Goal: Task Accomplishment & Management: Manage account settings

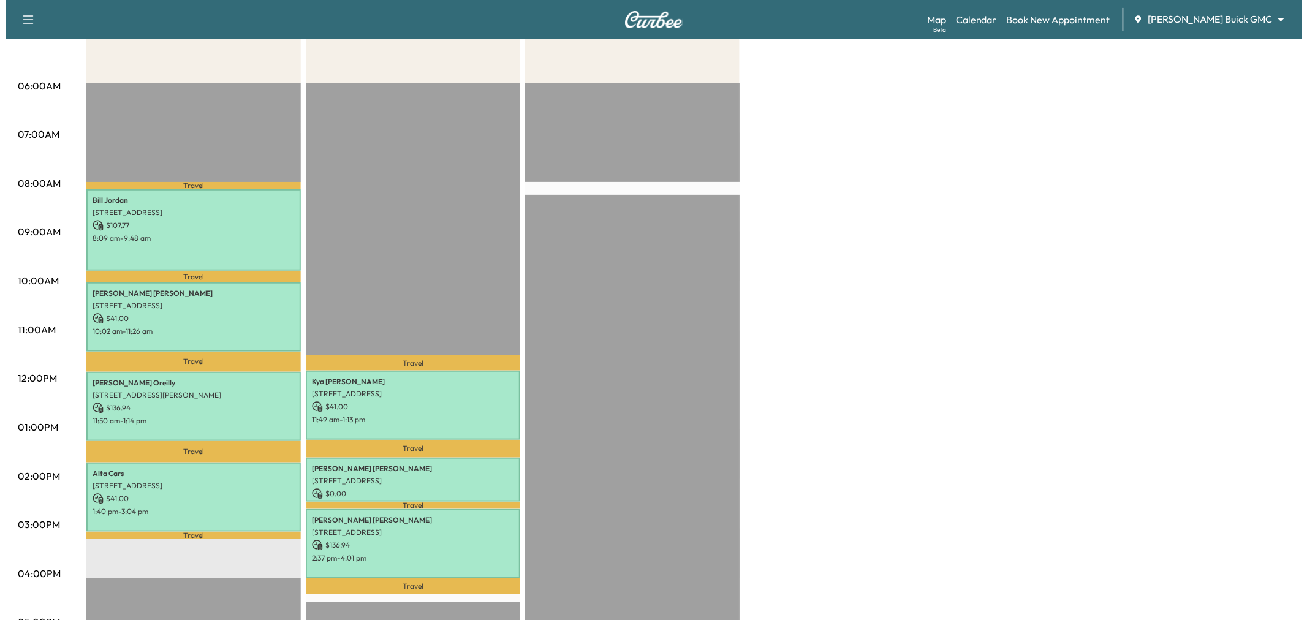
scroll to position [68, 0]
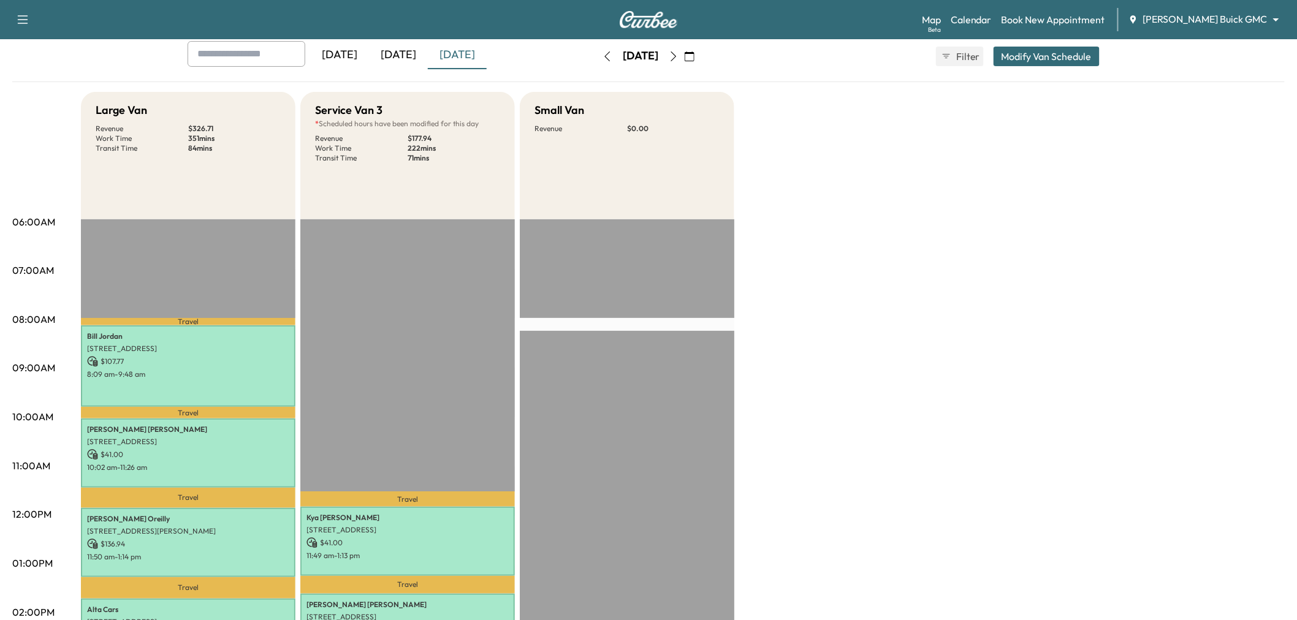
click at [1007, 55] on button "Modify Van Schedule" at bounding box center [1047, 57] width 106 height 20
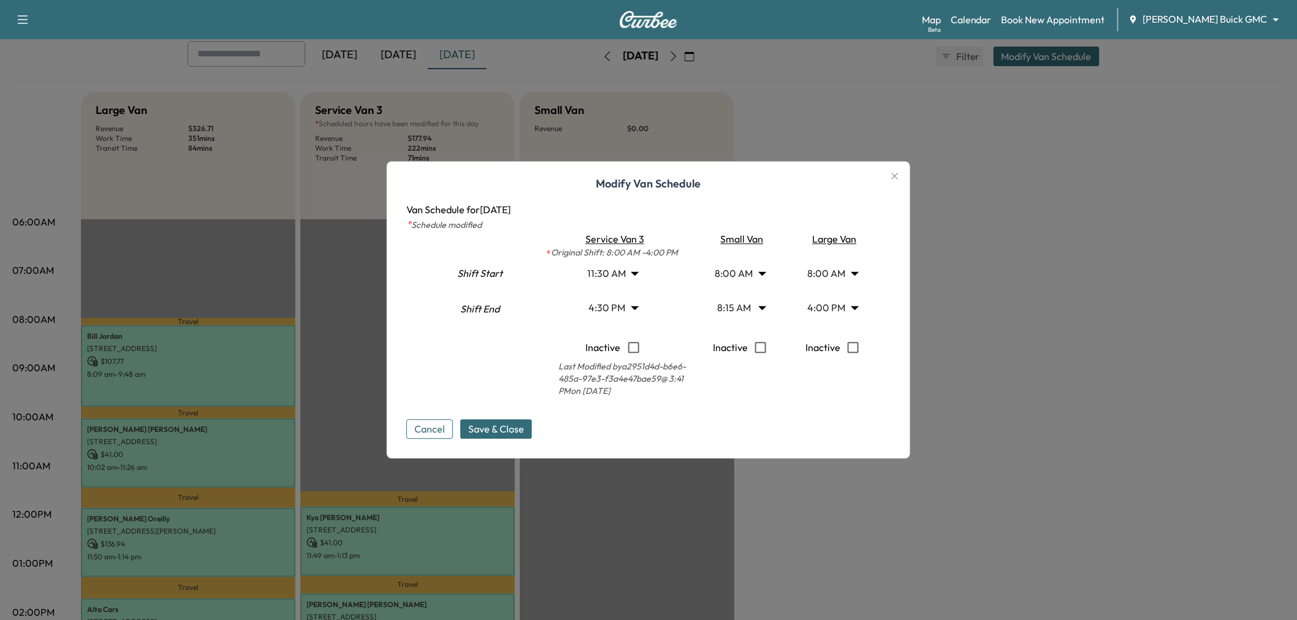
click at [617, 273] on body "Support Log Out Map Beta Calendar Book New Appointment [PERSON_NAME] Buick GMC …" at bounding box center [648, 242] width 1297 height 620
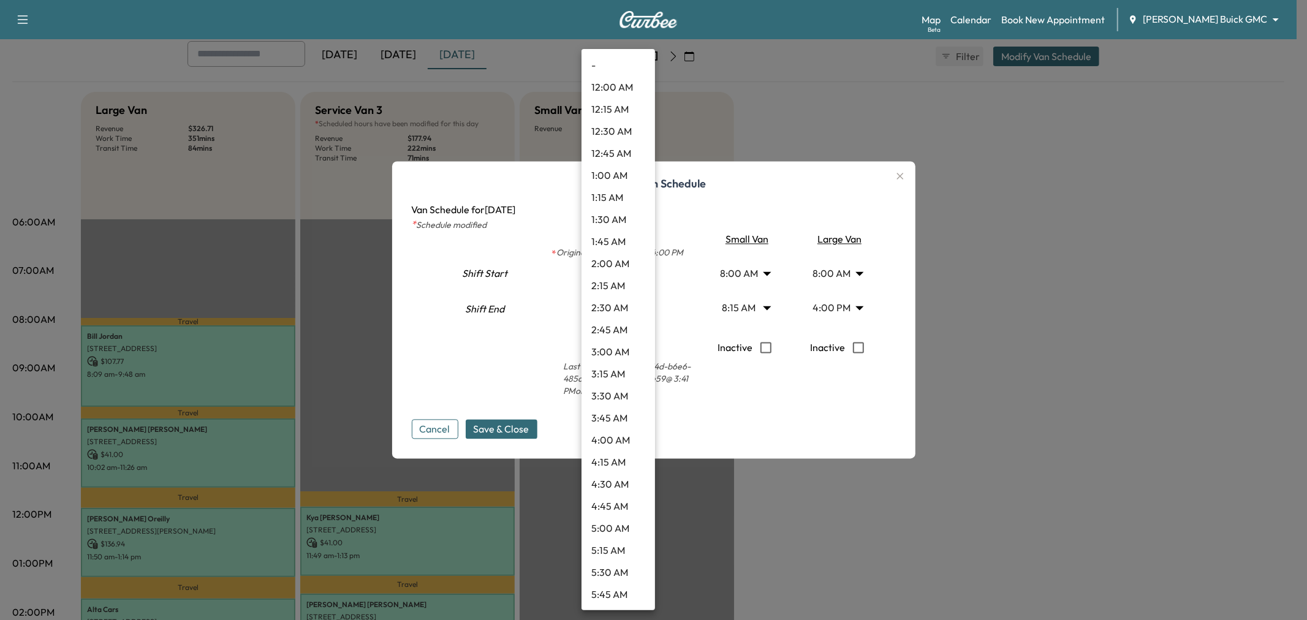
scroll to position [771, 0]
click at [621, 240] on li "10:30 AM" at bounding box center [619, 243] width 74 height 22
type input "****"
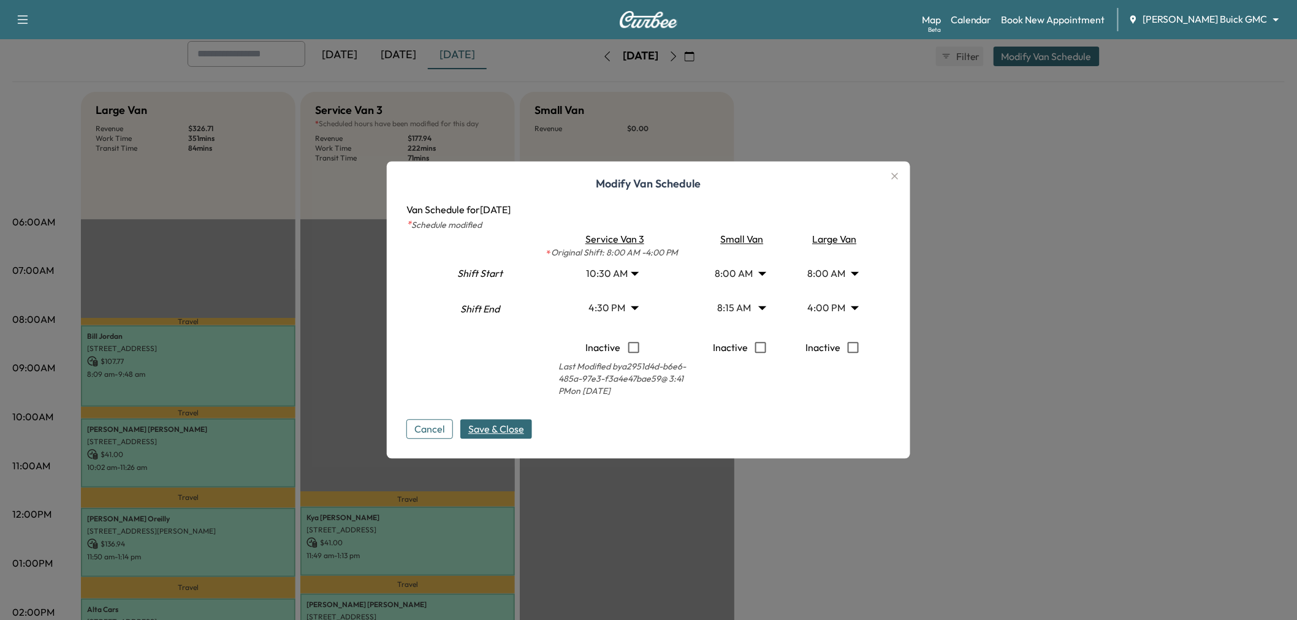
click at [520, 426] on span "Save & Close" at bounding box center [496, 429] width 56 height 15
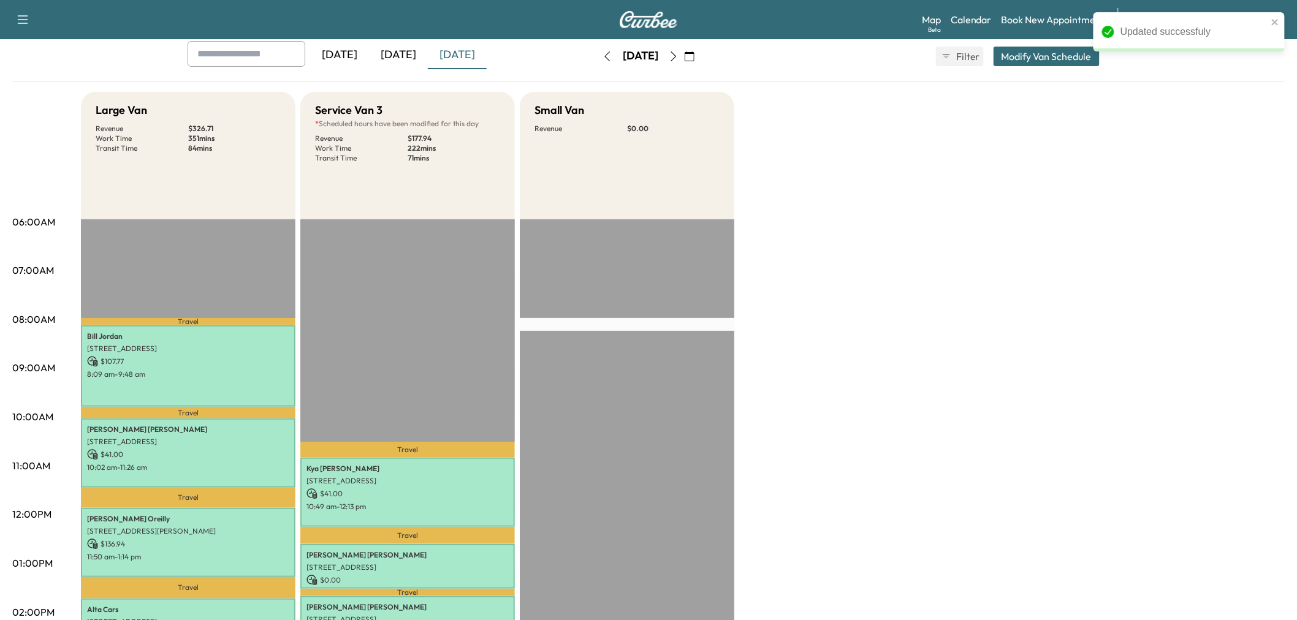
click at [1013, 58] on button "Modify Van Schedule" at bounding box center [1047, 57] width 106 height 20
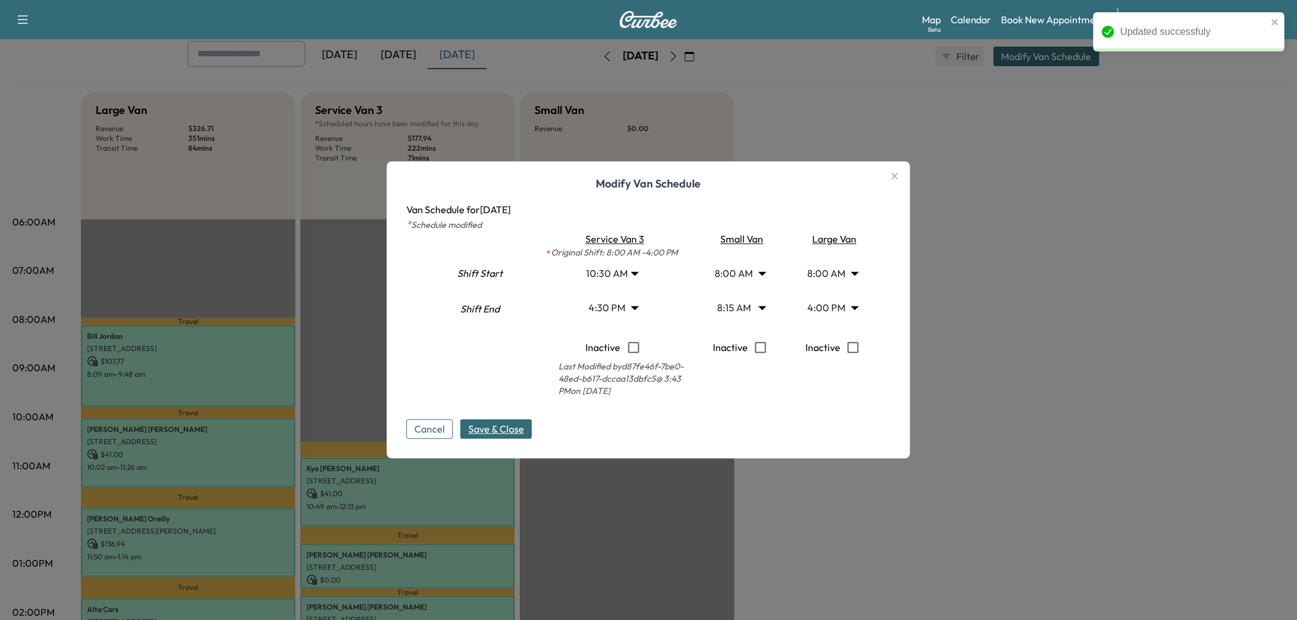
click at [622, 299] on body "Updated successfuly Support Log Out Map Beta Calendar Book New Appointment [PER…" at bounding box center [648, 242] width 1297 height 620
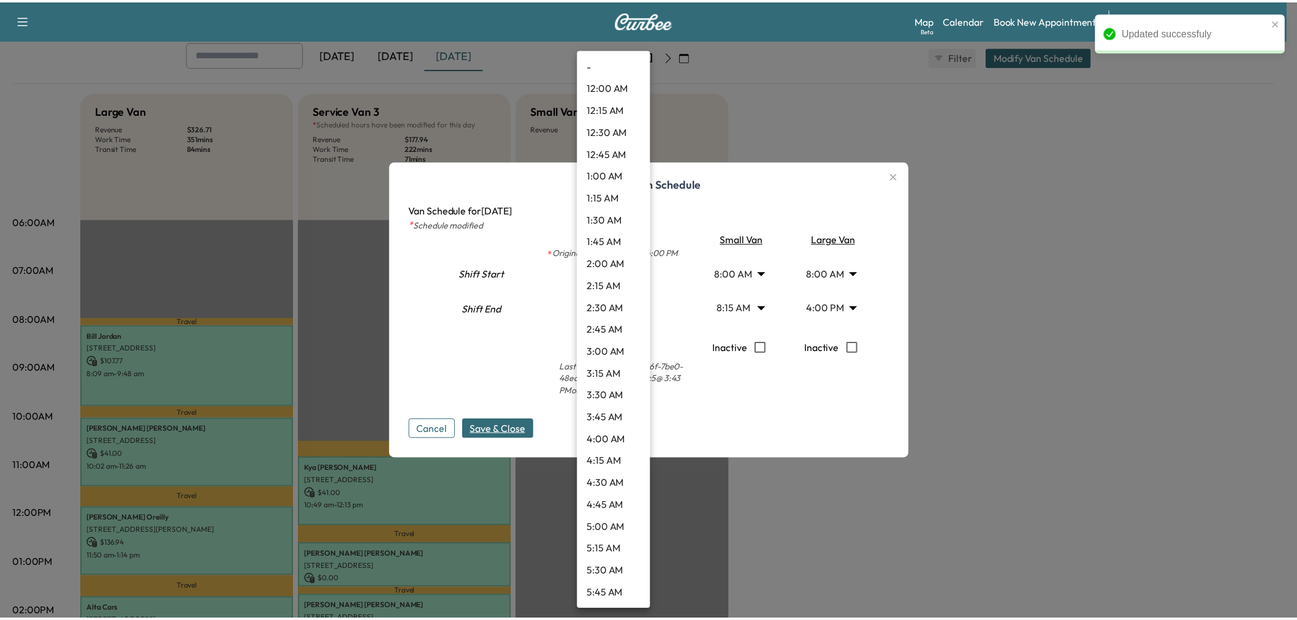
scroll to position [1212, 0]
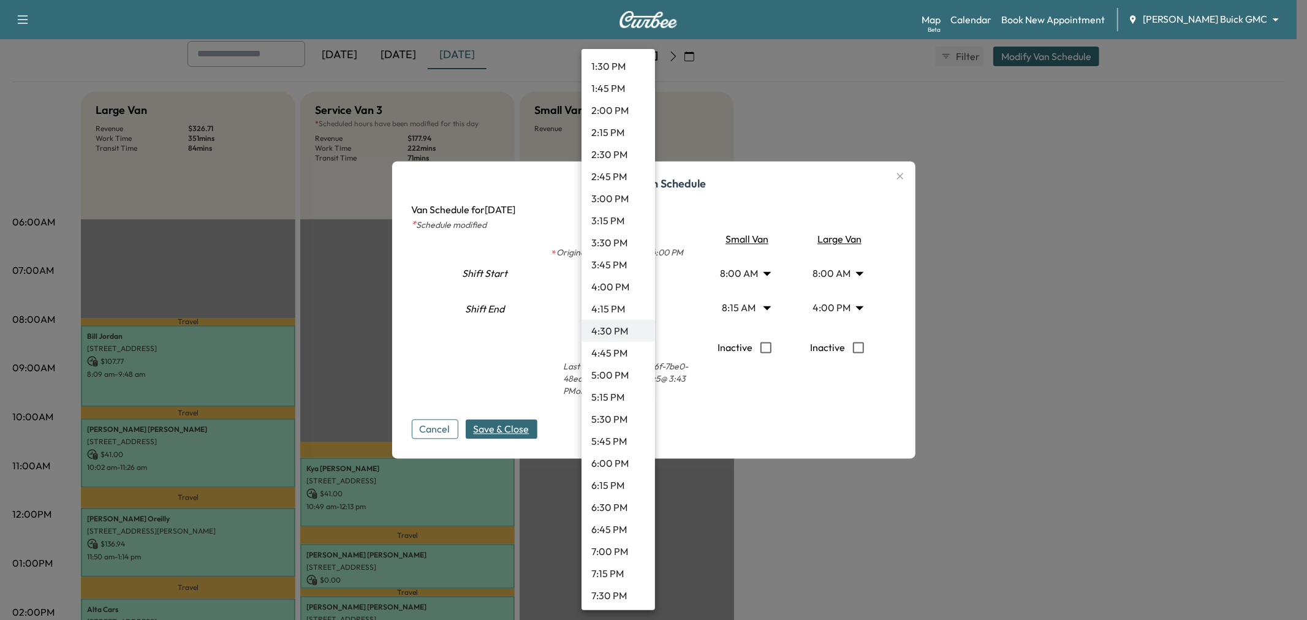
click at [606, 285] on li "4:00 PM" at bounding box center [619, 287] width 74 height 22
type input "**"
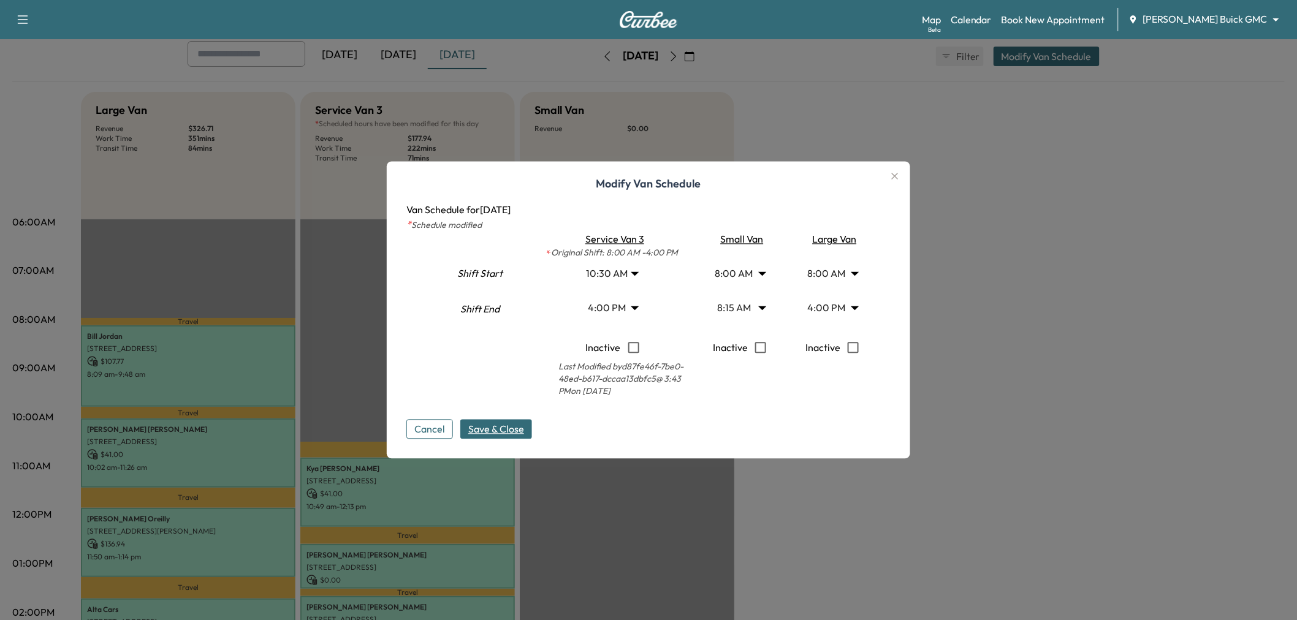
click at [492, 443] on div "Modify Van Schedule Van Schedule for [DATE] * Schedule modified Shift Start Shi…" at bounding box center [648, 310] width 523 height 297
click at [503, 430] on span "Save & Close" at bounding box center [496, 429] width 56 height 15
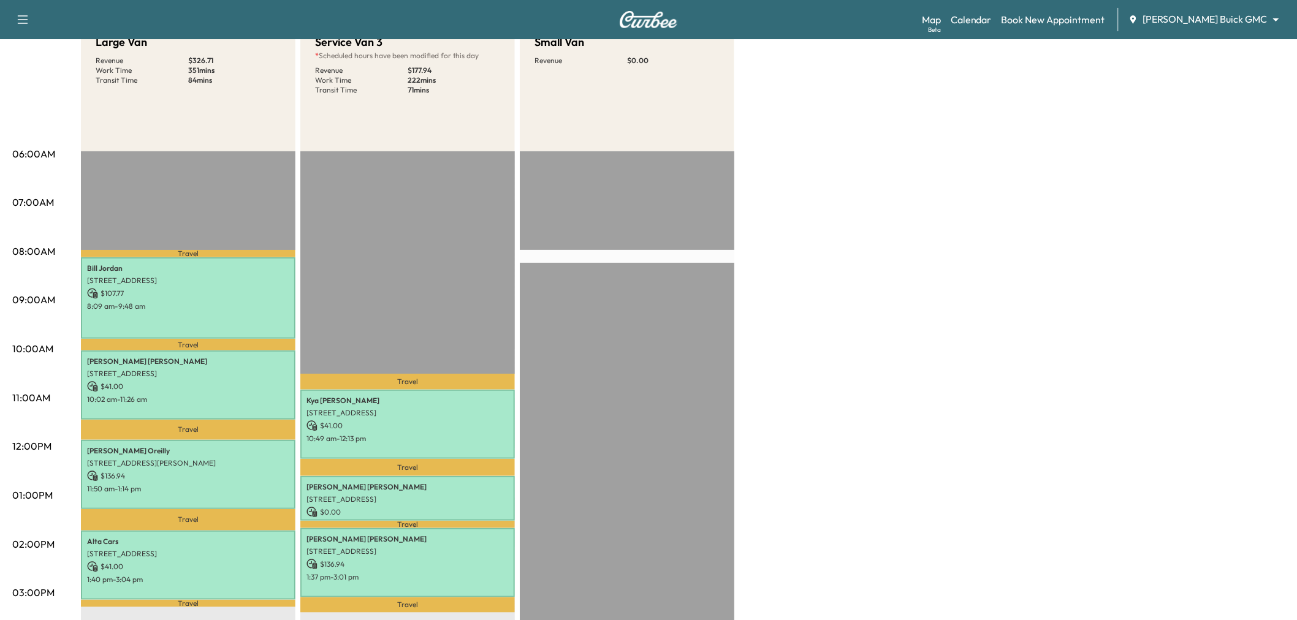
scroll to position [0, 0]
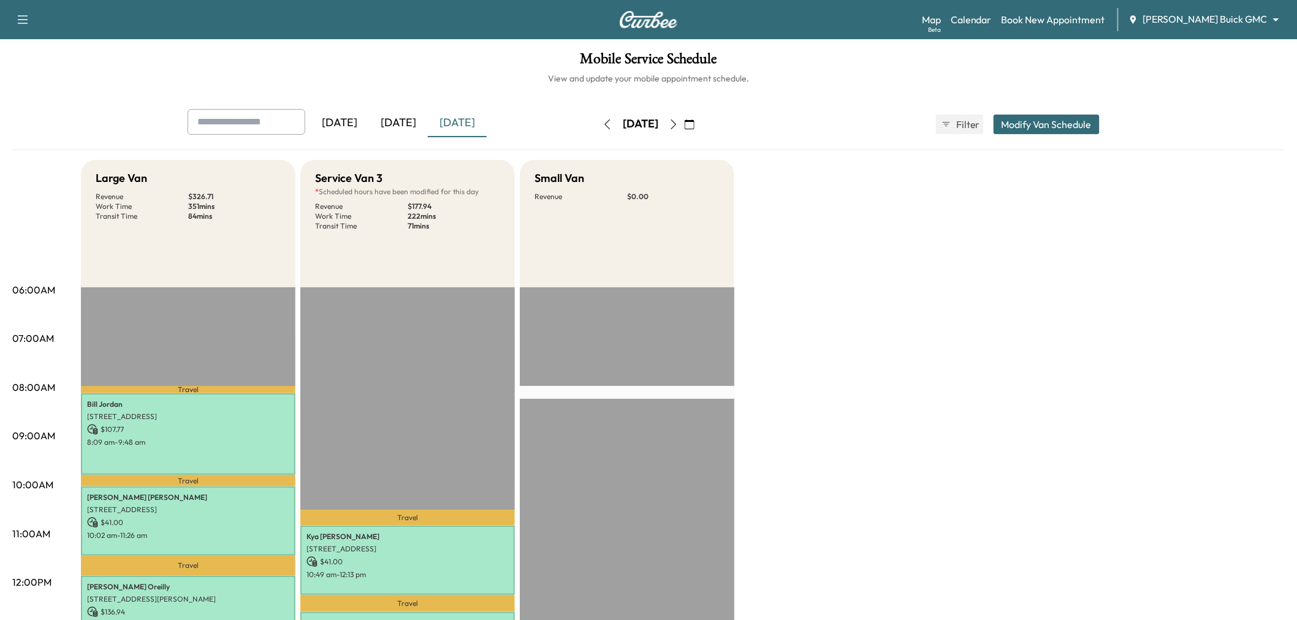
click at [677, 123] on icon "button" at bounding box center [674, 125] width 6 height 10
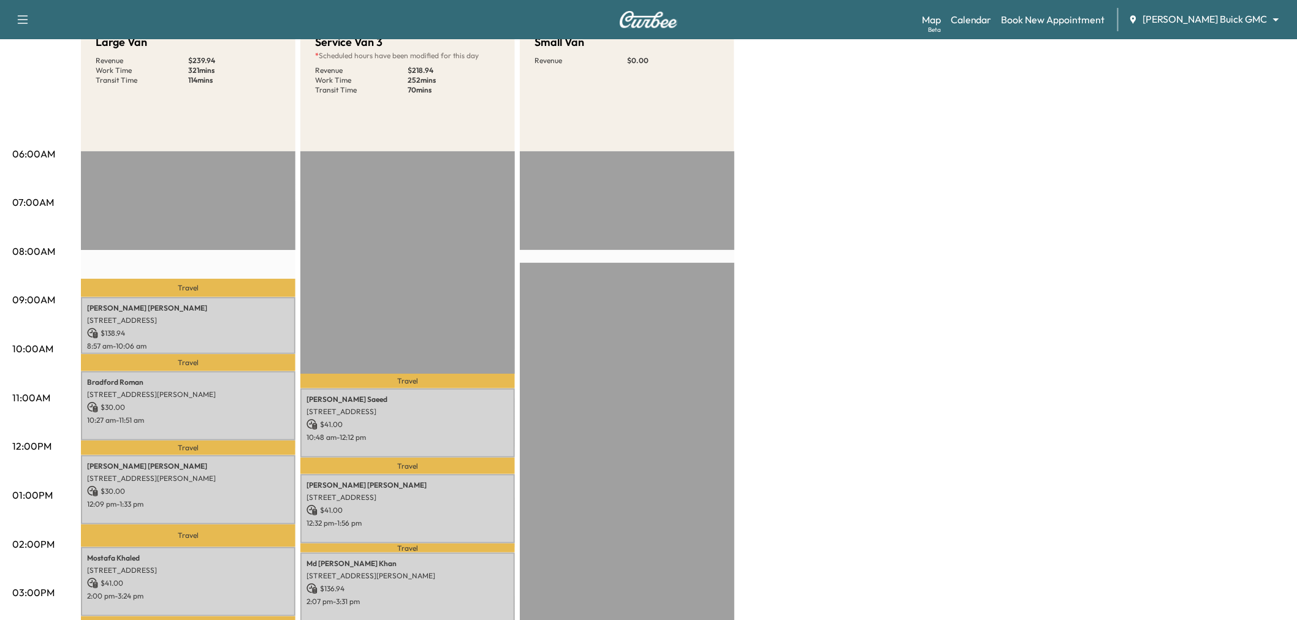
scroll to position [340, 0]
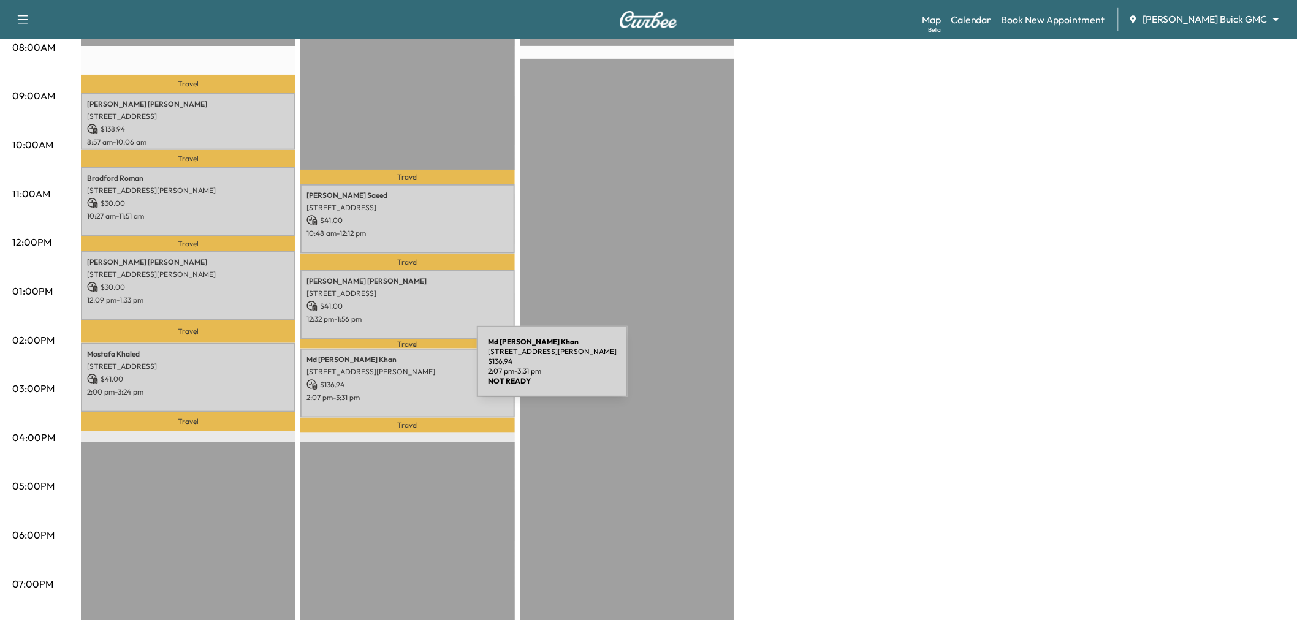
click at [387, 379] on p "$ 136.94" at bounding box center [407, 384] width 202 height 11
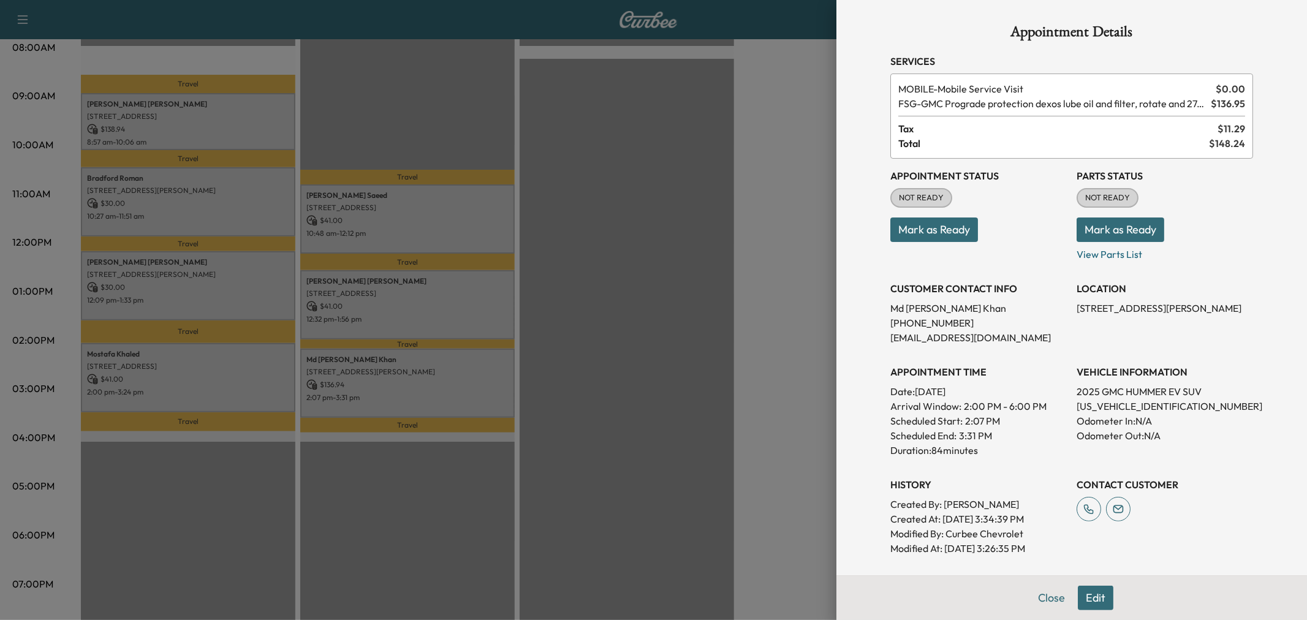
click at [418, 309] on div at bounding box center [653, 310] width 1307 height 620
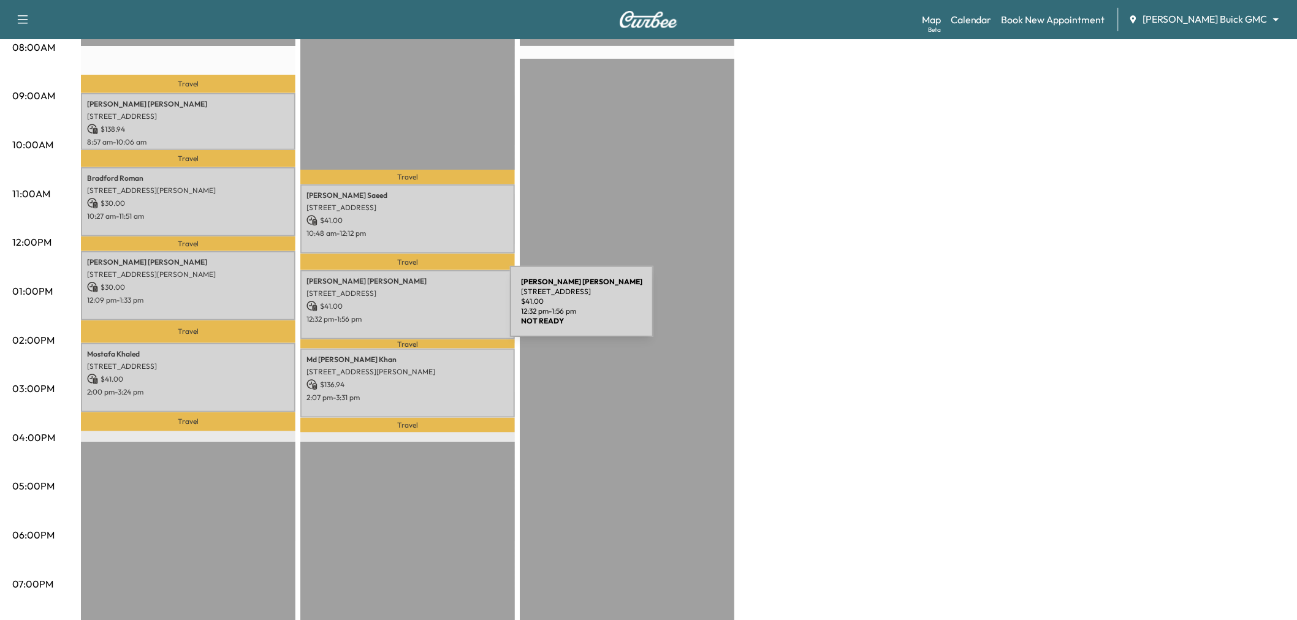
click at [418, 314] on p "12:32 pm - 1:56 pm" at bounding box center [407, 319] width 202 height 10
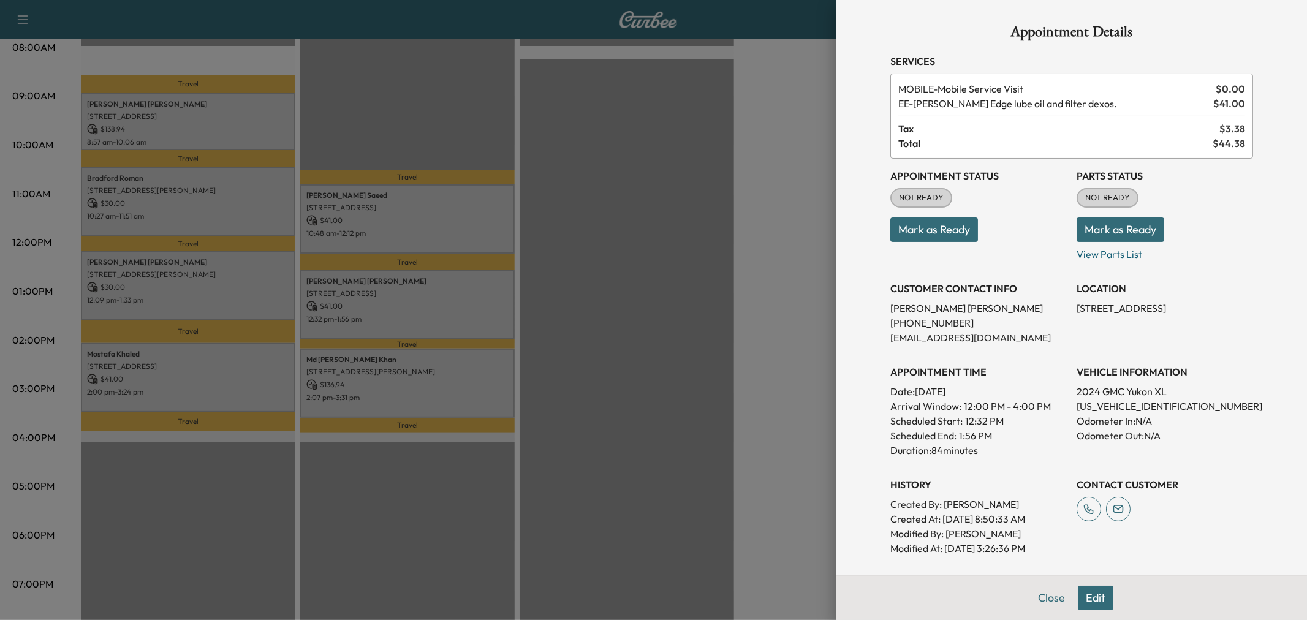
click at [418, 243] on div at bounding box center [653, 310] width 1307 height 620
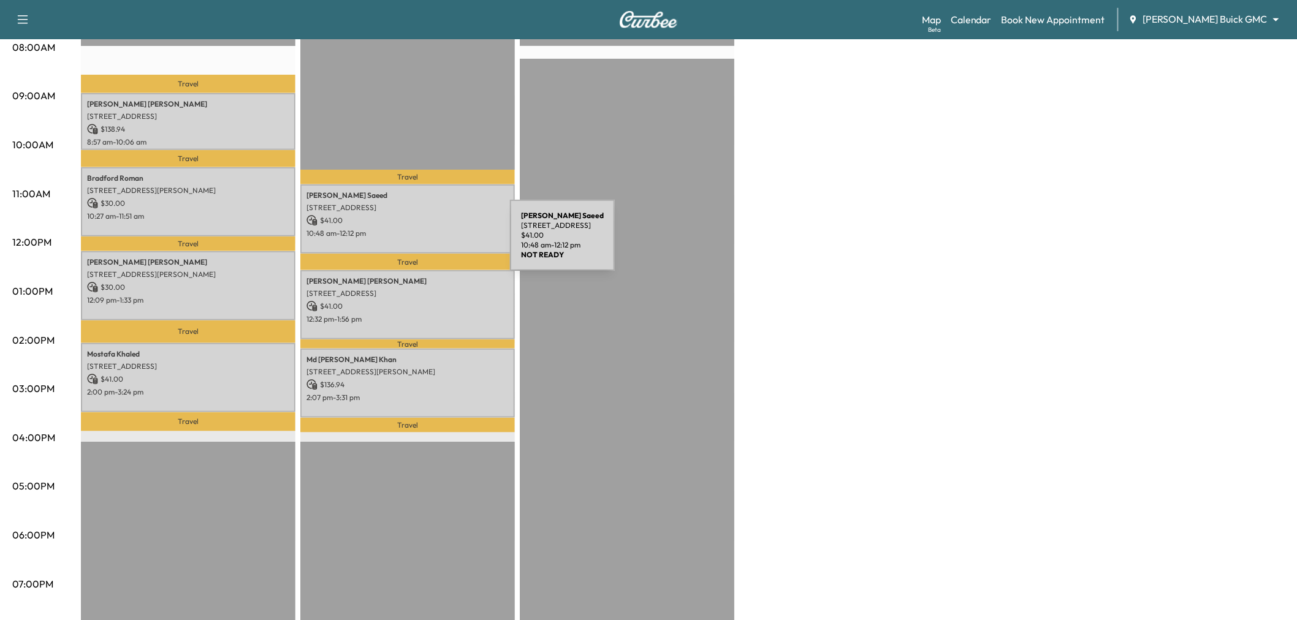
click at [418, 243] on div "[PERSON_NAME] [STREET_ADDRESS][PERSON_NAME] $ 41.00 10:48 am - 12:12 pm" at bounding box center [407, 219] width 215 height 69
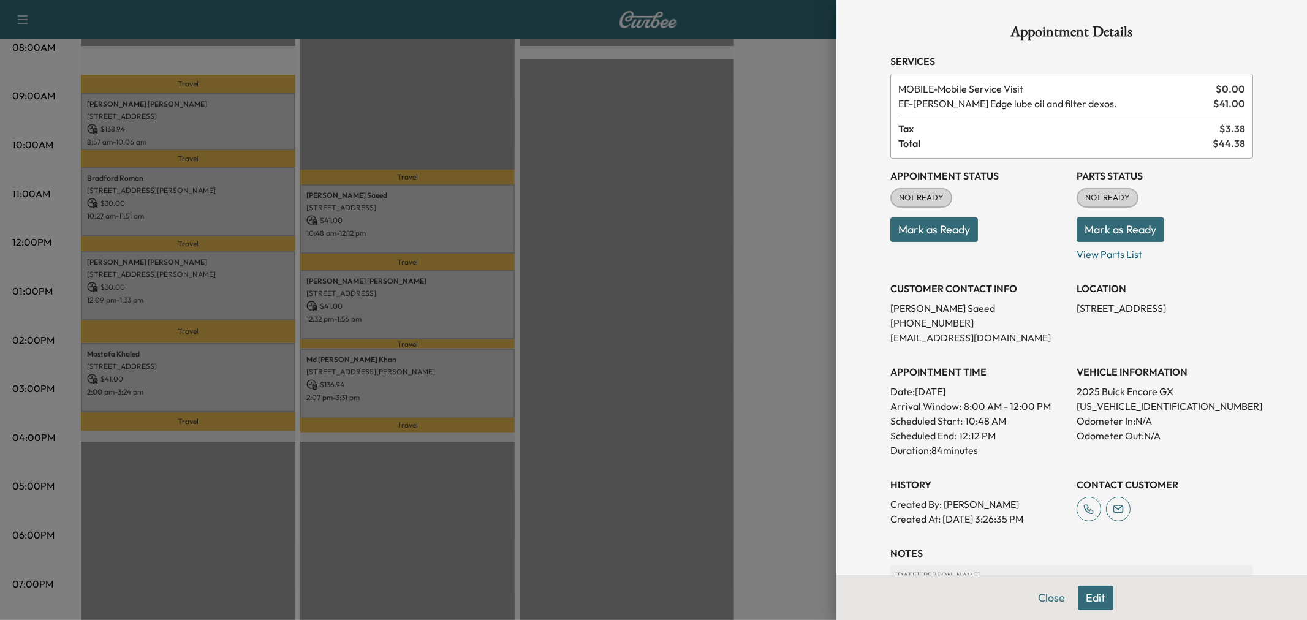
click at [418, 243] on div at bounding box center [653, 310] width 1307 height 620
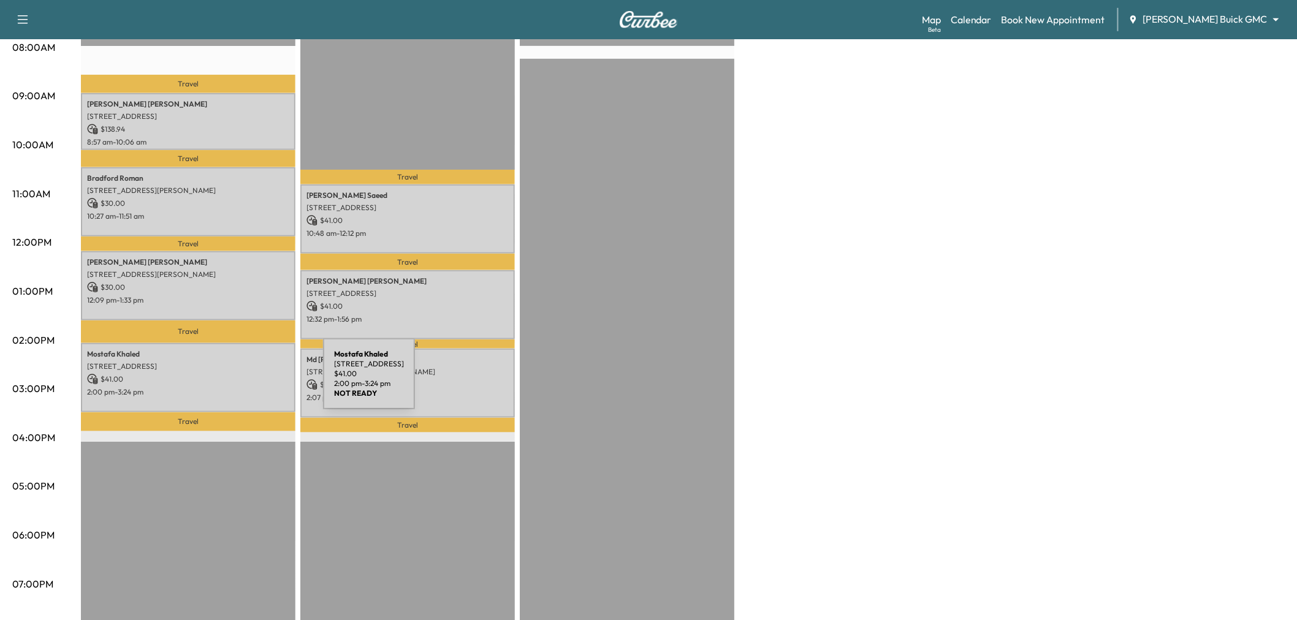
click at [231, 387] on p "2:00 pm - 3:24 pm" at bounding box center [188, 392] width 202 height 10
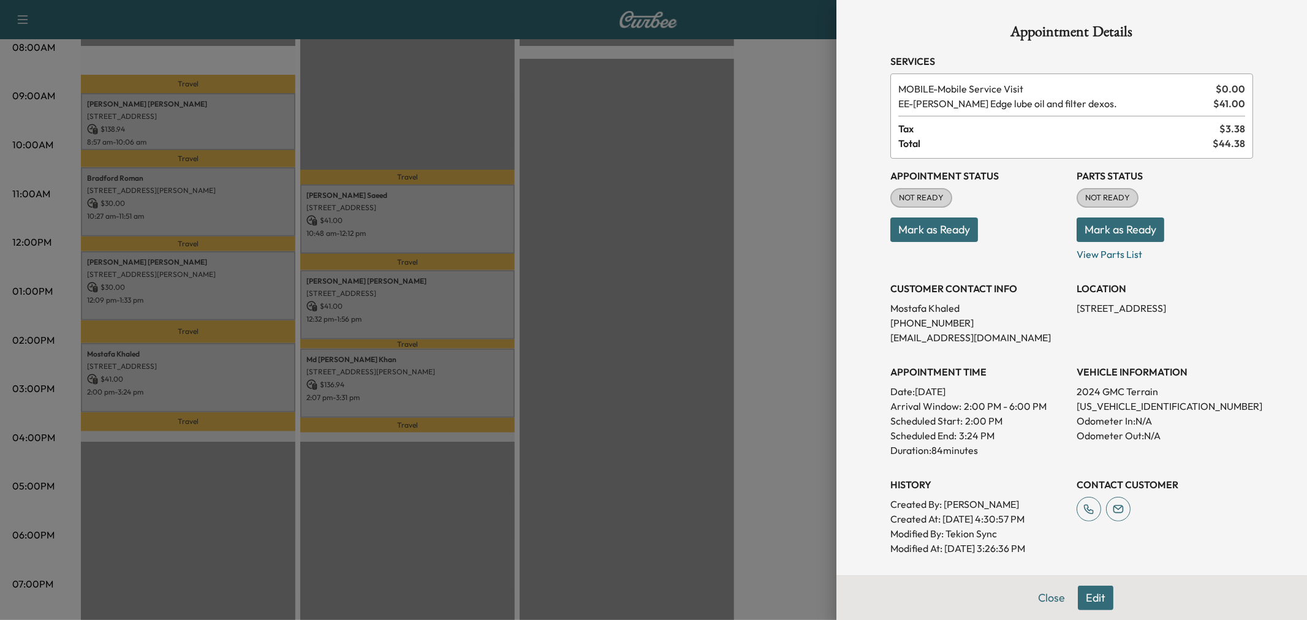
click at [231, 381] on div at bounding box center [653, 310] width 1307 height 620
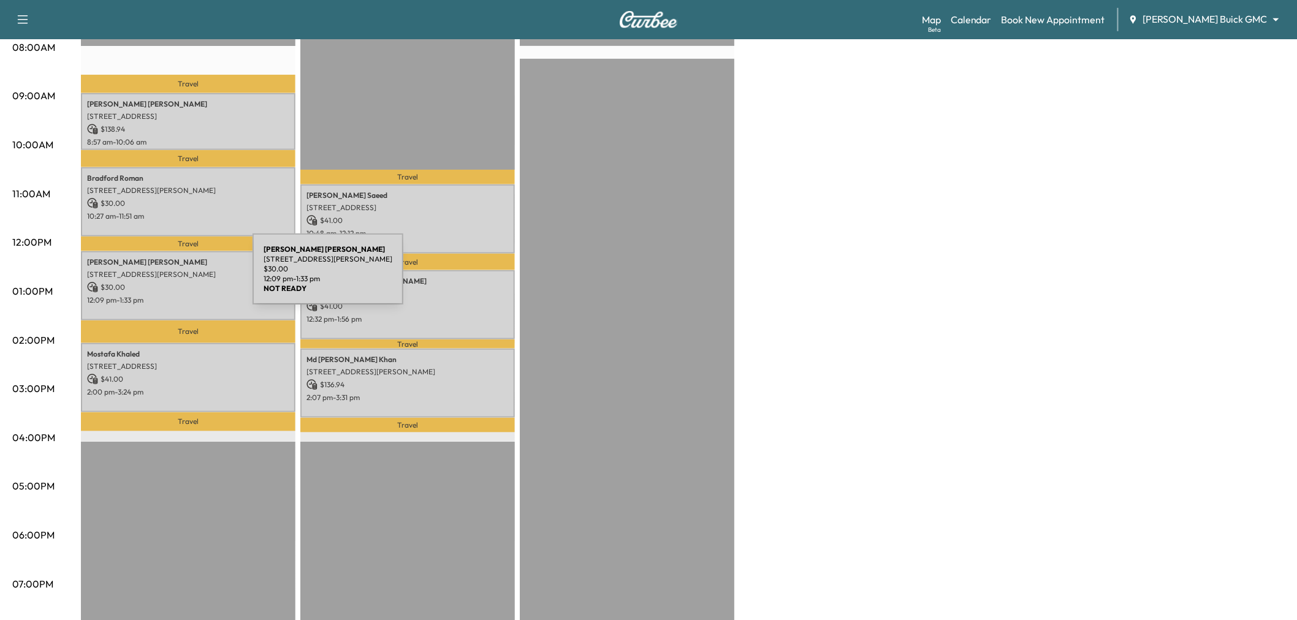
click at [161, 276] on div "[PERSON_NAME] [STREET_ADDRESS][PERSON_NAME] $ 30.00 12:09 pm - 1:33 pm" at bounding box center [188, 285] width 215 height 69
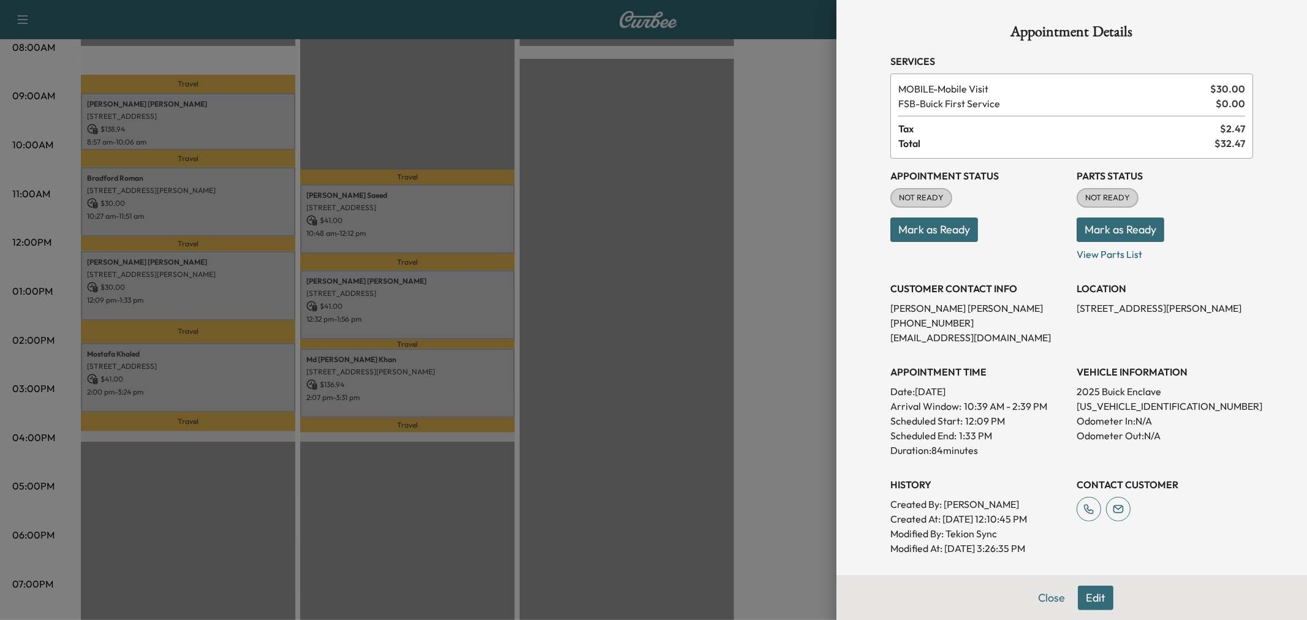
click at [161, 276] on div at bounding box center [653, 310] width 1307 height 620
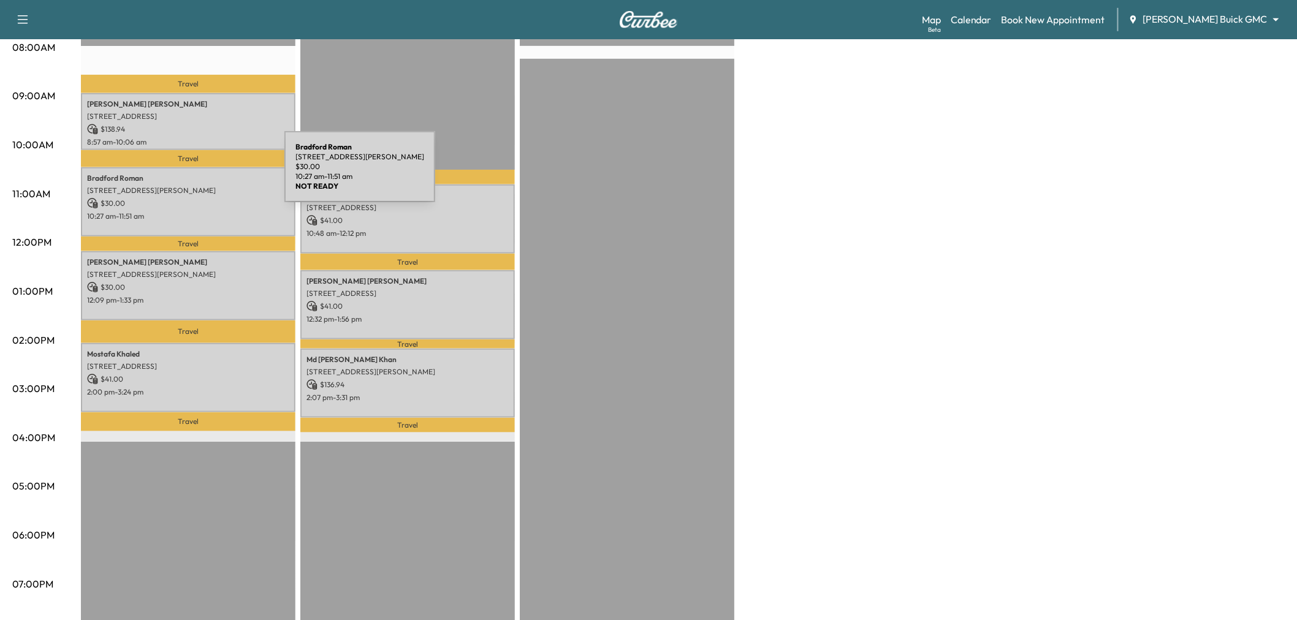
click at [192, 174] on p "[PERSON_NAME]" at bounding box center [188, 178] width 202 height 10
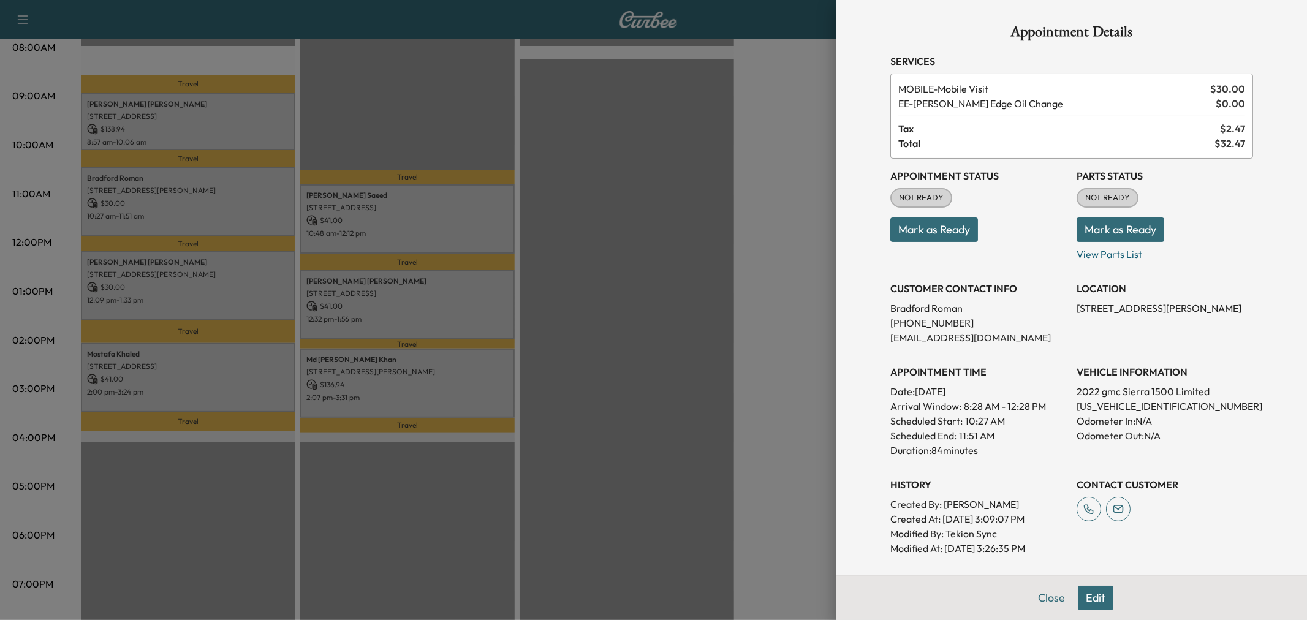
click at [192, 174] on div at bounding box center [653, 310] width 1307 height 620
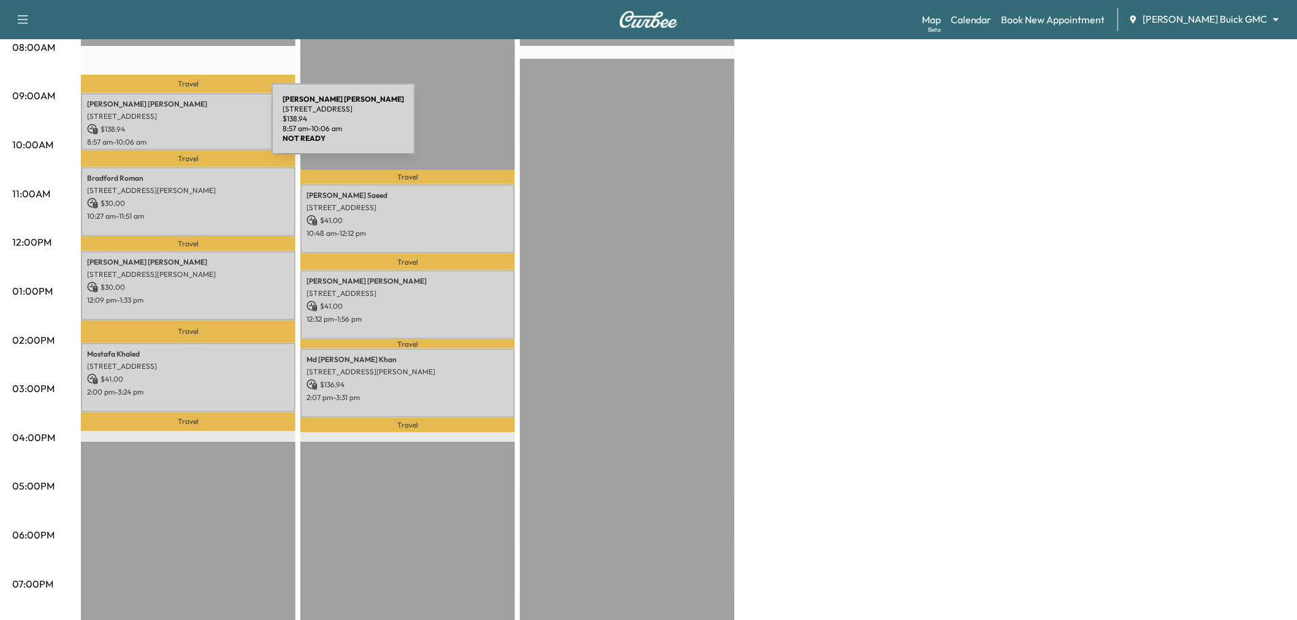
click at [180, 114] on p "[STREET_ADDRESS]" at bounding box center [188, 117] width 202 height 10
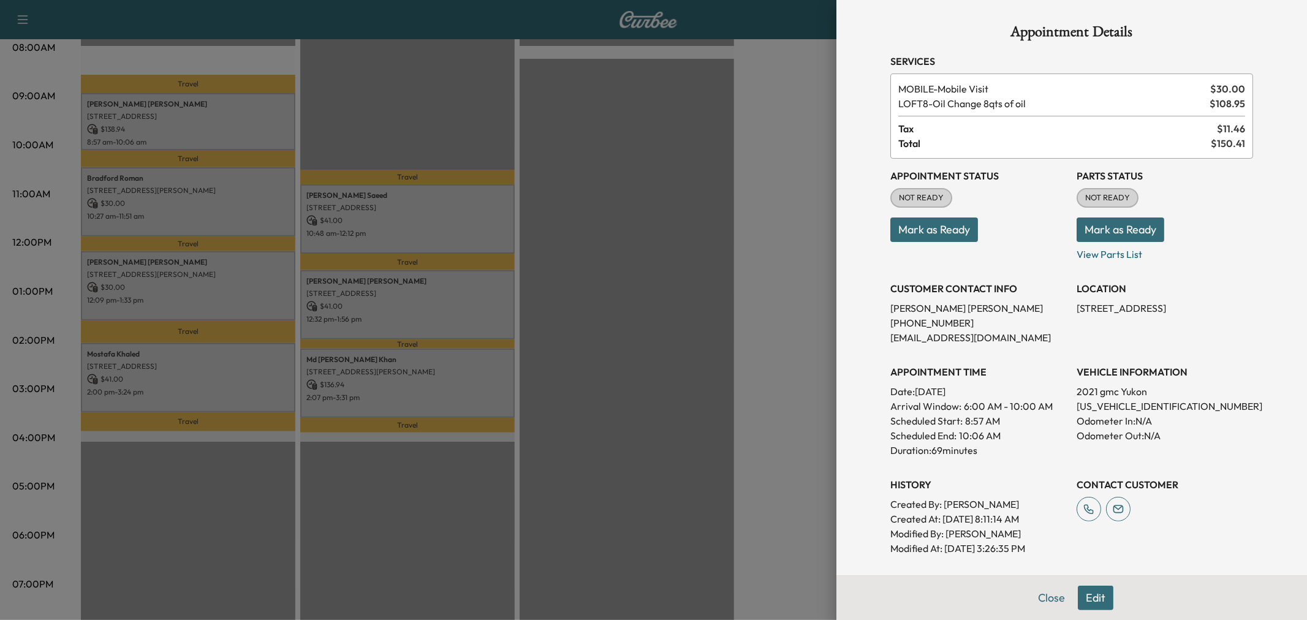
click at [180, 114] on div at bounding box center [653, 310] width 1307 height 620
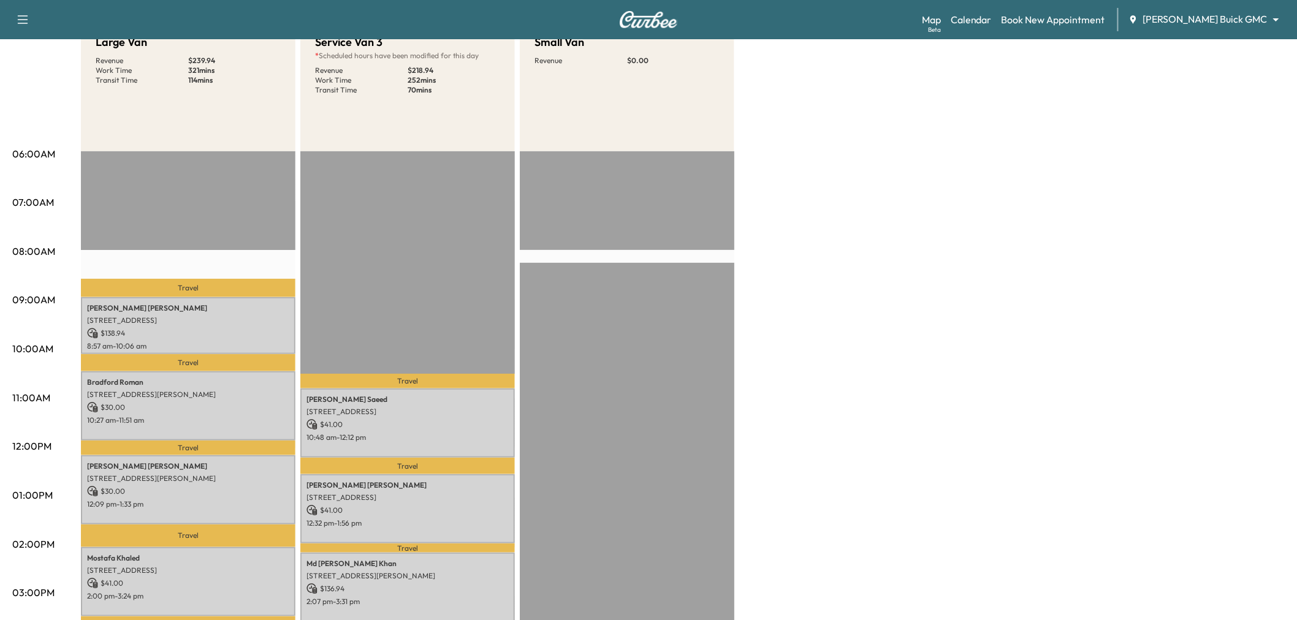
scroll to position [204, 0]
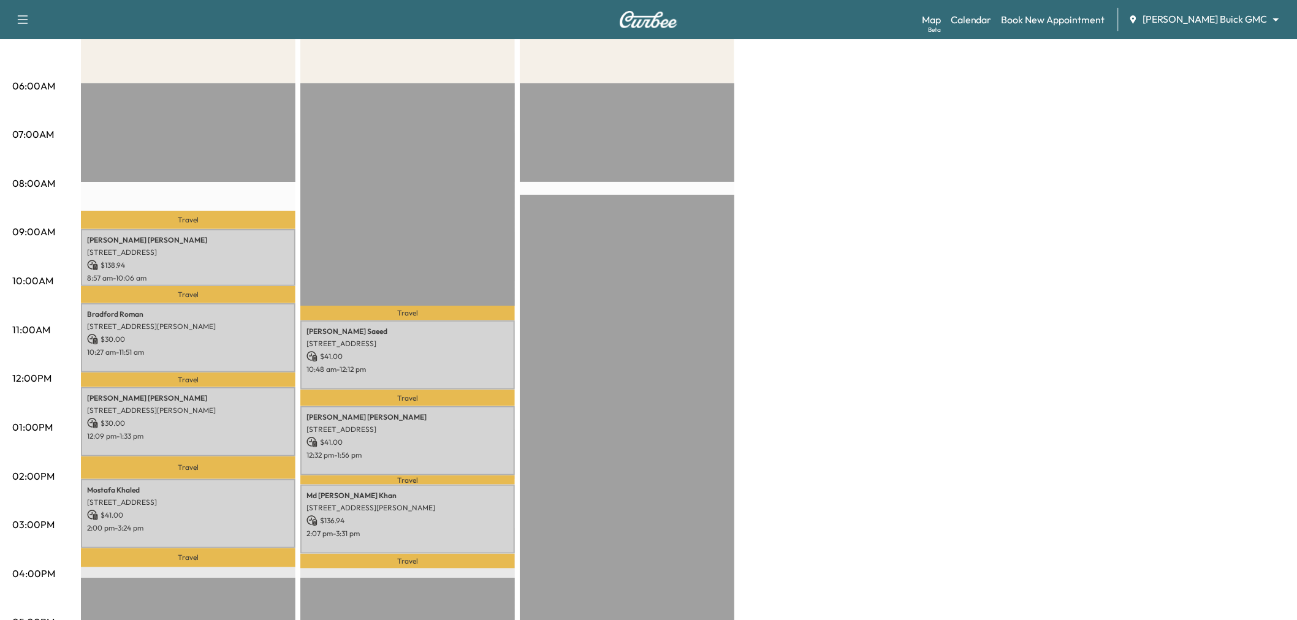
click at [872, 303] on div "Large Van Revenue $ 239.94 Work Time 321 mins Transit Time 114 mins Travel [PER…" at bounding box center [683, 415] width 1204 height 919
click at [434, 344] on p "[STREET_ADDRESS]" at bounding box center [407, 344] width 202 height 10
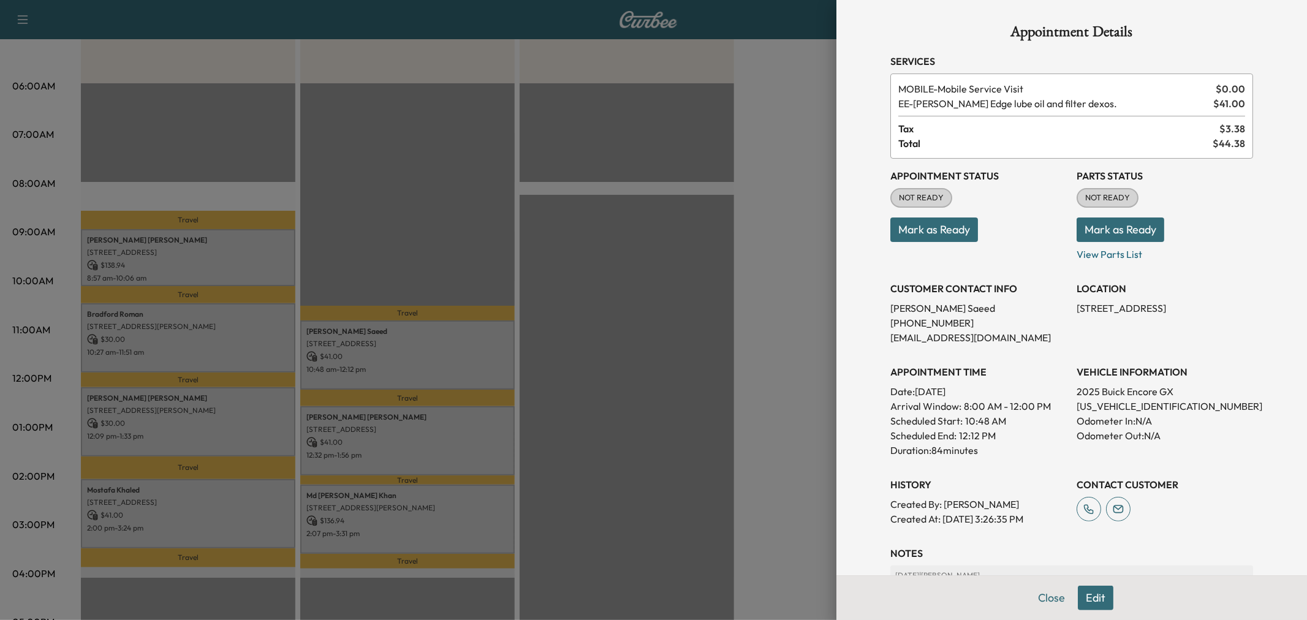
click at [434, 344] on div at bounding box center [653, 310] width 1307 height 620
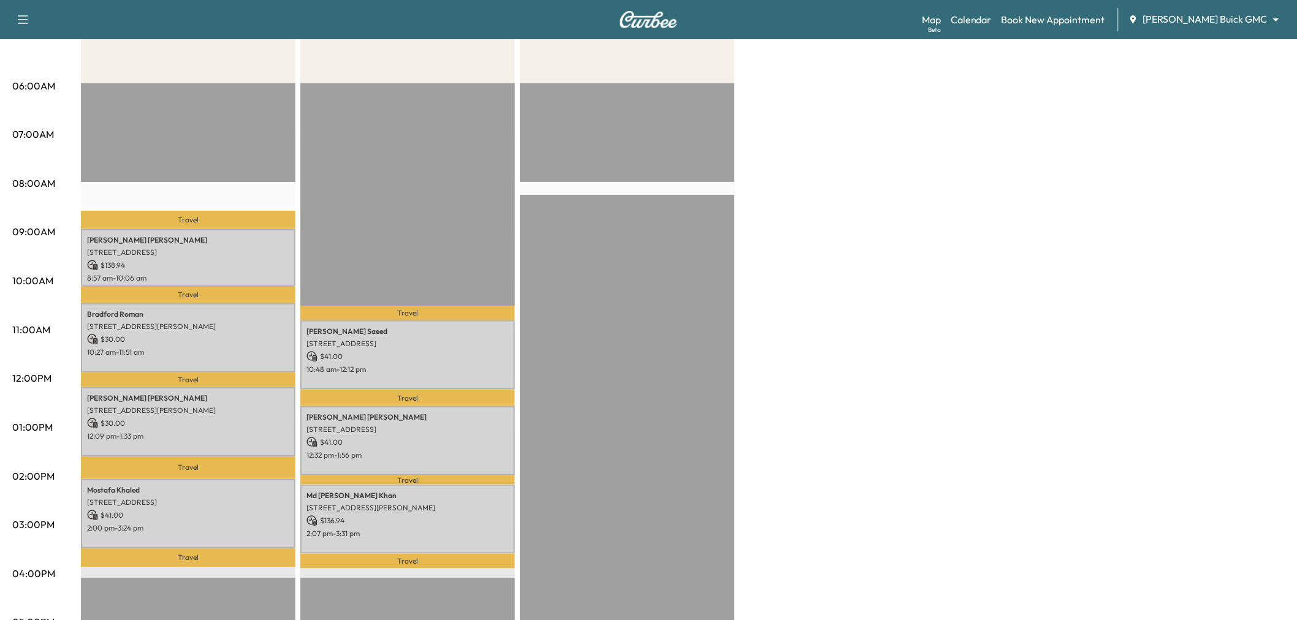
scroll to position [0, 0]
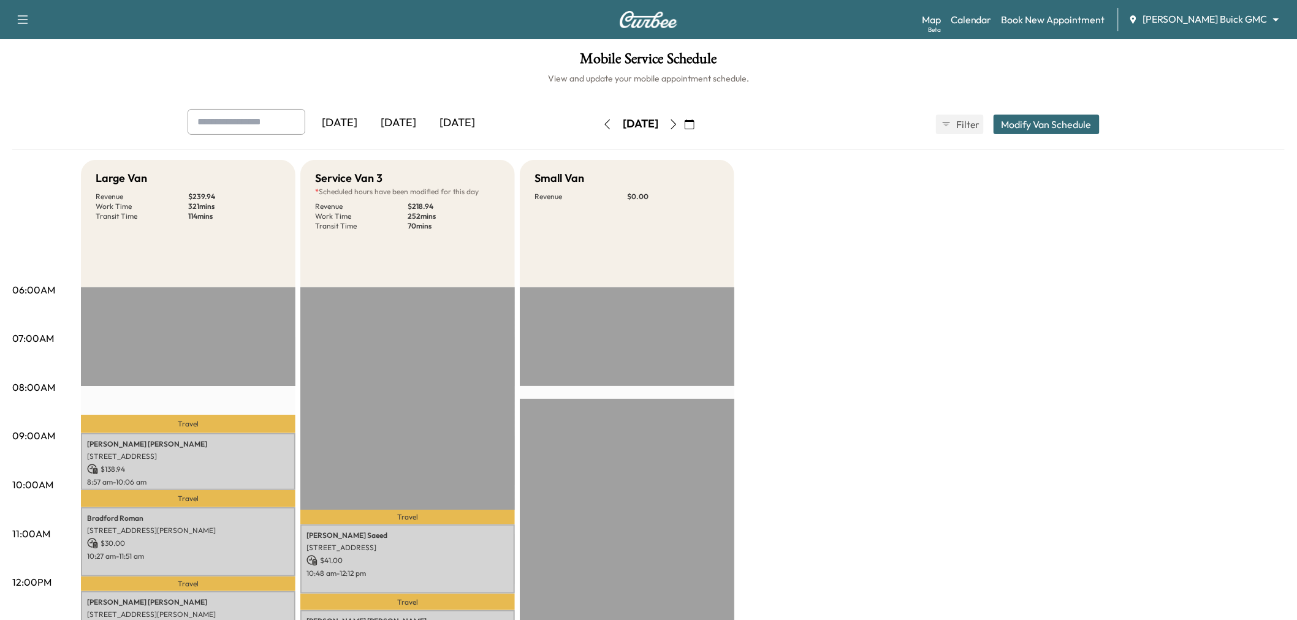
click at [597, 123] on button "button" at bounding box center [607, 125] width 21 height 20
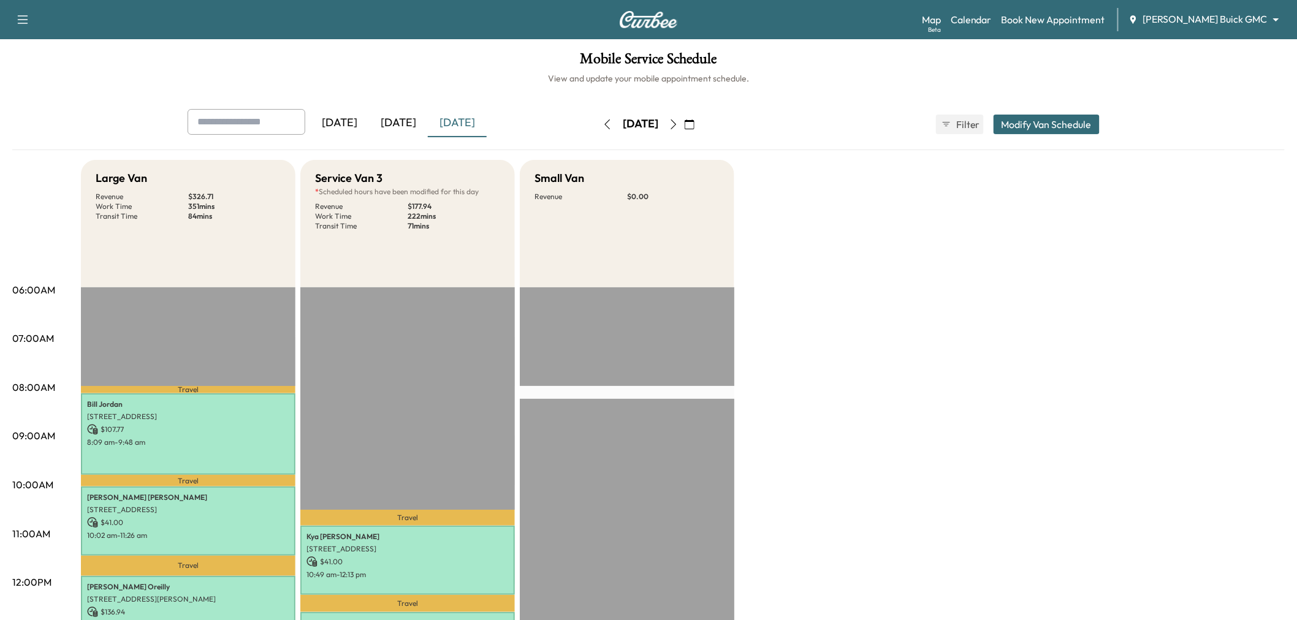
click at [597, 121] on button "button" at bounding box center [607, 125] width 21 height 20
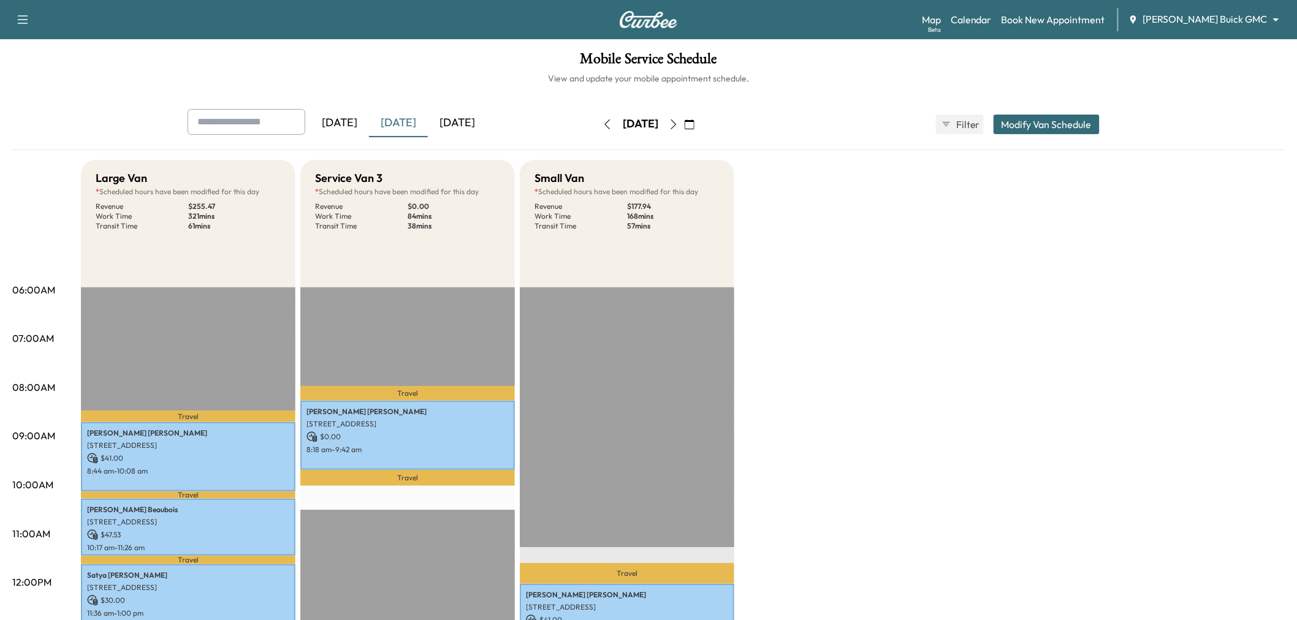
scroll to position [272, 0]
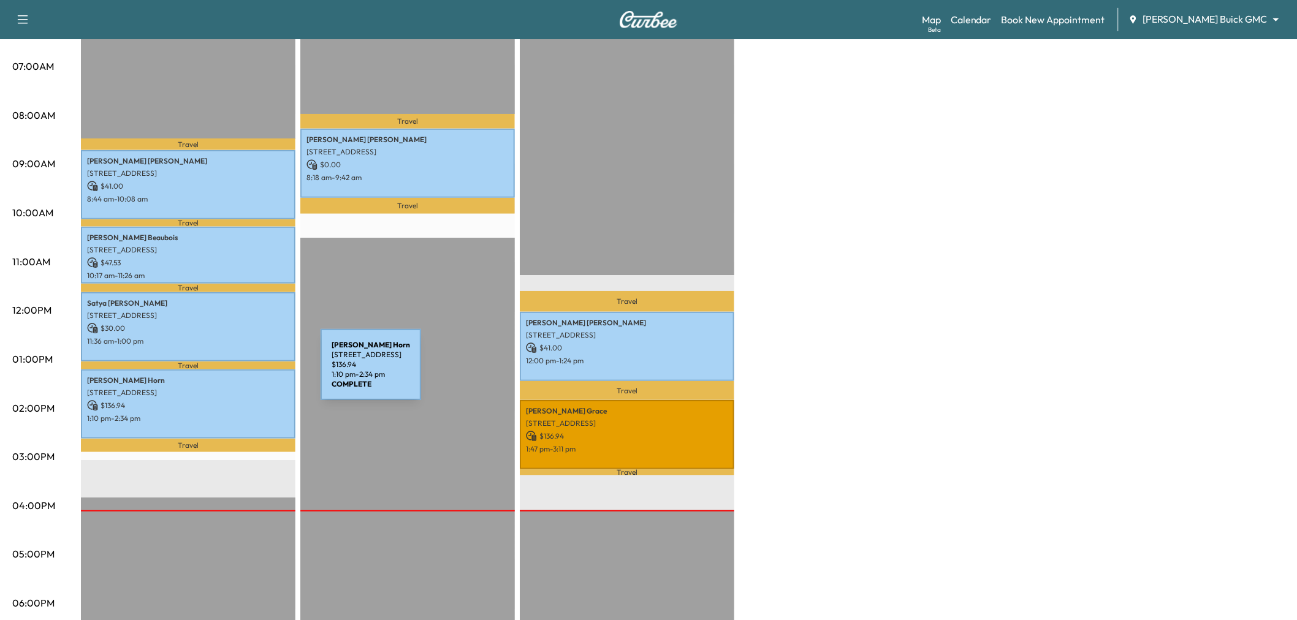
click at [210, 390] on p "[STREET_ADDRESS]" at bounding box center [188, 393] width 202 height 10
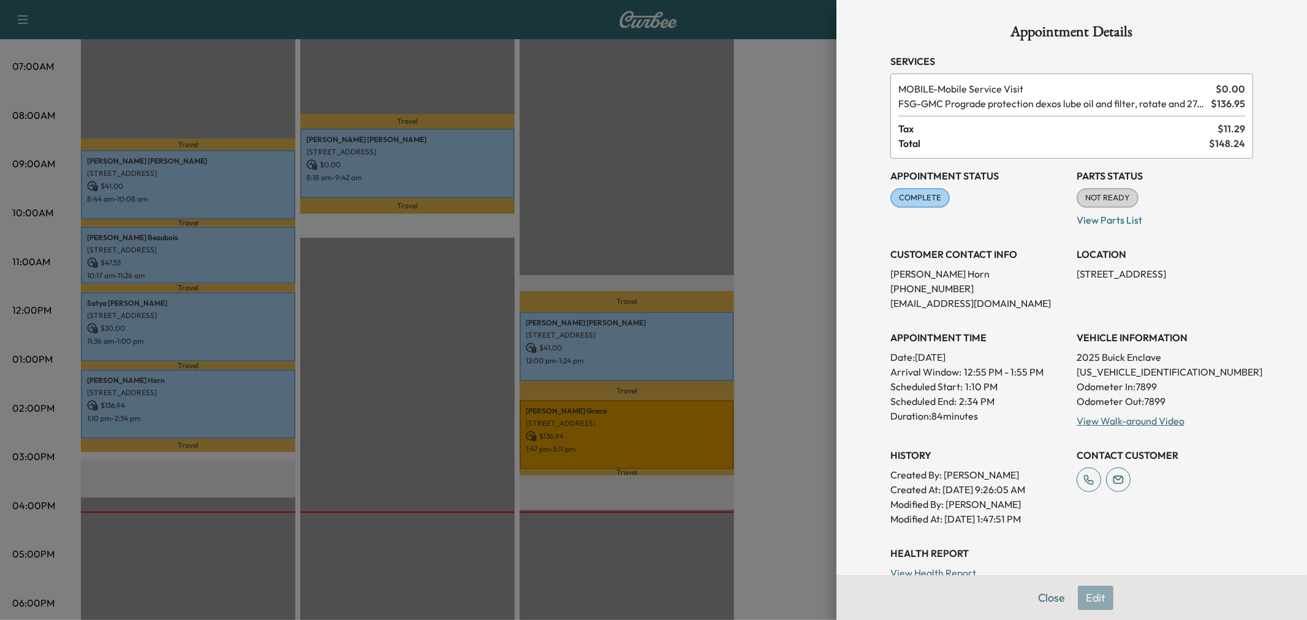
click at [227, 332] on div at bounding box center [653, 310] width 1307 height 620
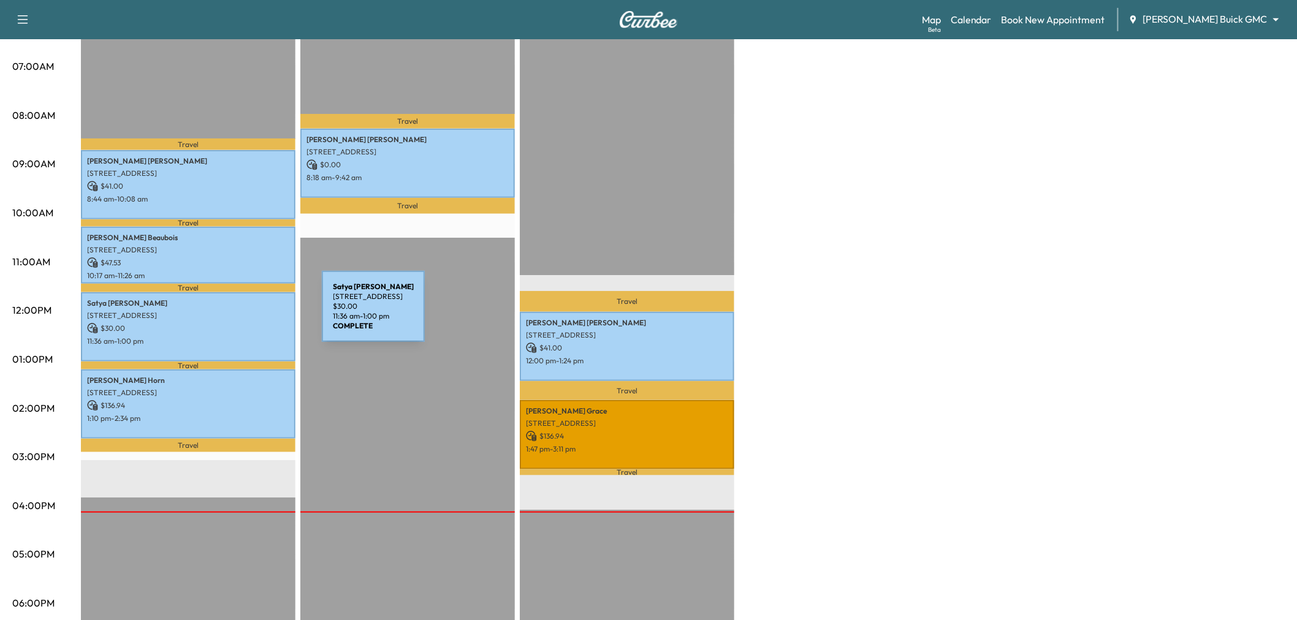
click at [230, 315] on p "[STREET_ADDRESS]" at bounding box center [188, 316] width 202 height 10
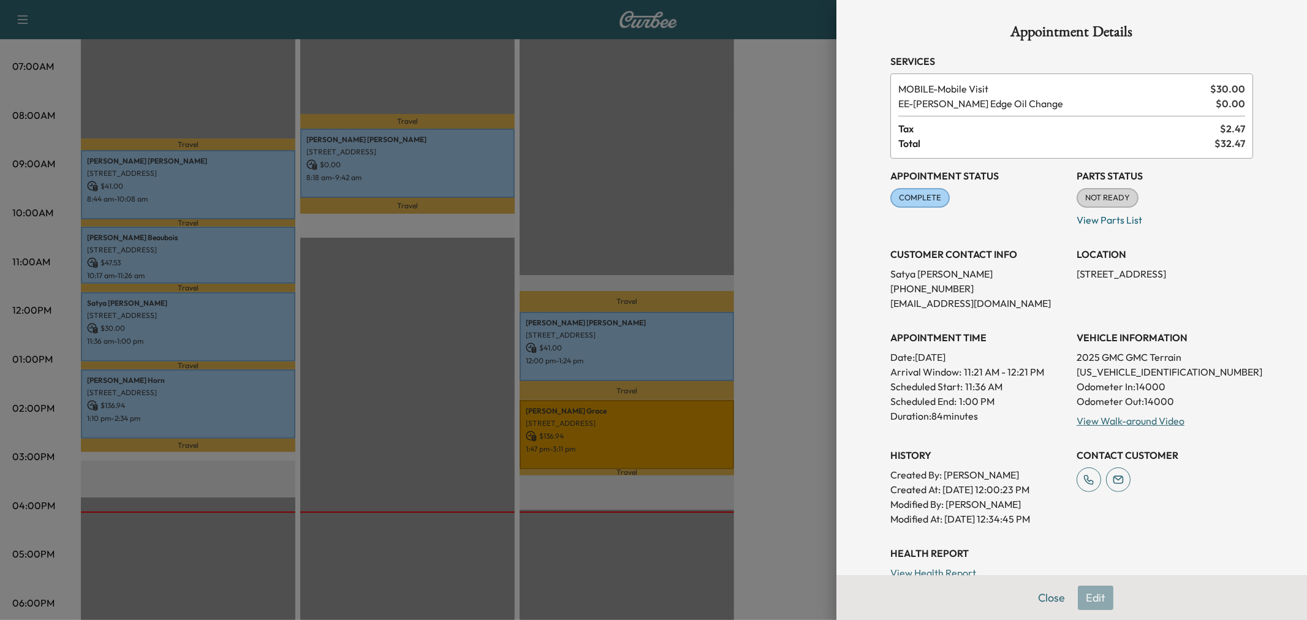
click at [237, 268] on div at bounding box center [653, 310] width 1307 height 620
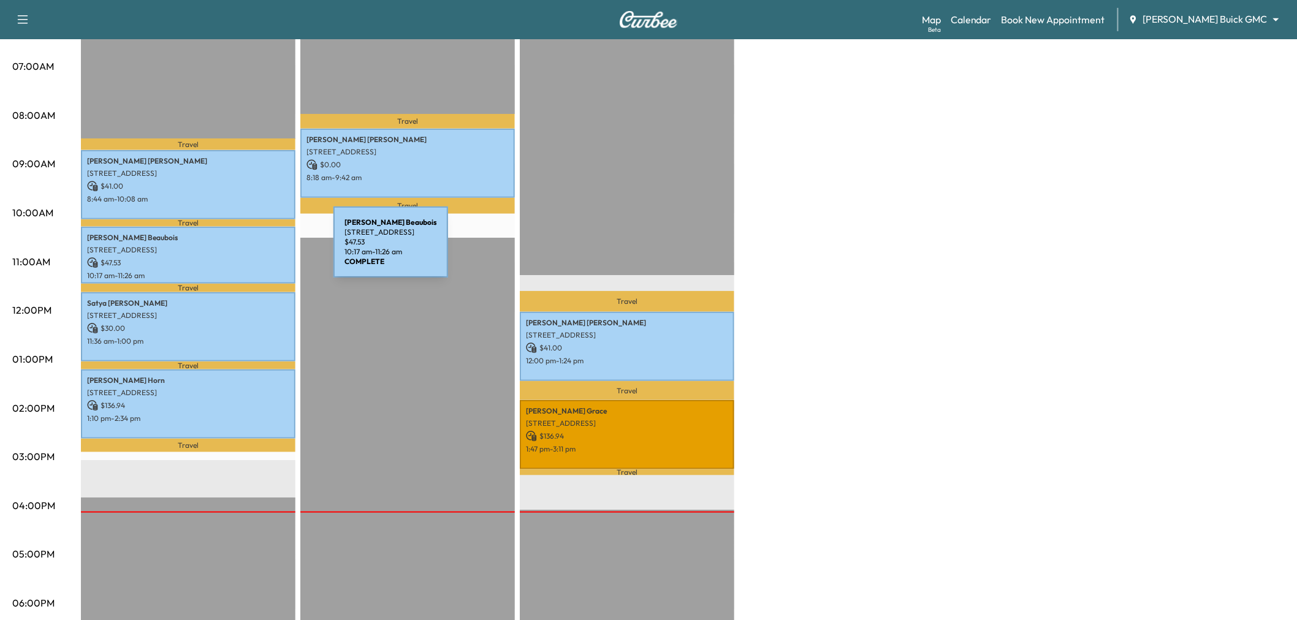
click at [242, 249] on p "[STREET_ADDRESS]" at bounding box center [188, 250] width 202 height 10
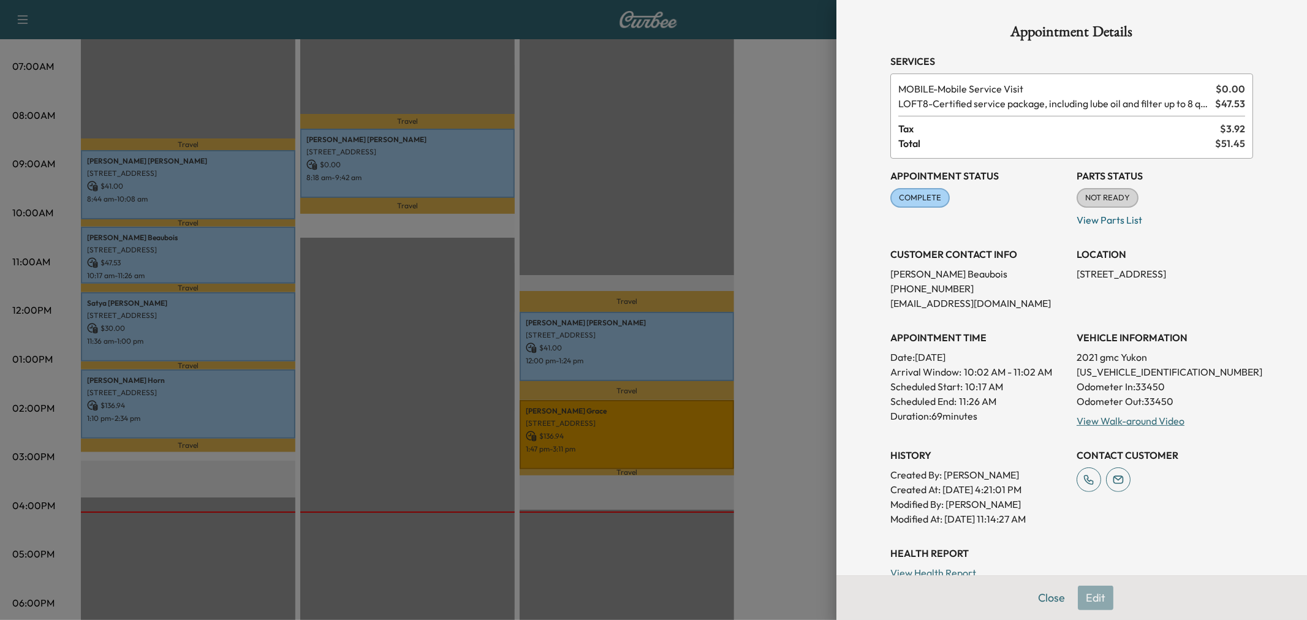
click at [241, 193] on div at bounding box center [653, 310] width 1307 height 620
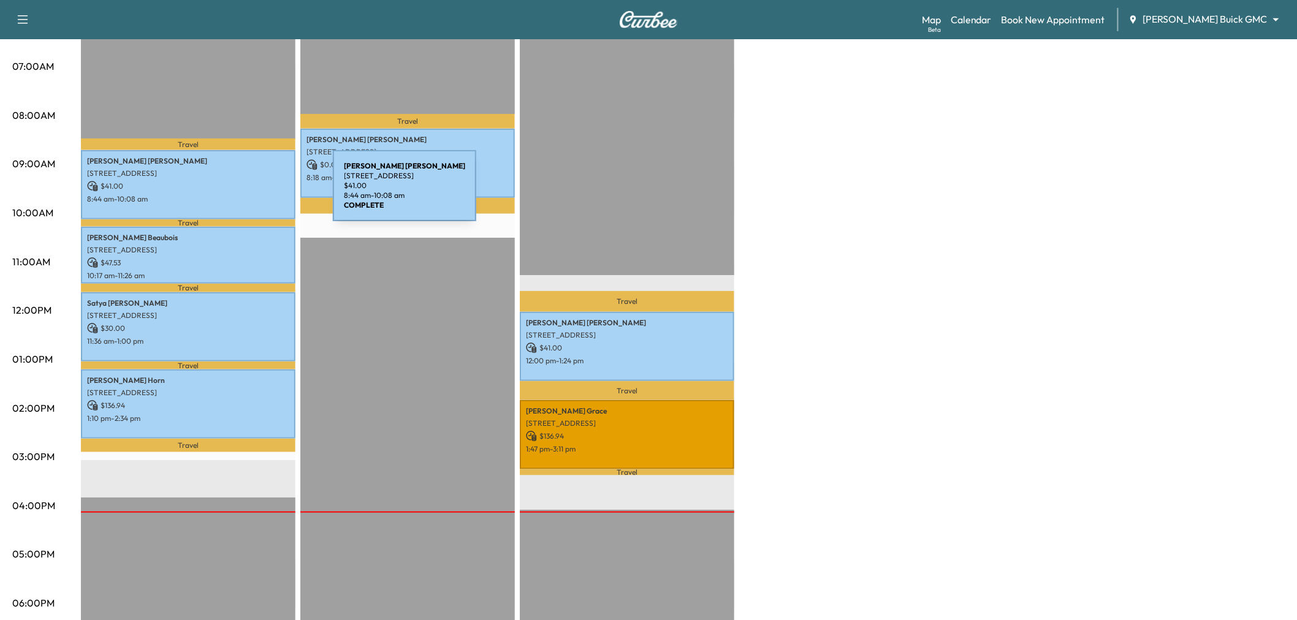
click at [241, 194] on p "8:44 am - 10:08 am" at bounding box center [188, 199] width 202 height 10
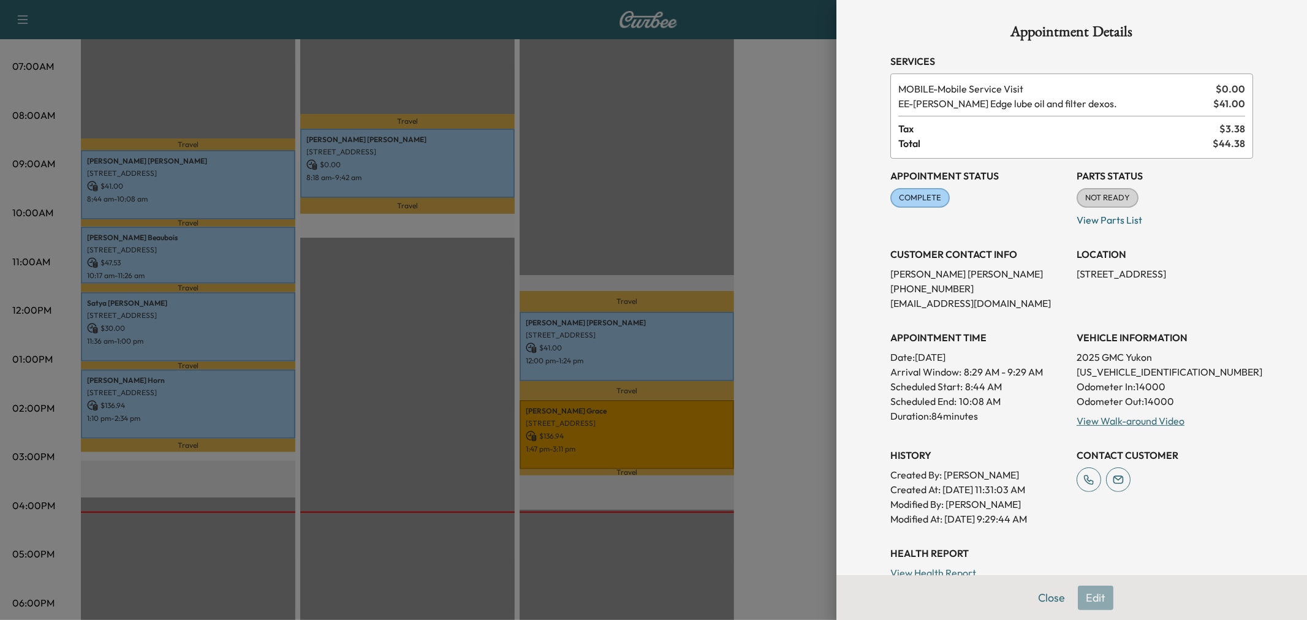
click at [241, 193] on div at bounding box center [653, 310] width 1307 height 620
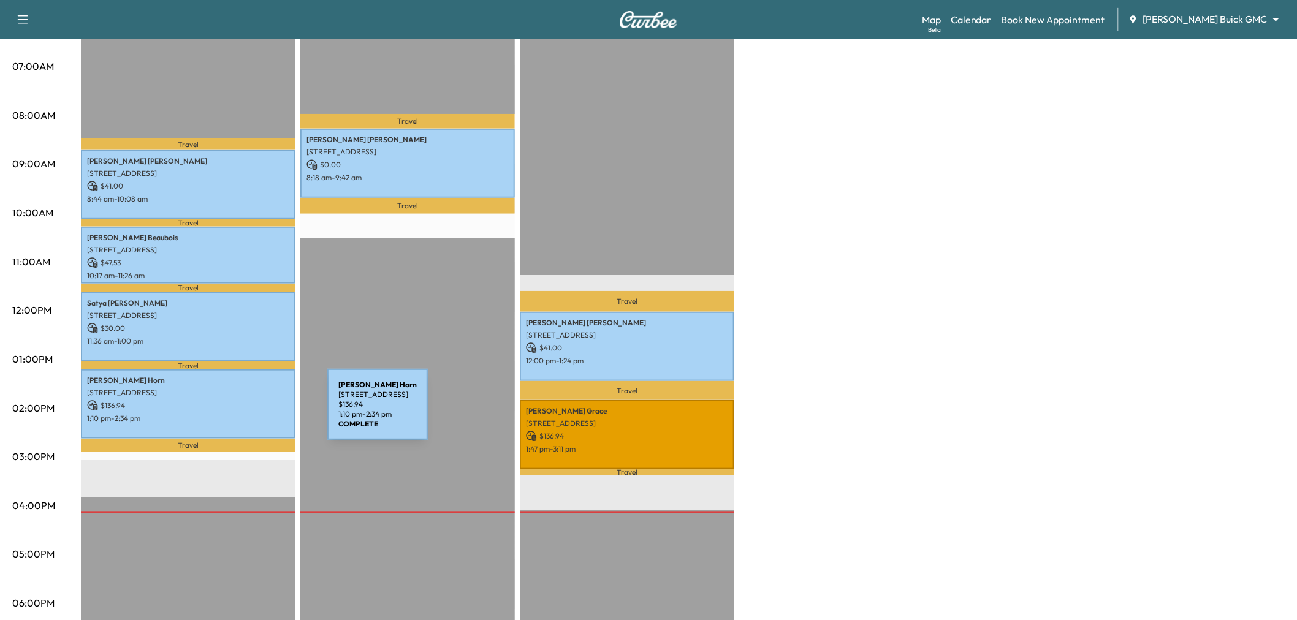
click at [235, 414] on p "1:10 pm - 2:34 pm" at bounding box center [188, 419] width 202 height 10
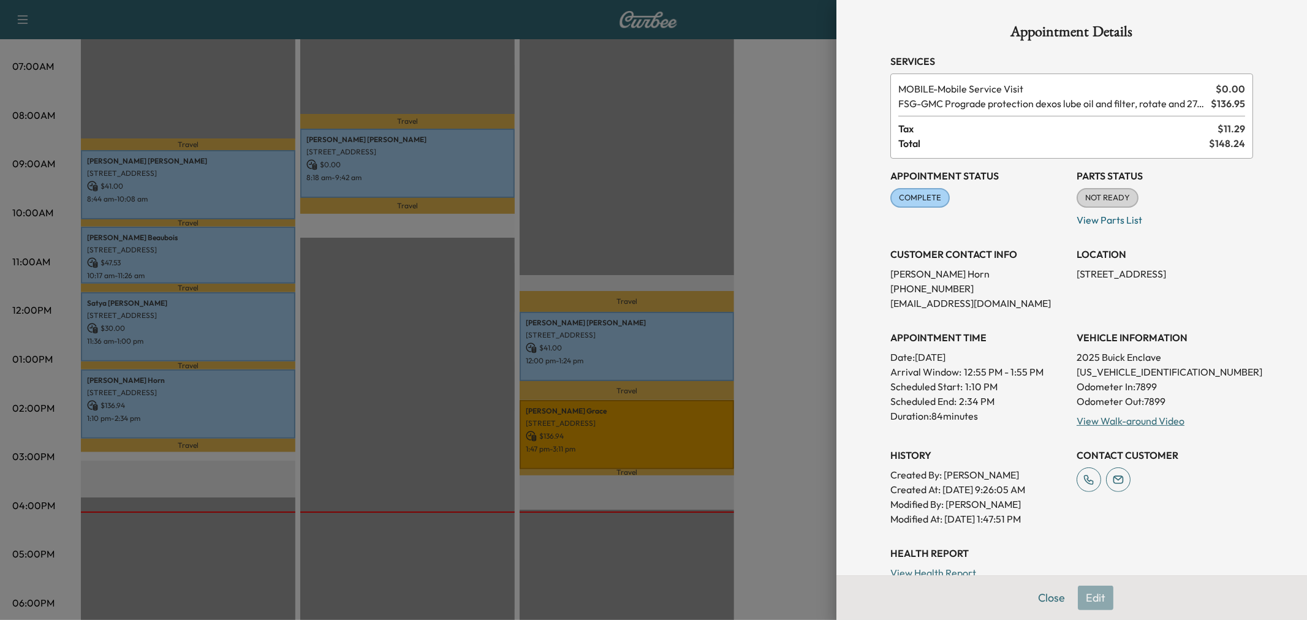
click at [235, 412] on div at bounding box center [653, 310] width 1307 height 620
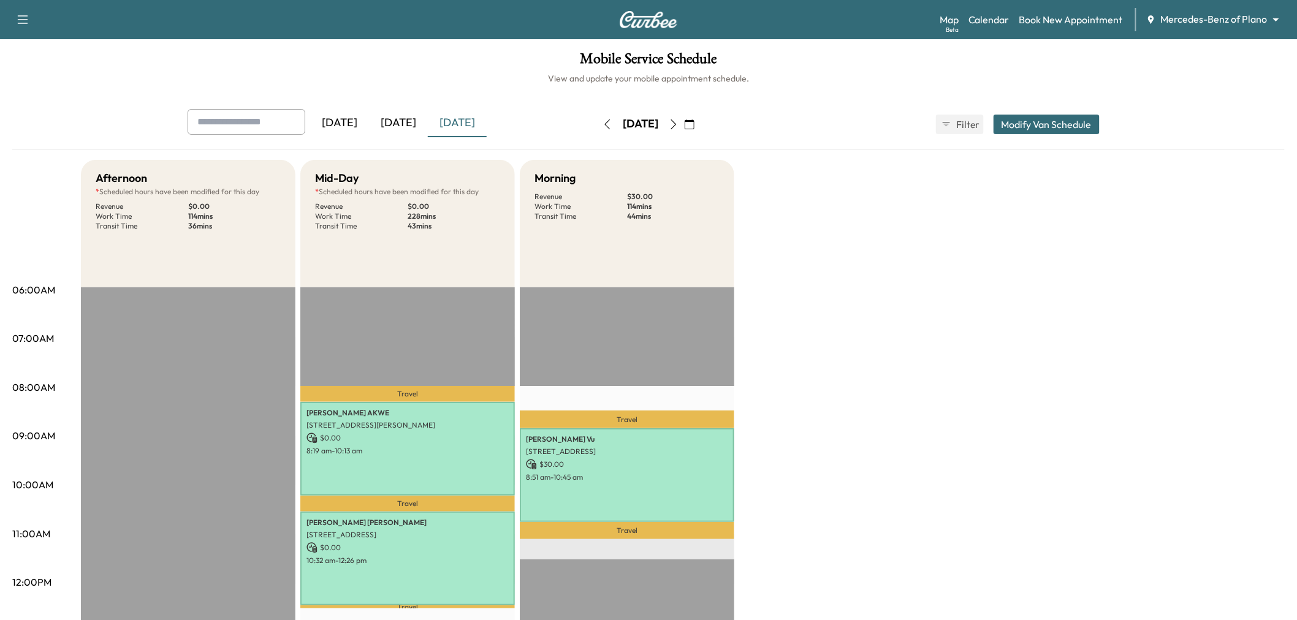
click at [684, 121] on button "button" at bounding box center [673, 125] width 21 height 20
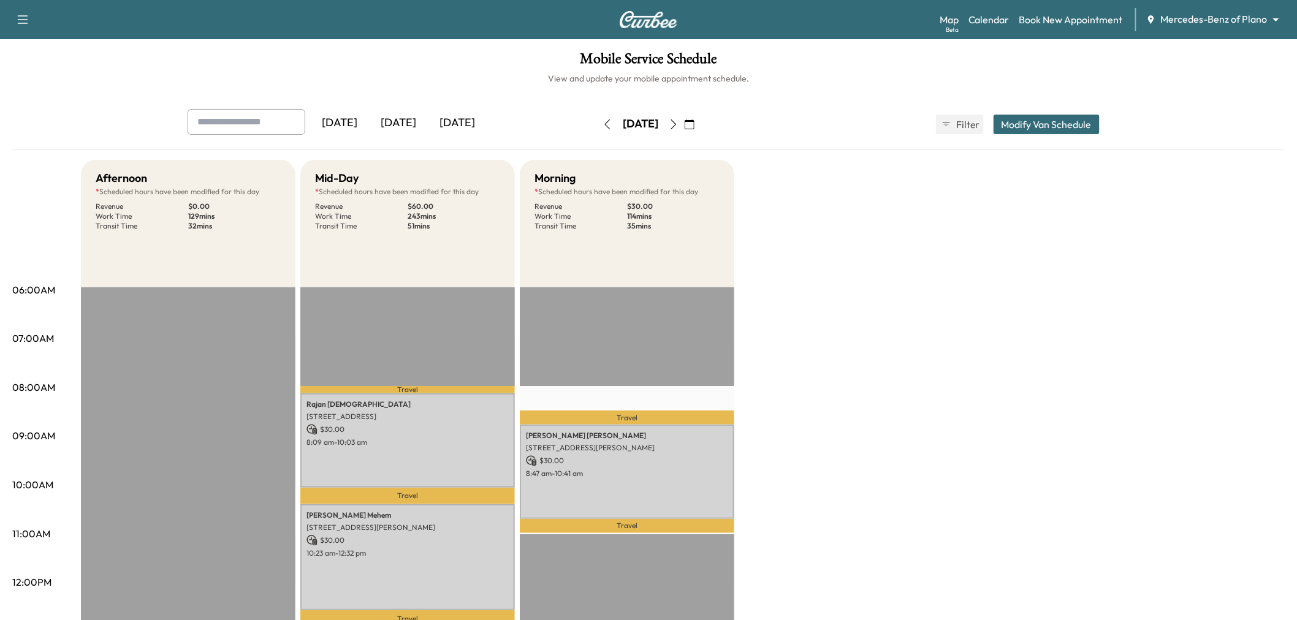
click at [597, 117] on button "button" at bounding box center [607, 125] width 21 height 20
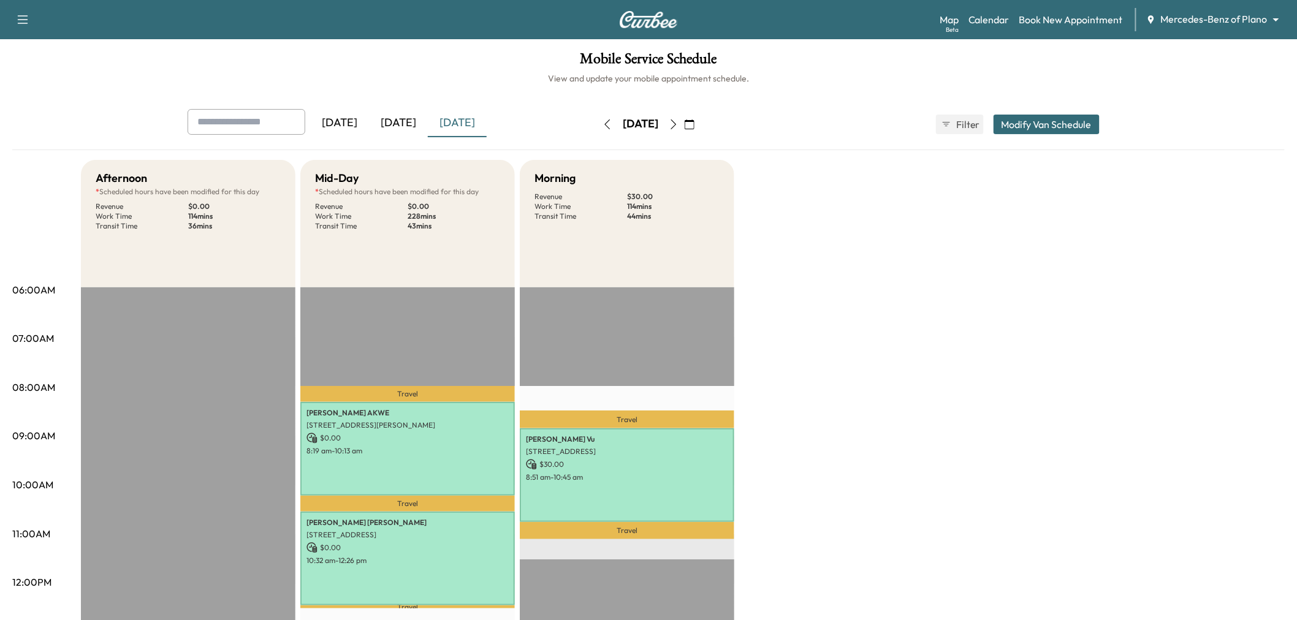
click at [597, 121] on button "button" at bounding box center [607, 125] width 21 height 20
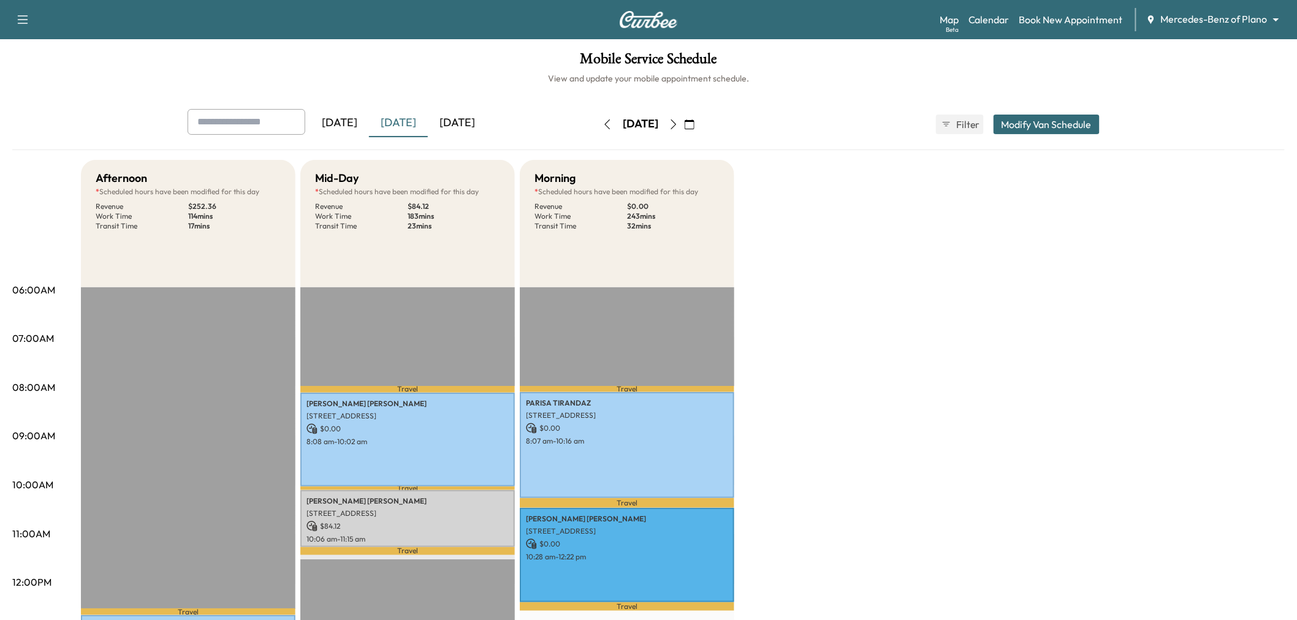
click at [679, 120] on icon "button" at bounding box center [674, 125] width 10 height 10
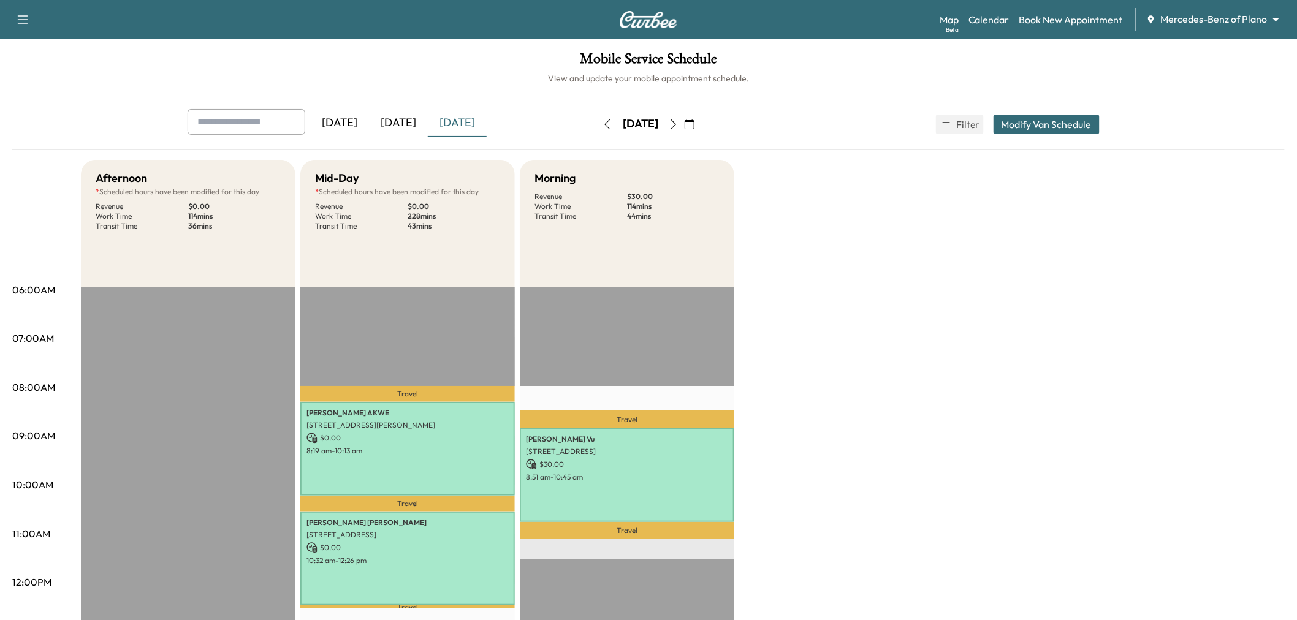
click at [603, 124] on icon "button" at bounding box center [608, 125] width 10 height 10
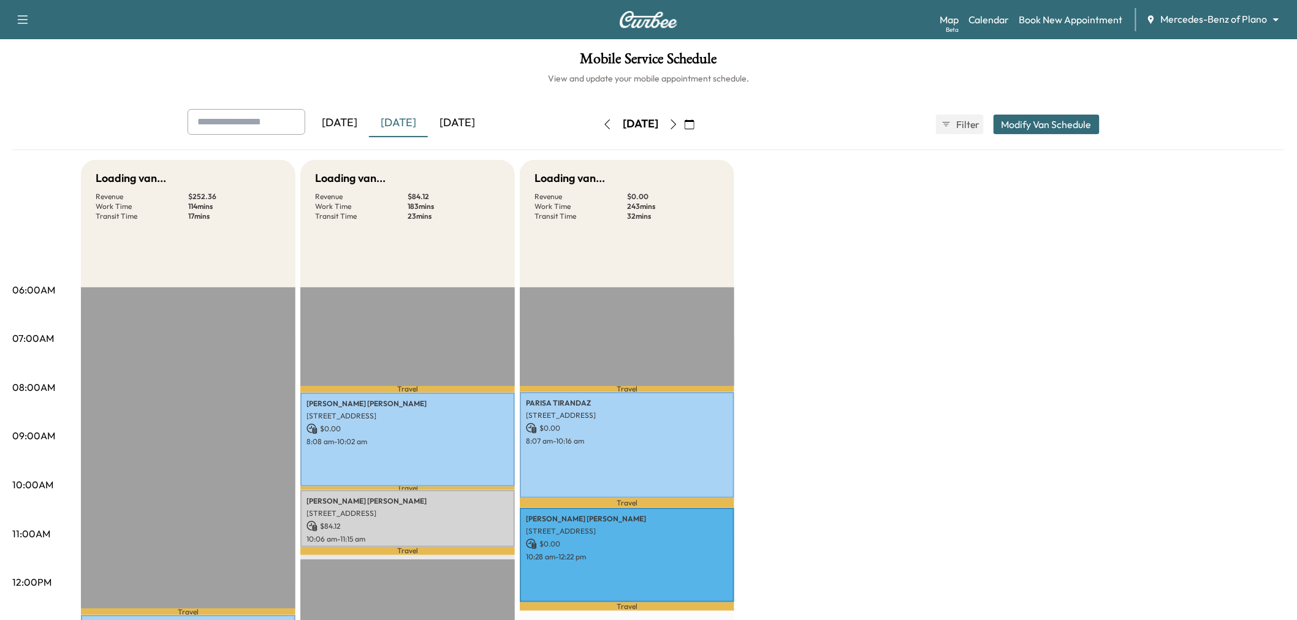
click at [603, 124] on icon "button" at bounding box center [608, 125] width 10 height 10
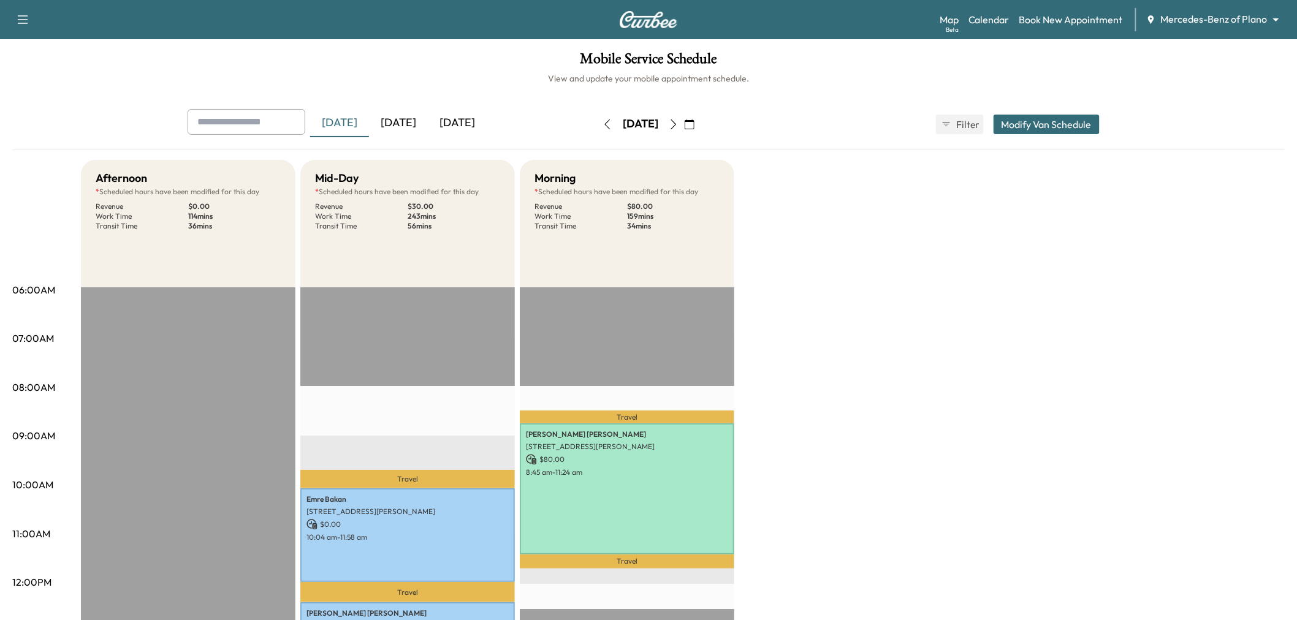
scroll to position [68, 0]
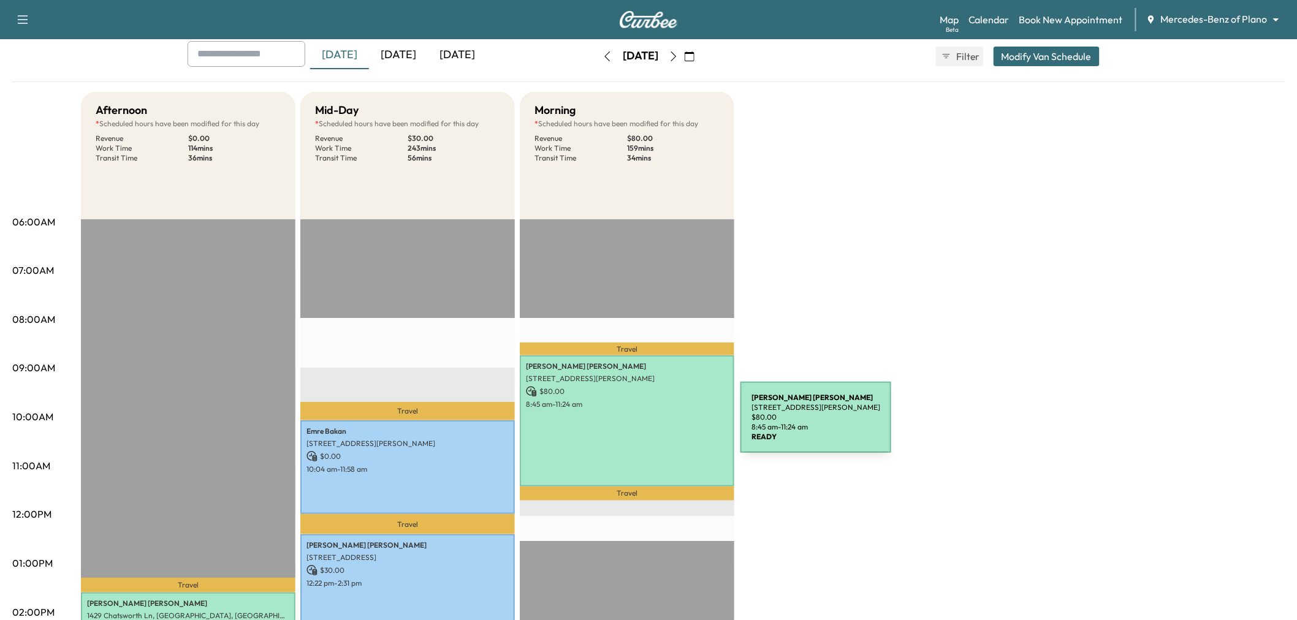
click at [649, 425] on div "mason seesing 4025 Winsor Dr, Farmers Branch, TX 75244, USA $ 80.00 8:45 am - 1…" at bounding box center [627, 421] width 215 height 131
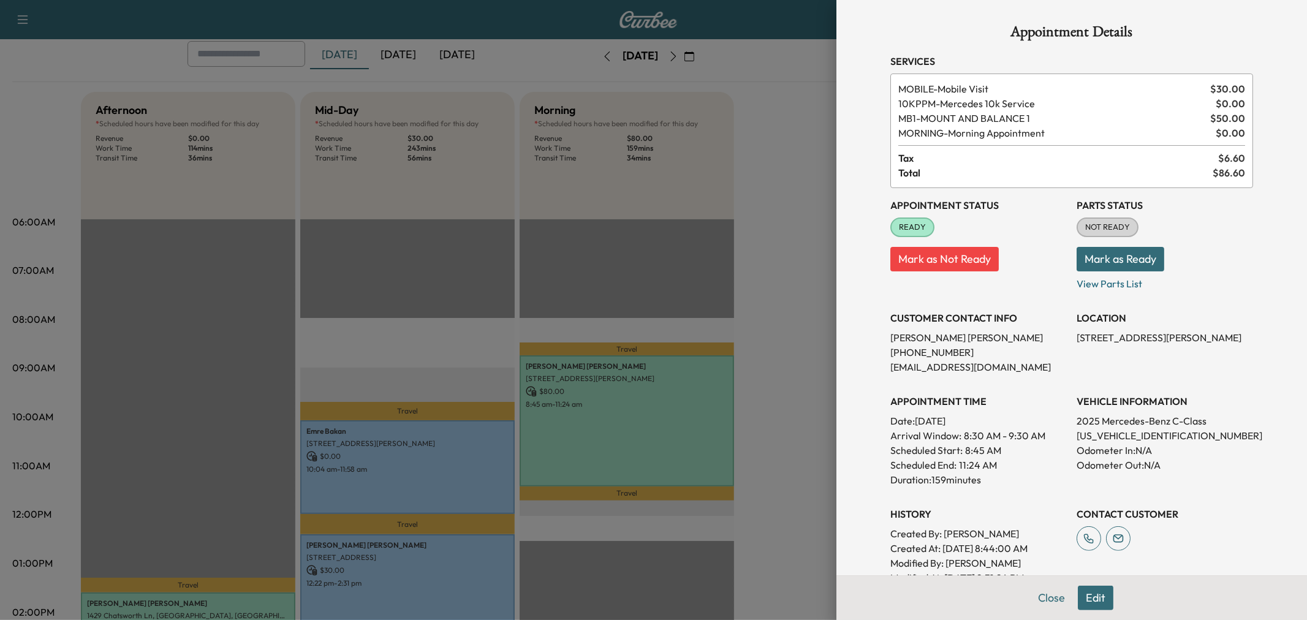
click at [800, 240] on div at bounding box center [653, 310] width 1307 height 620
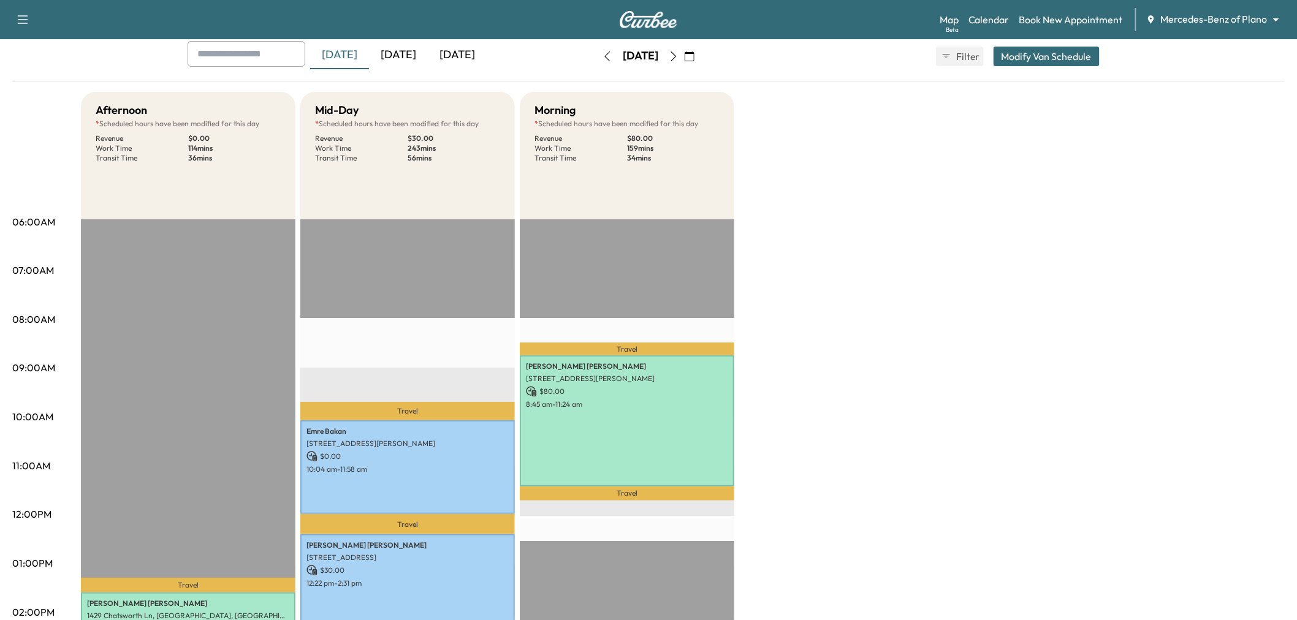
click at [959, 400] on div "Afternoon * Scheduled hours have been modified for this day Revenue $ 0.00 Work…" at bounding box center [683, 551] width 1204 height 919
click at [679, 60] on icon "button" at bounding box center [674, 56] width 10 height 10
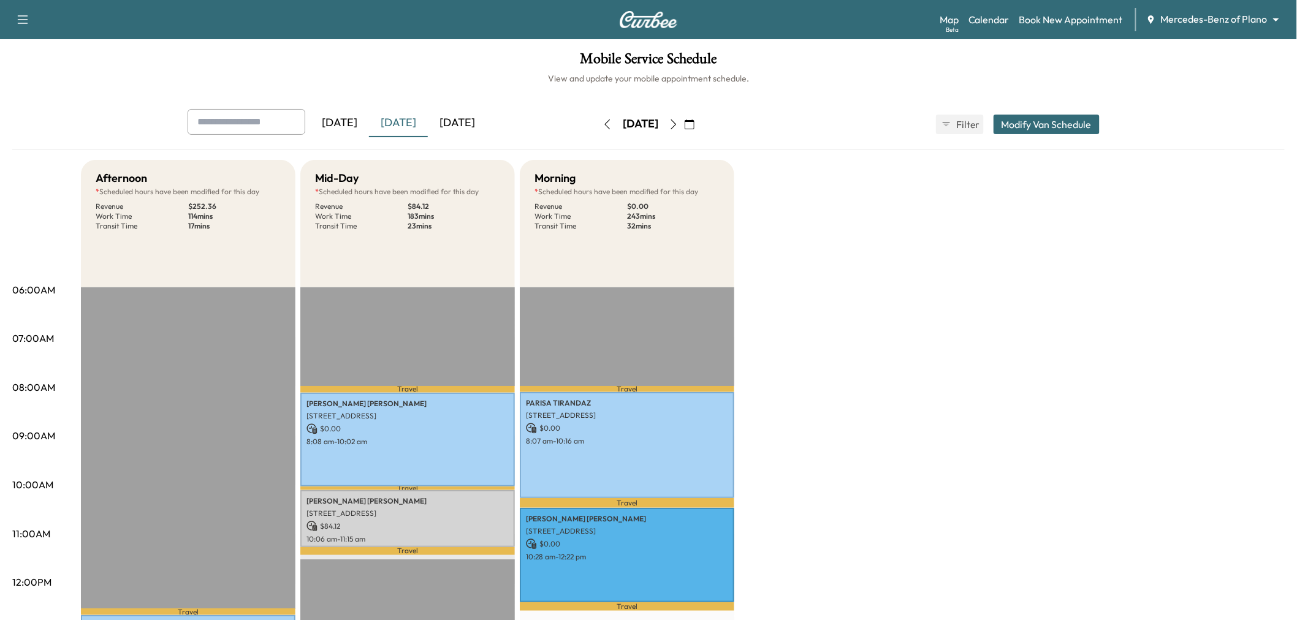
click at [700, 114] on div "Wednesday, September 24 September 2025 S M T W T F S 31 1 2 3 4 5 6 7 8 9 10 11…" at bounding box center [648, 124] width 103 height 39
click at [679, 120] on icon "button" at bounding box center [674, 125] width 10 height 10
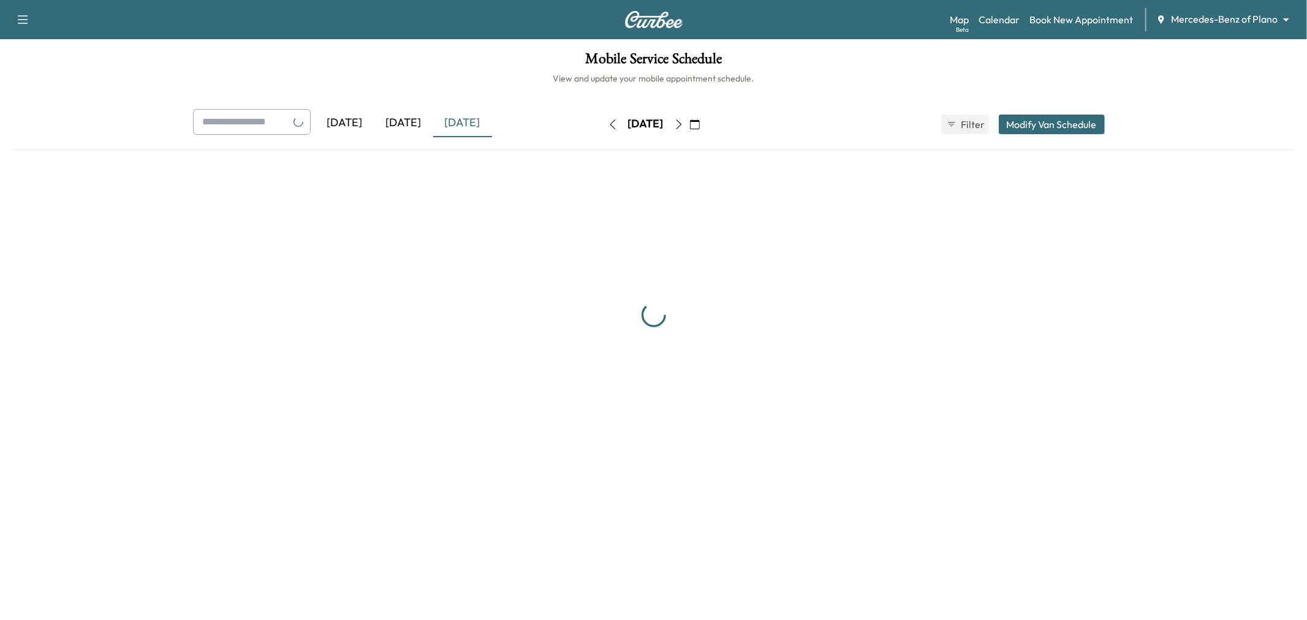
click at [684, 120] on icon "button" at bounding box center [679, 125] width 10 height 10
click at [706, 119] on button "button" at bounding box center [695, 125] width 21 height 20
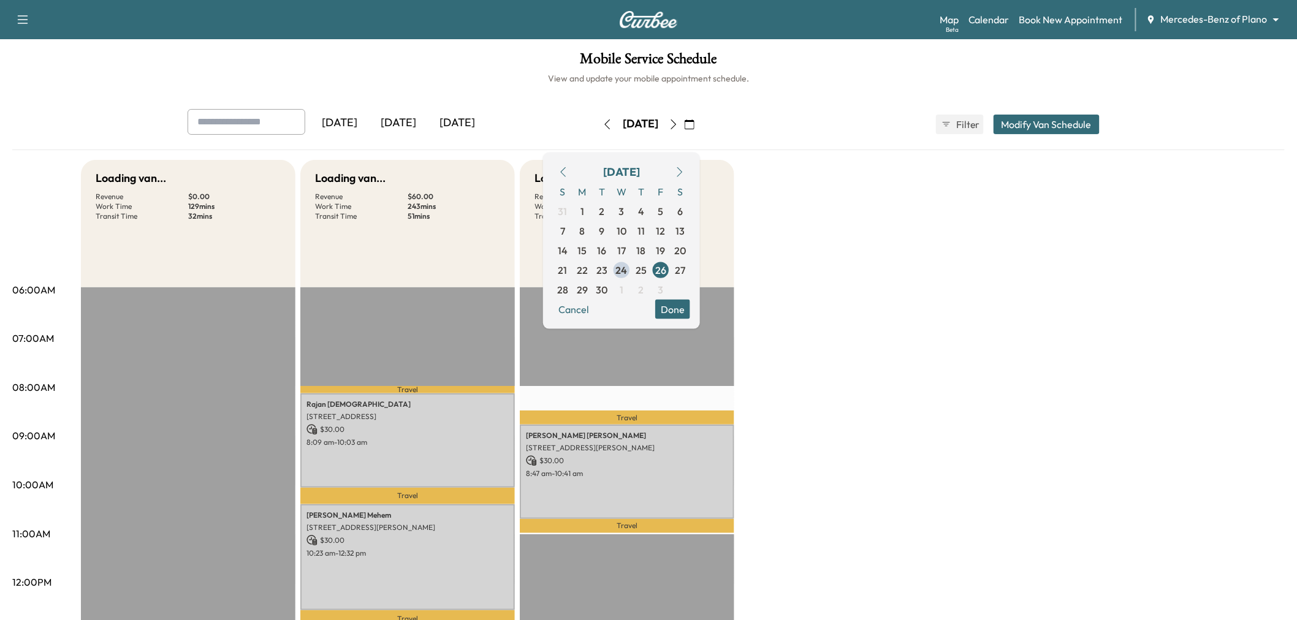
click at [700, 119] on button "button" at bounding box center [689, 125] width 21 height 20
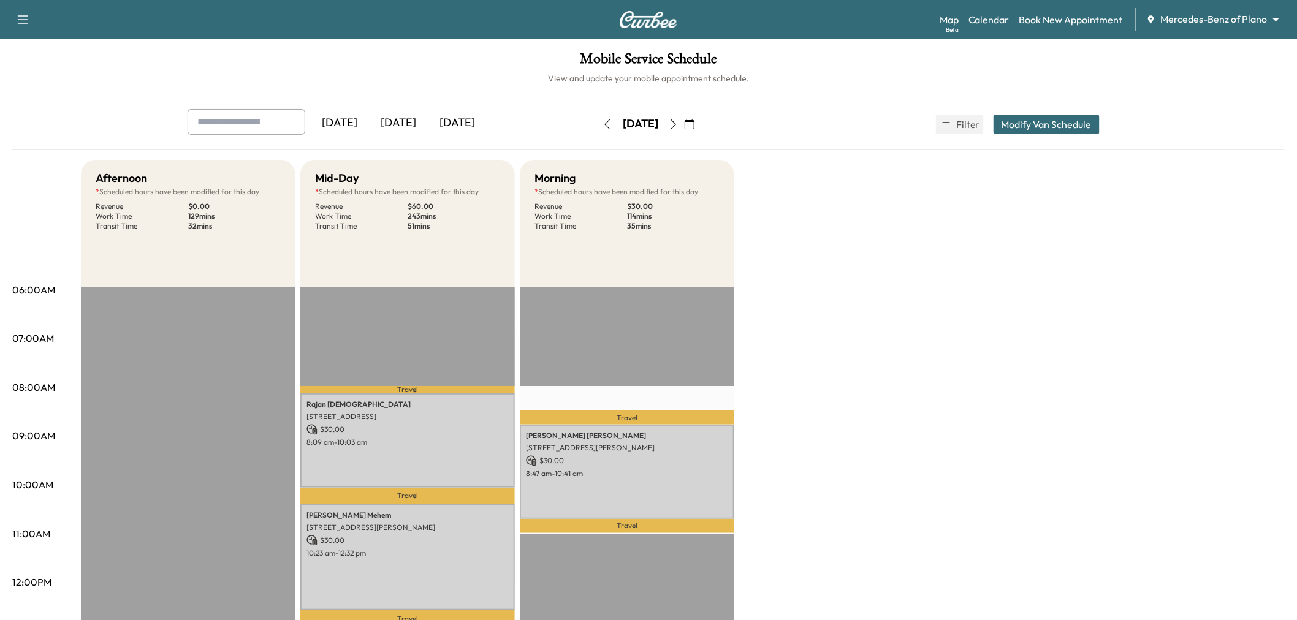
click at [679, 124] on icon "button" at bounding box center [674, 125] width 10 height 10
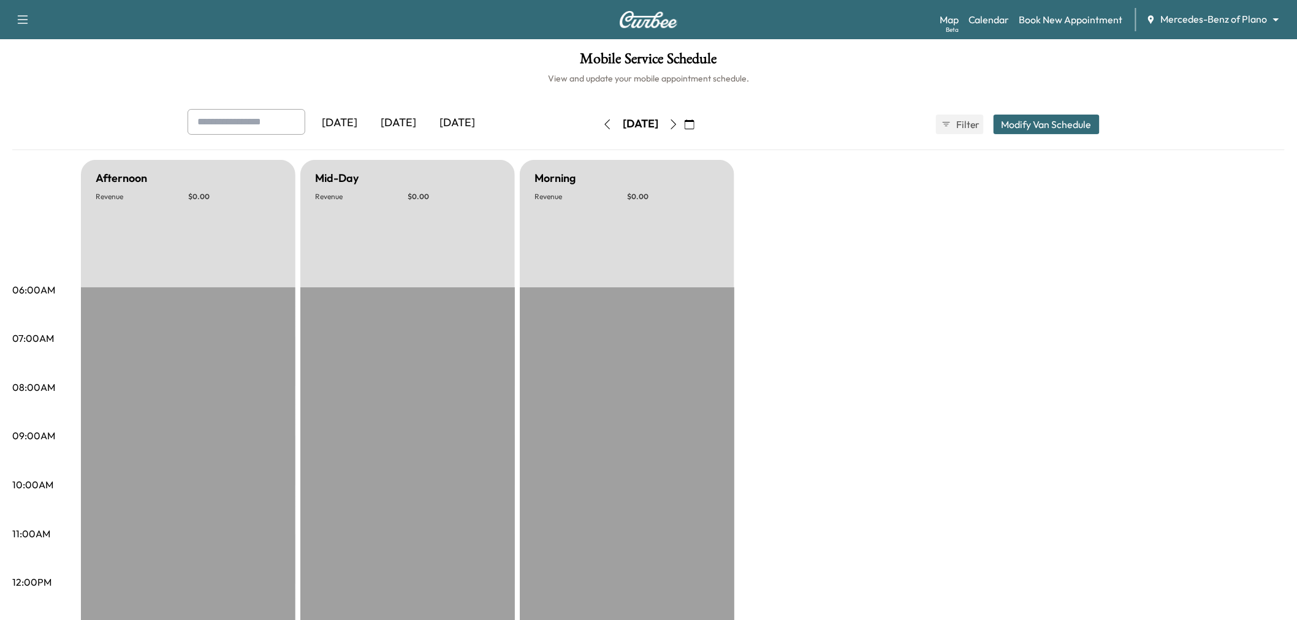
click at [679, 121] on icon "button" at bounding box center [674, 125] width 10 height 10
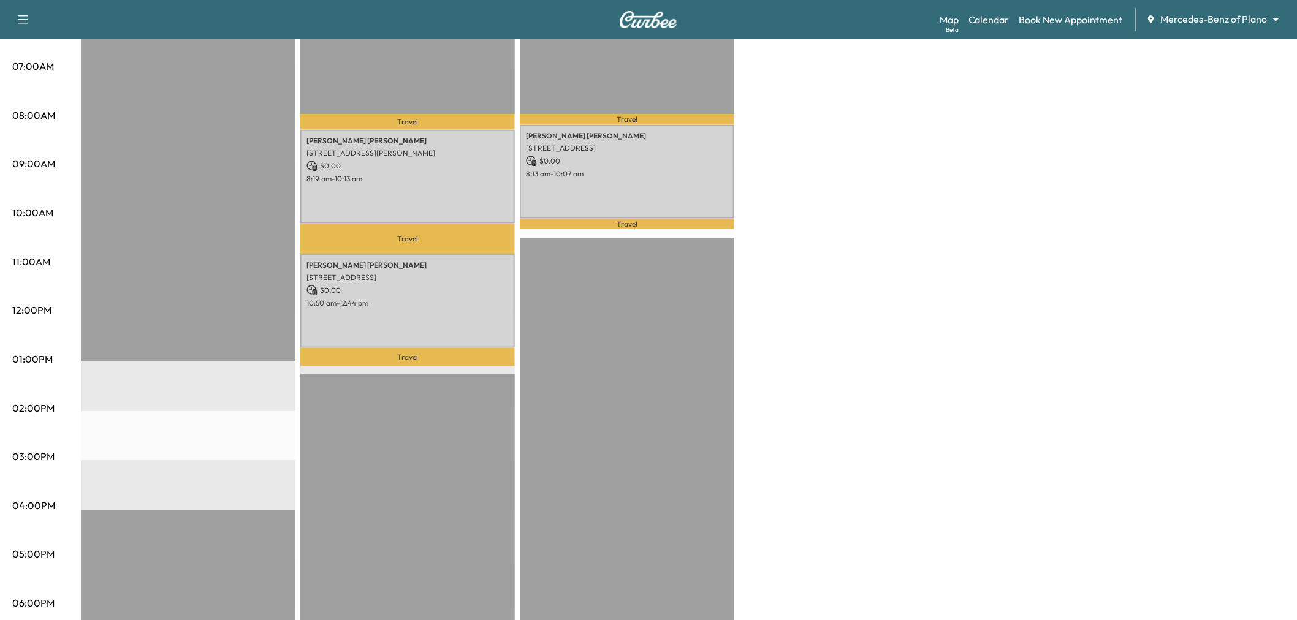
scroll to position [136, 0]
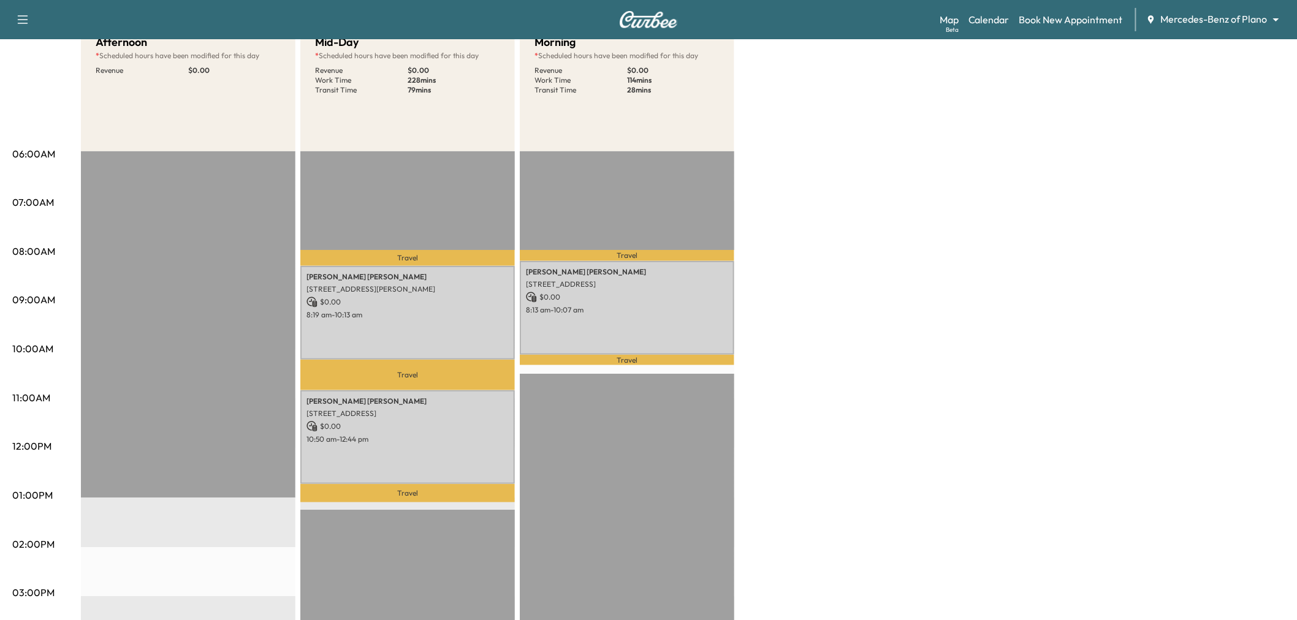
click at [820, 237] on div "Afternoon * Scheduled hours have been modified for this day Revenue $ 0.00 EST …" at bounding box center [683, 483] width 1204 height 919
click at [908, 197] on div "Afternoon * Scheduled hours have been modified for this day Revenue $ 0.00 EST …" at bounding box center [683, 483] width 1204 height 919
click at [790, 291] on div "Afternoon * Scheduled hours have been modified for this day Revenue $ 0.00 EST …" at bounding box center [683, 483] width 1204 height 919
click at [446, 310] on p "8:19 am - 10:13 am" at bounding box center [407, 315] width 202 height 10
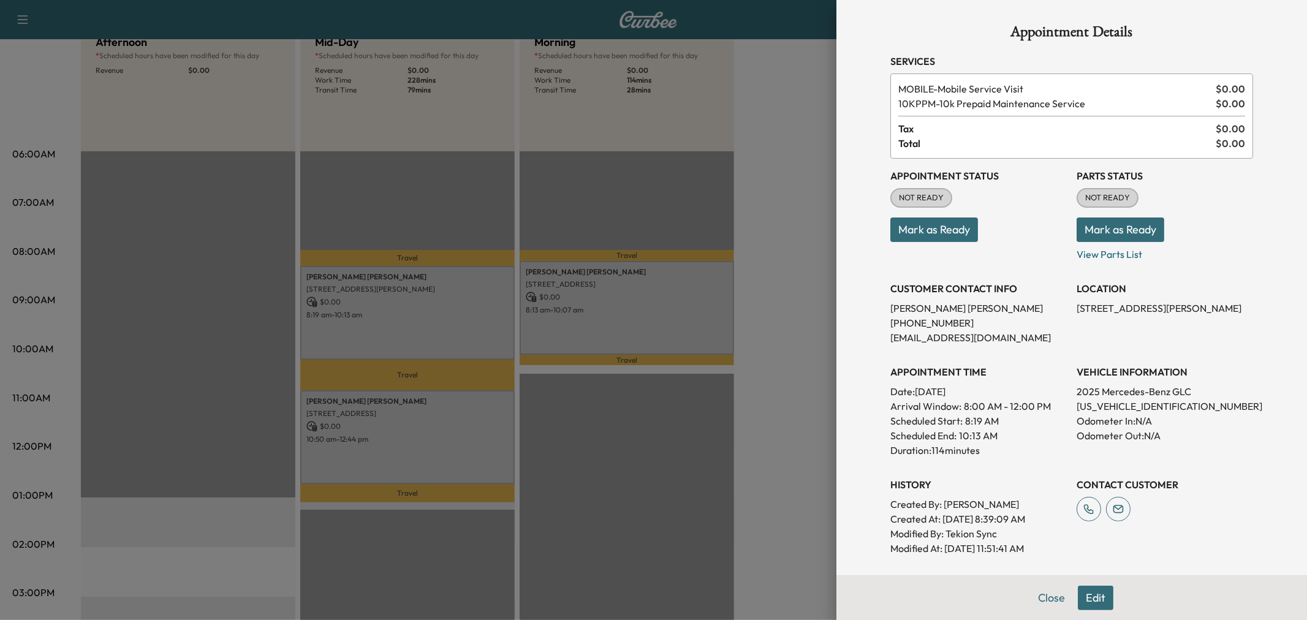
click at [731, 203] on div at bounding box center [653, 310] width 1307 height 620
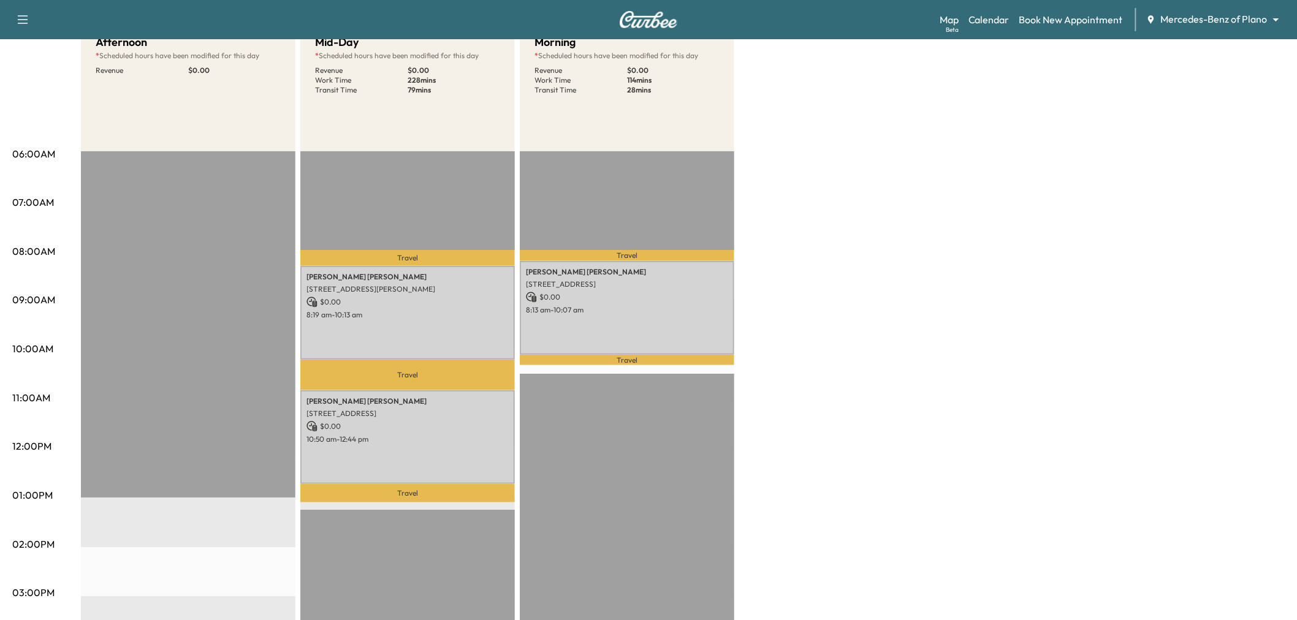
click at [782, 197] on div "Afternoon * Scheduled hours have been modified for this day Revenue $ 0.00 EST …" at bounding box center [683, 483] width 1204 height 919
click at [896, 223] on div "Afternoon * Scheduled hours have been modified for this day Revenue $ 0.00 EST …" at bounding box center [683, 483] width 1204 height 919
click at [849, 291] on div "Afternoon * Scheduled hours have been modified for this day Revenue $ 0.00 EST …" at bounding box center [683, 483] width 1204 height 919
click at [755, 207] on div "Afternoon * Scheduled hours have been modified for this day Revenue $ 0.00 EST …" at bounding box center [683, 483] width 1204 height 919
click at [818, 224] on div "Afternoon * Scheduled hours have been modified for this day Revenue $ 0.00 EST …" at bounding box center [683, 483] width 1204 height 919
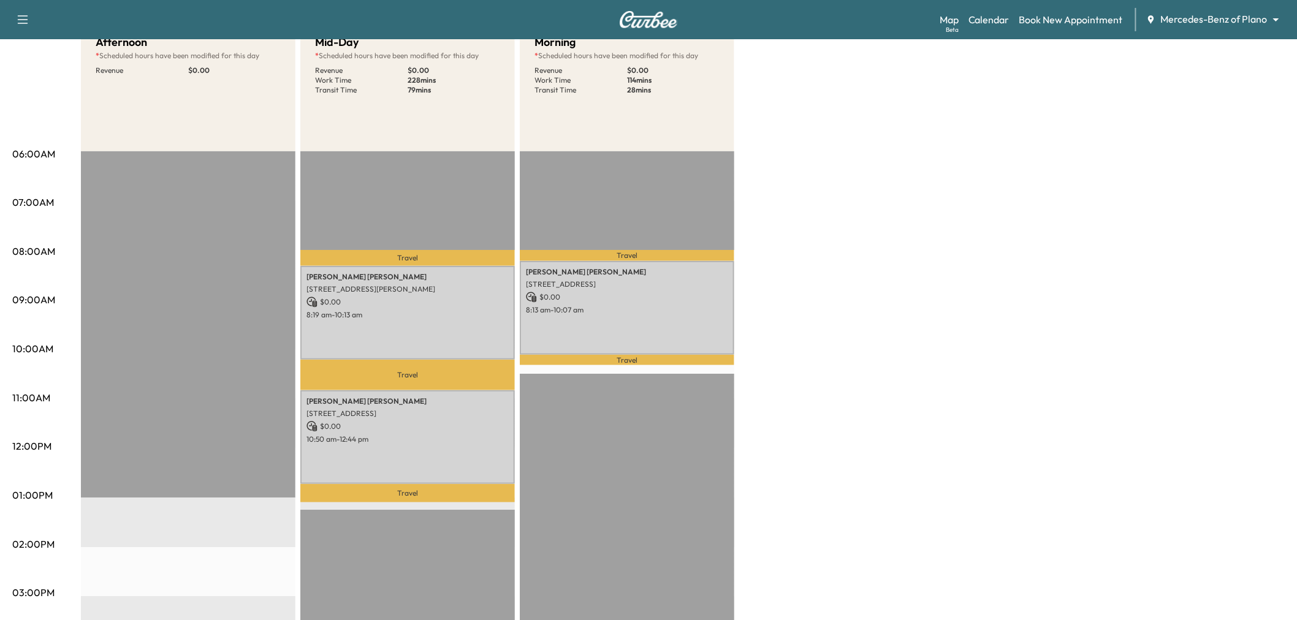
click at [785, 234] on div "Afternoon * Scheduled hours have been modified for this day Revenue $ 0.00 EST …" at bounding box center [683, 483] width 1204 height 919
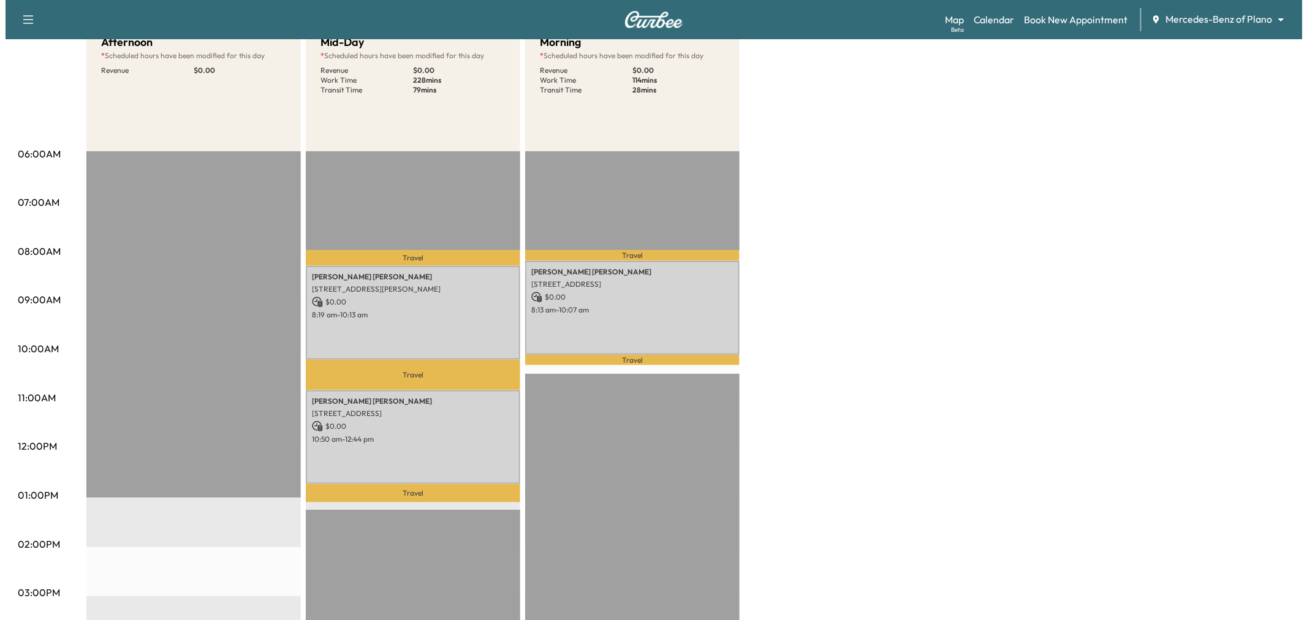
scroll to position [0, 0]
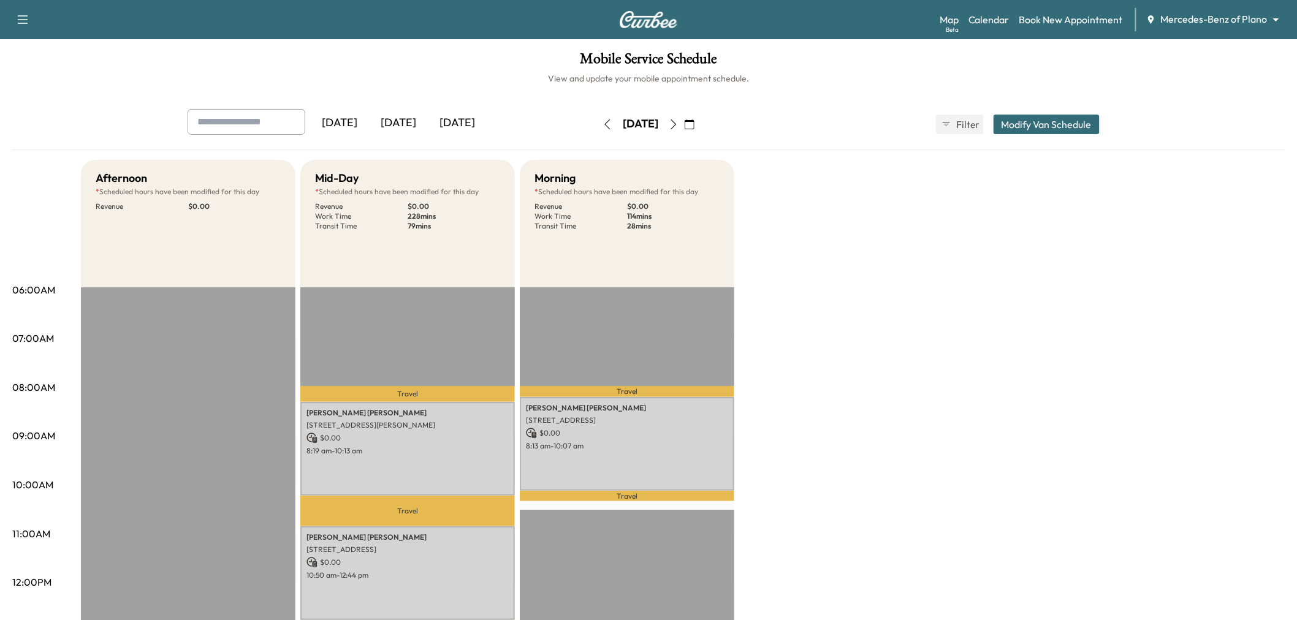
click at [1018, 132] on button "Modify Van Schedule" at bounding box center [1047, 125] width 106 height 20
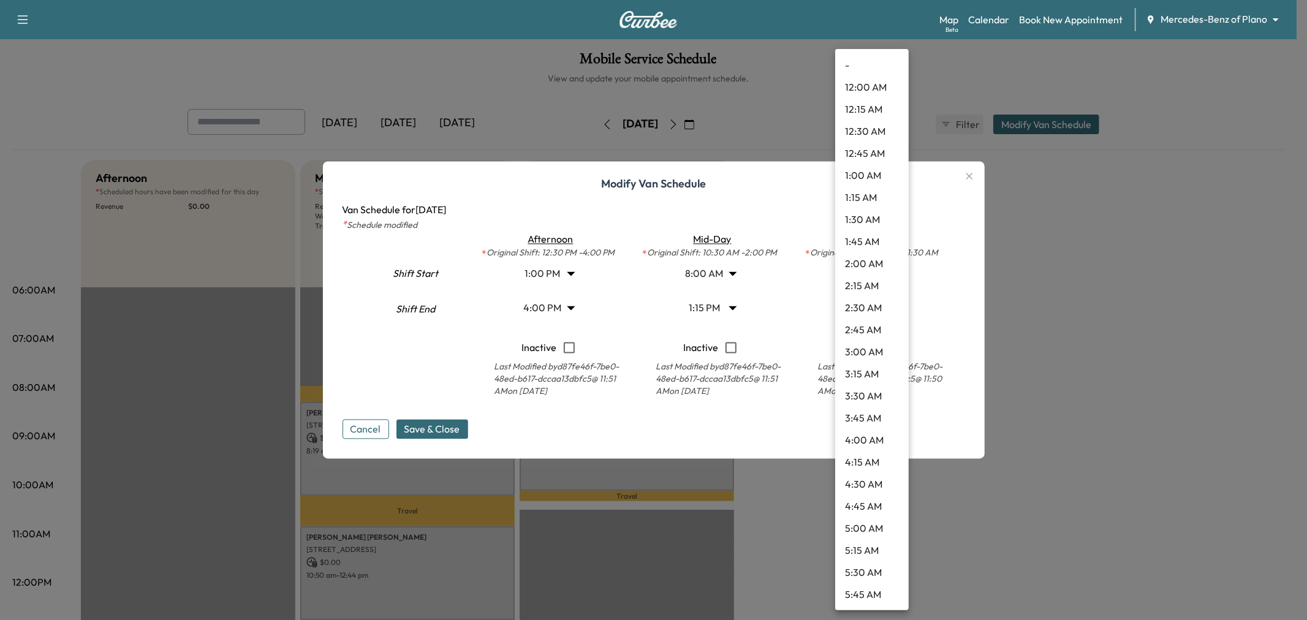
click at [878, 302] on body "Support Log Out Map Beta Calendar Book New Appointment Mercedes-Benz of Plano *…" at bounding box center [653, 310] width 1307 height 620
click at [873, 460] on li "12:00 PM" at bounding box center [872, 463] width 74 height 22
type input "**"
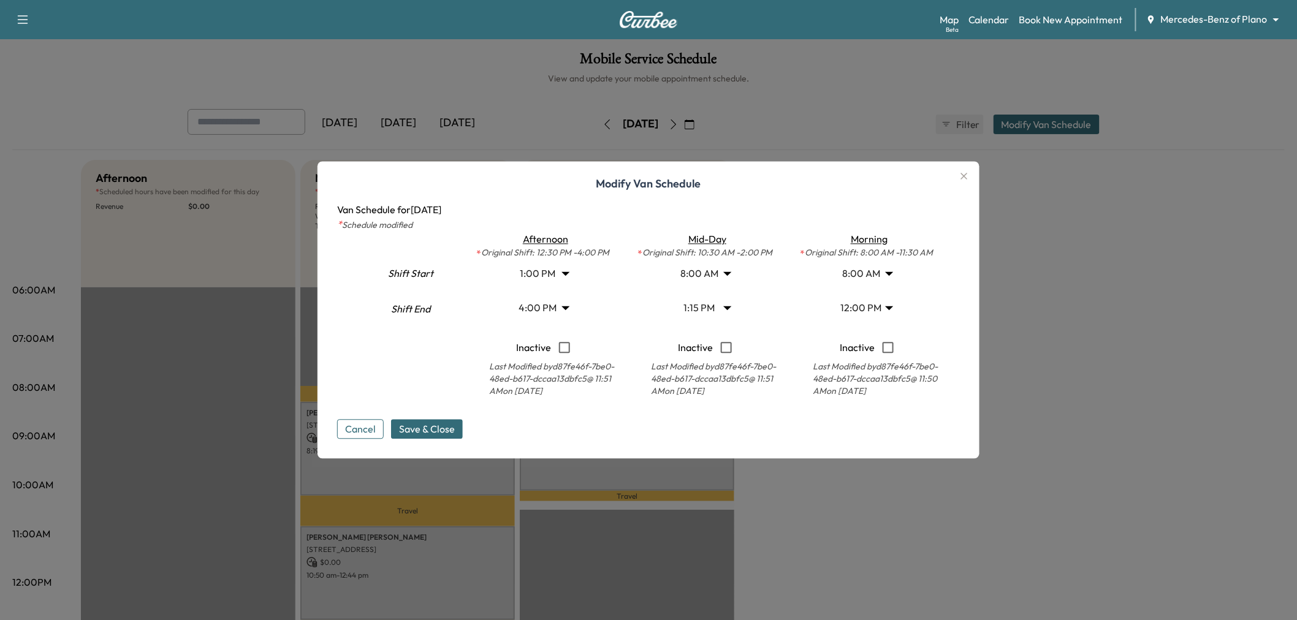
click at [865, 272] on body "Support Log Out Map Beta Calendar Book New Appointment Mercedes-Benz of Plano *…" at bounding box center [648, 310] width 1297 height 620
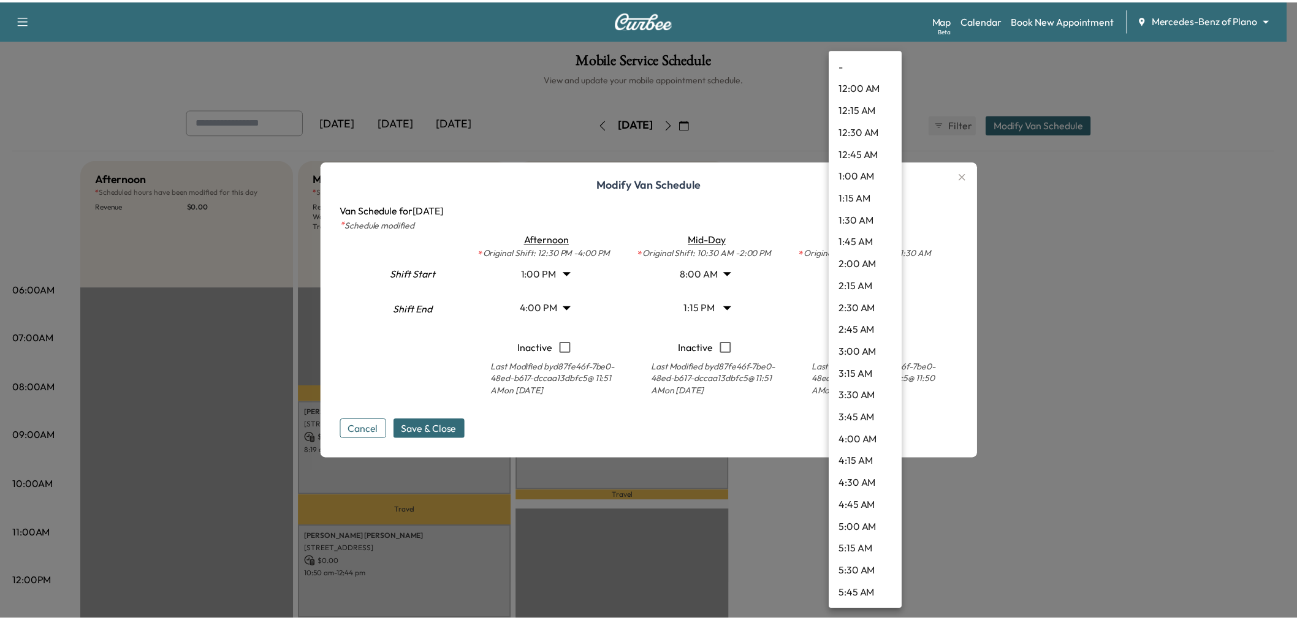
scroll to position [463, 0]
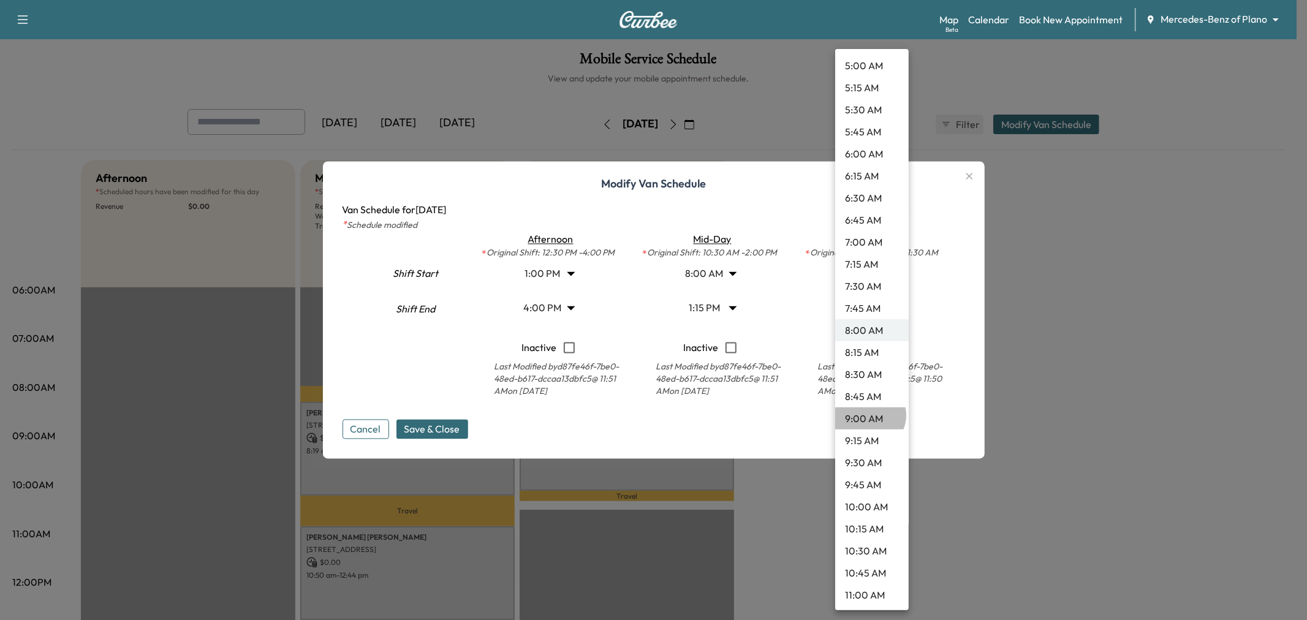
click at [869, 415] on li "9:00 AM" at bounding box center [872, 419] width 74 height 22
type input "*"
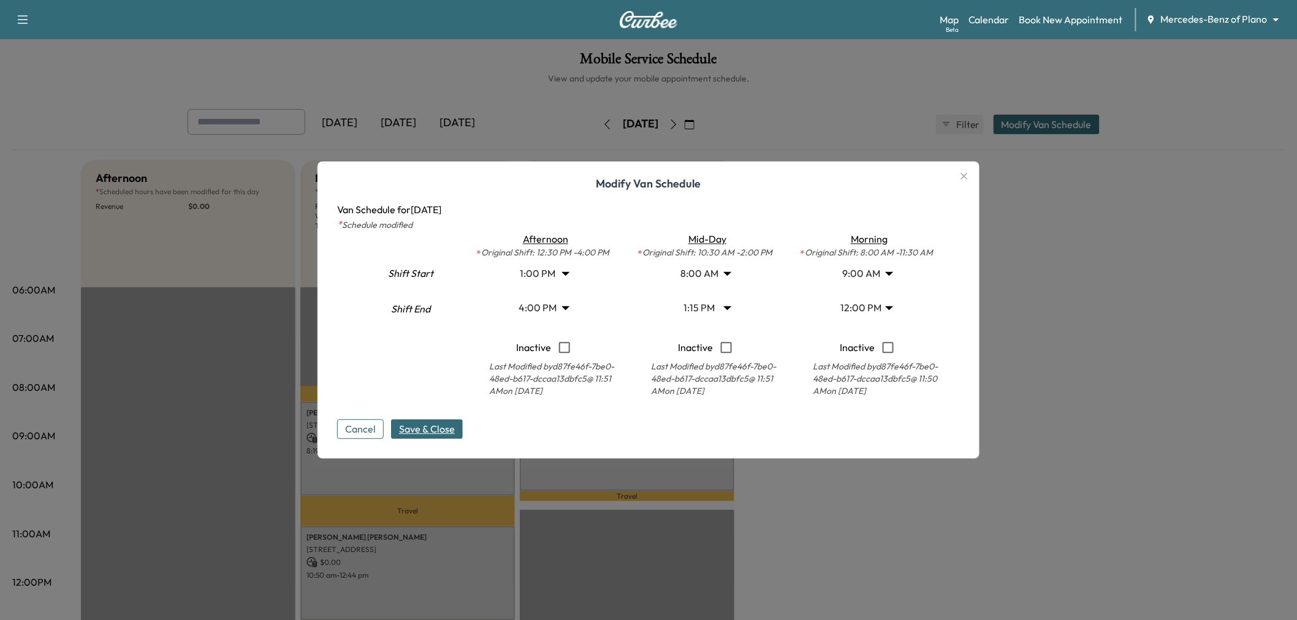
click at [455, 430] on span "Save & Close" at bounding box center [427, 429] width 56 height 15
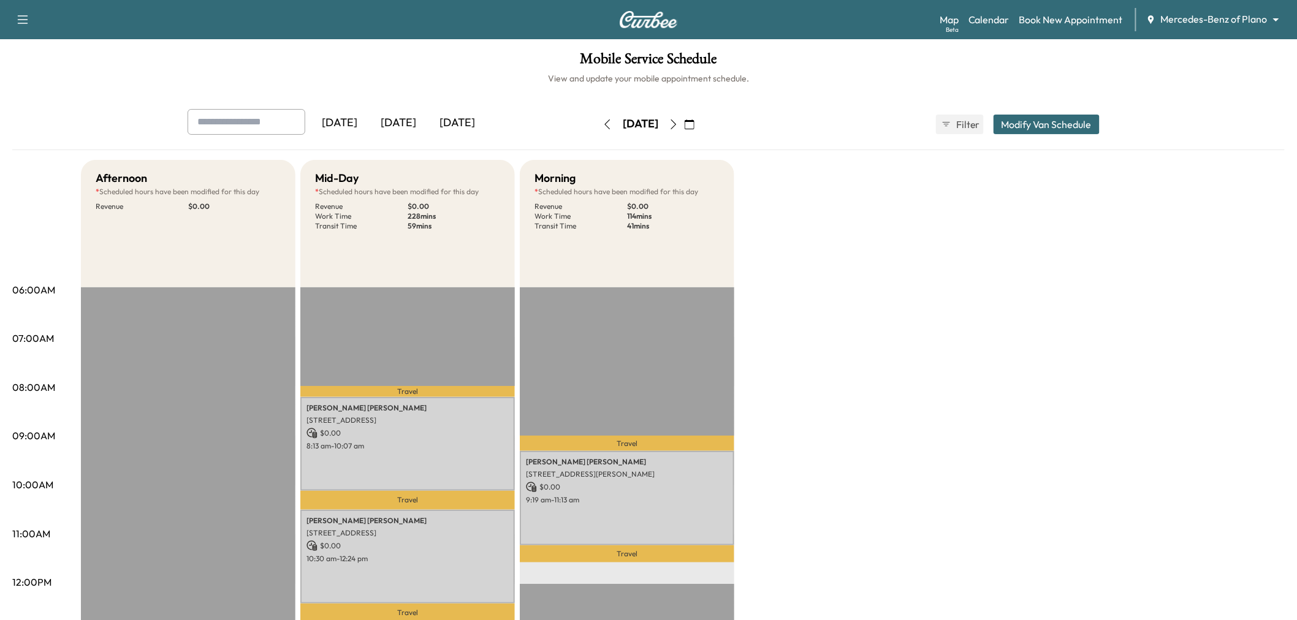
click at [877, 470] on div "Afternoon * Scheduled hours have been modified for this day Revenue $ 0.00 EST …" at bounding box center [683, 619] width 1204 height 919
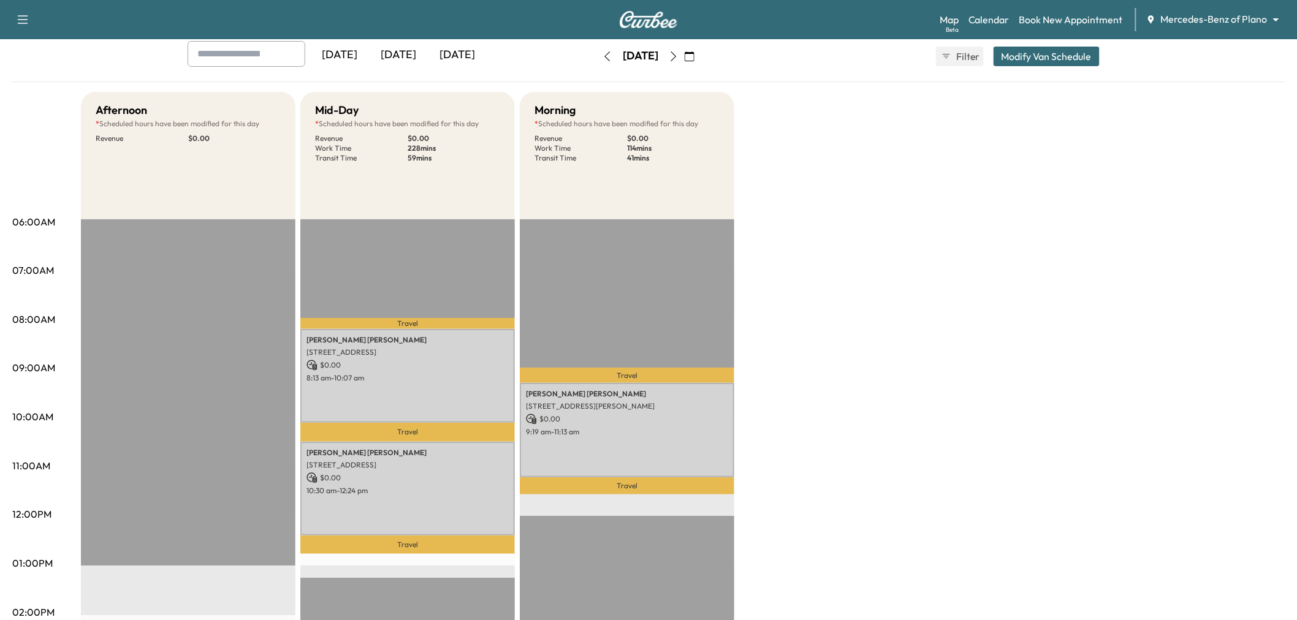
click at [830, 424] on div "Afternoon * Scheduled hours have been modified for this day Revenue $ 0.00 EST …" at bounding box center [683, 551] width 1204 height 919
click at [630, 427] on p "9:19 am - 11:13 am" at bounding box center [627, 432] width 202 height 10
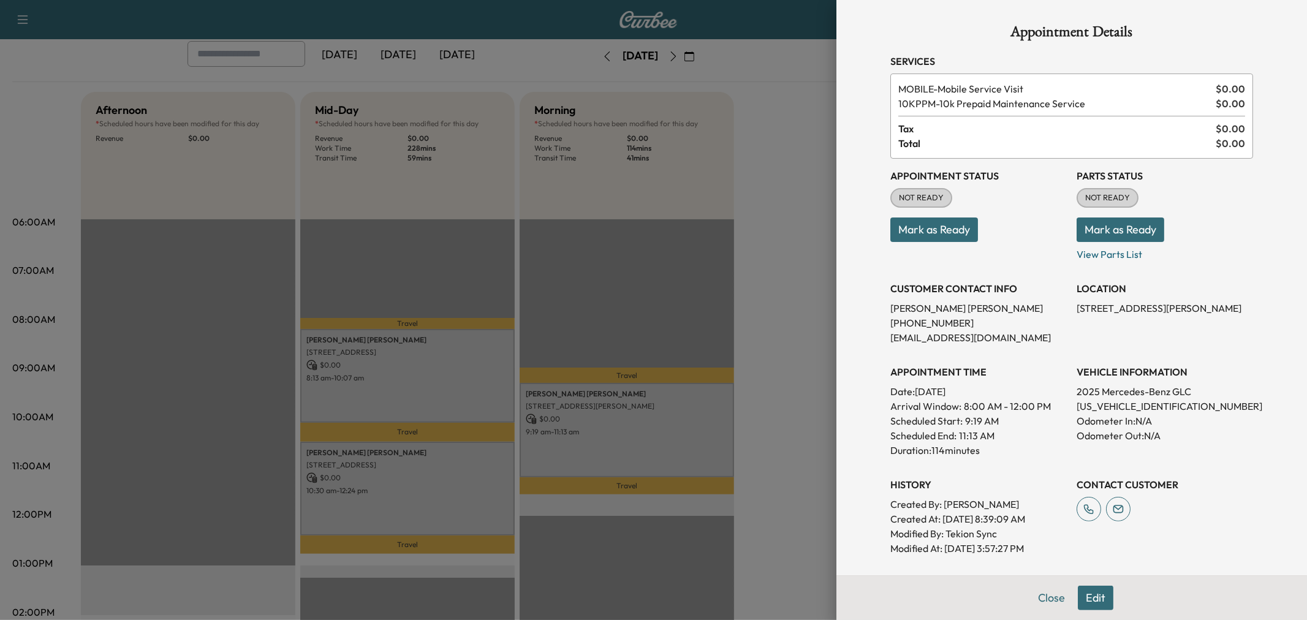
click at [630, 425] on div at bounding box center [653, 310] width 1307 height 620
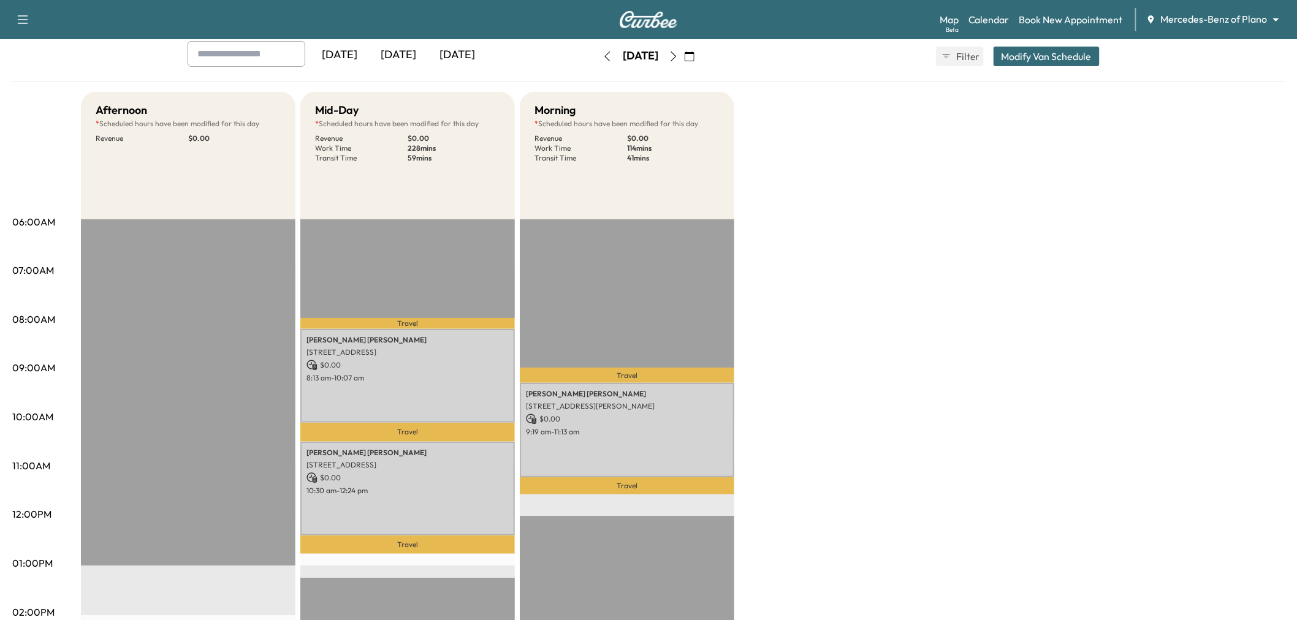
click at [828, 376] on div "Afternoon * Scheduled hours have been modified for this day Revenue $ 0.00 EST …" at bounding box center [683, 551] width 1204 height 919
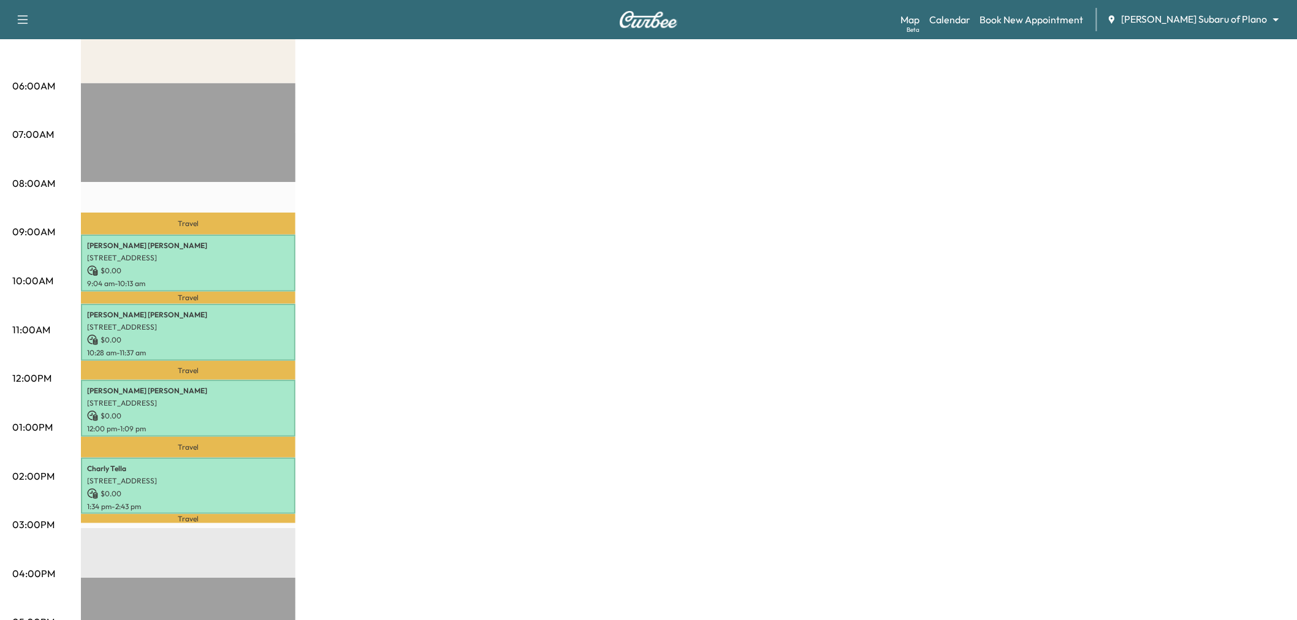
scroll to position [272, 0]
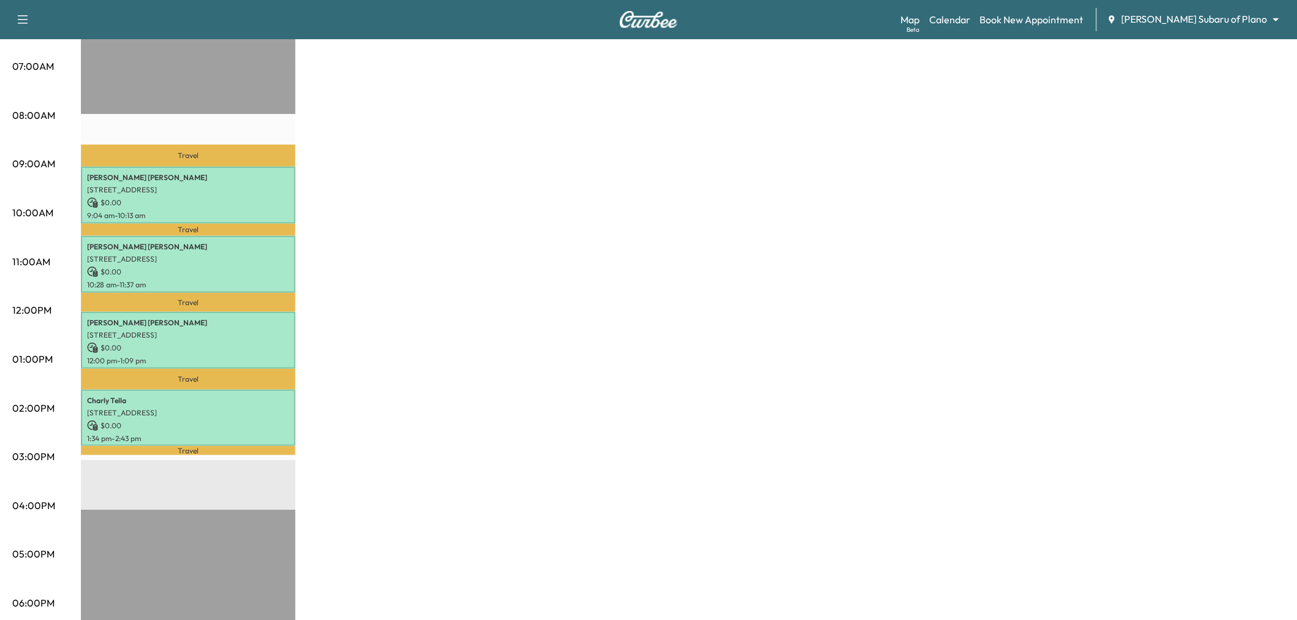
click at [363, 207] on div "Subaru on the Go Revenue $ 0.00 Work Time 276 mins Transit Time 103 mins Travel…" at bounding box center [683, 347] width 1204 height 919
click at [194, 194] on div "EDITH WILLIAMS 14228 Sparrow Hill Dr, Little Elm, TX 75068, US $ 0.00 9:04 am -…" at bounding box center [188, 195] width 215 height 57
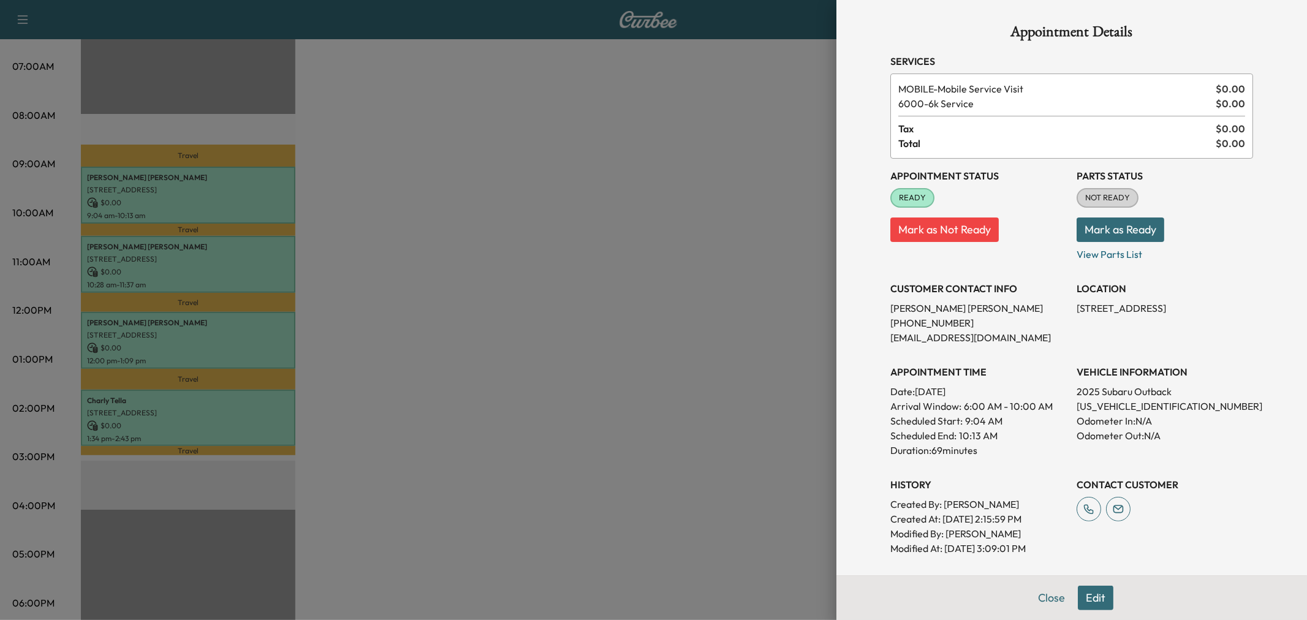
click at [232, 275] on div at bounding box center [653, 310] width 1307 height 620
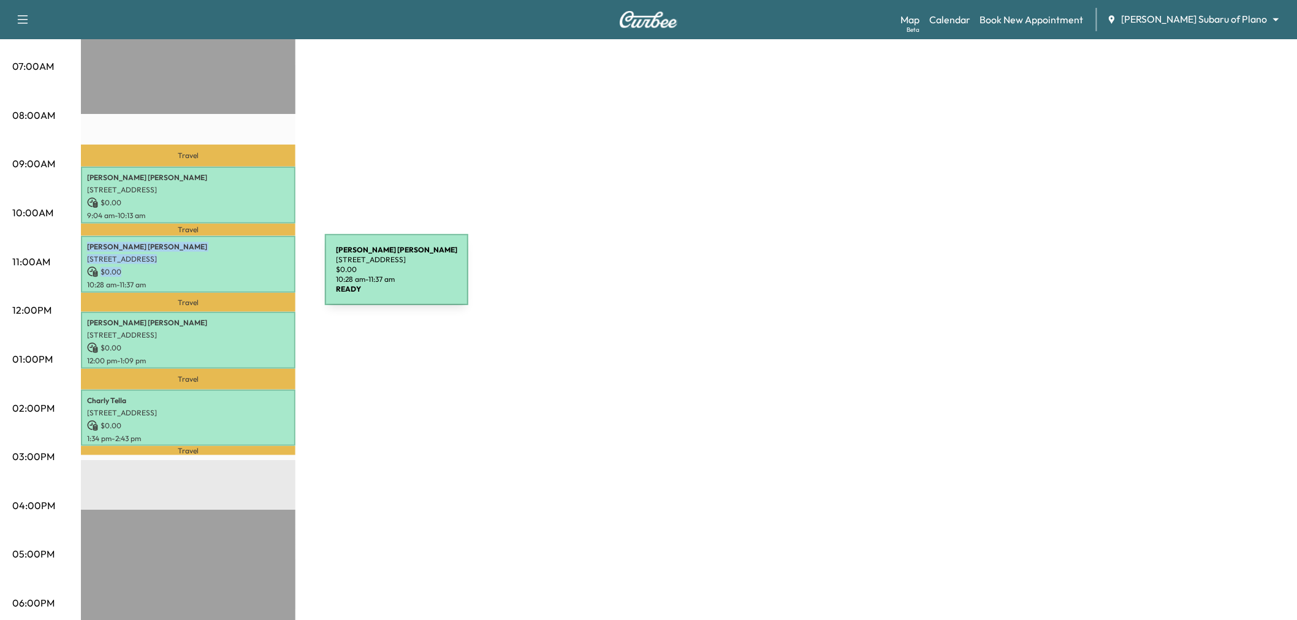
click at [233, 277] on div "Carlos Gomez 770 Texana Dr, Prosper, TX 75078, USA $ 0.00 10:28 am - 11:37 am" at bounding box center [188, 264] width 215 height 57
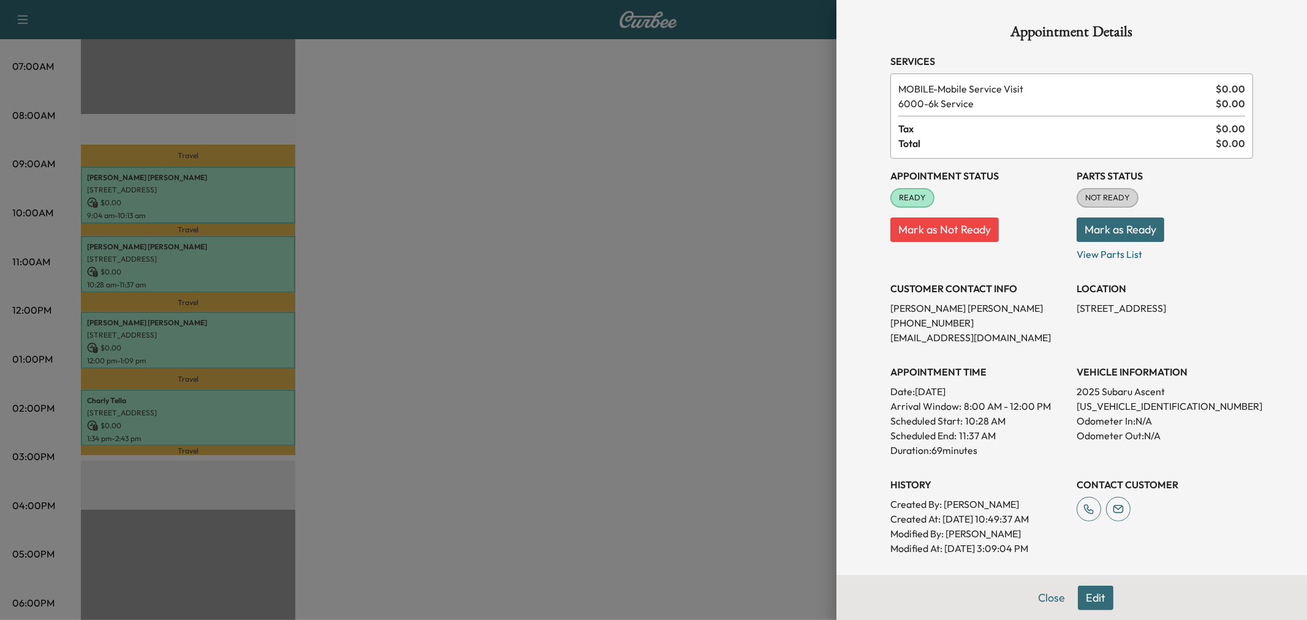
click at [241, 344] on div at bounding box center [653, 310] width 1307 height 620
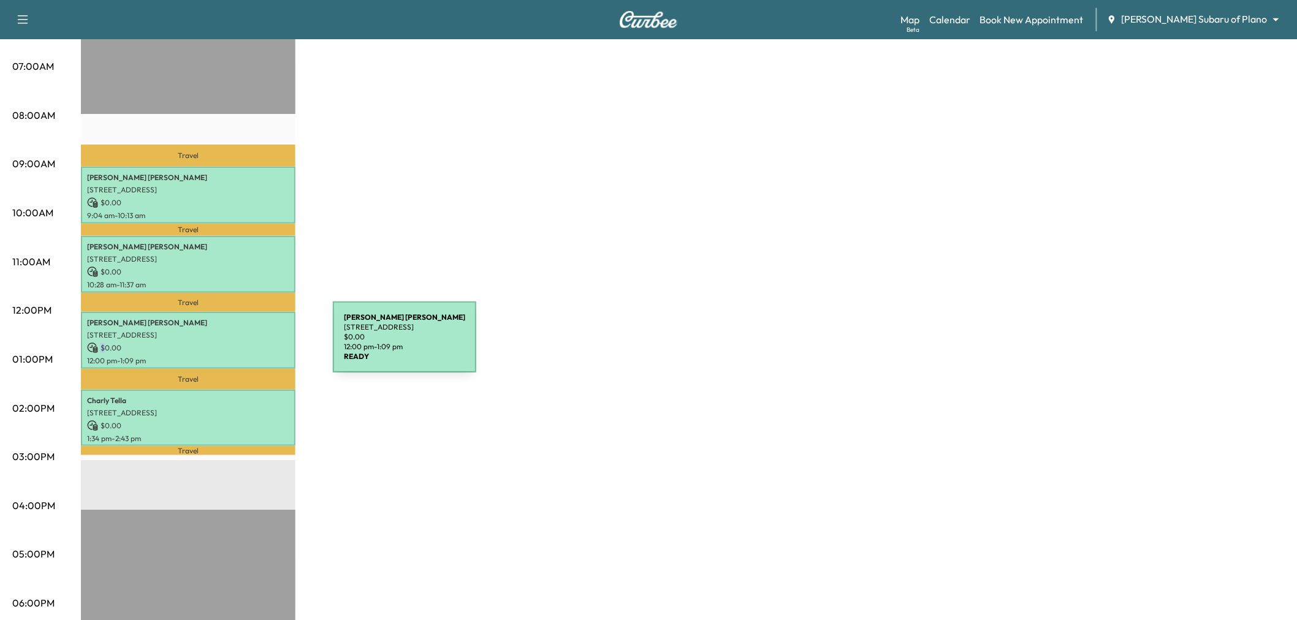
click at [241, 344] on p "$ 0.00" at bounding box center [188, 348] width 202 height 11
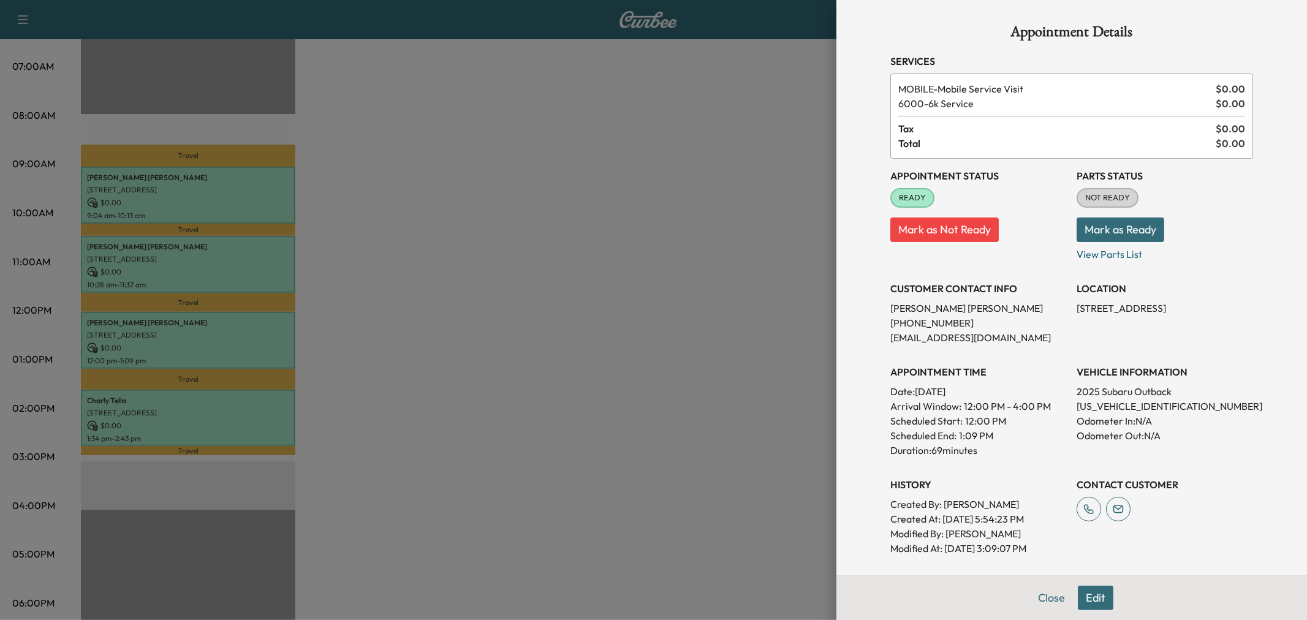
click at [248, 393] on div at bounding box center [653, 310] width 1307 height 620
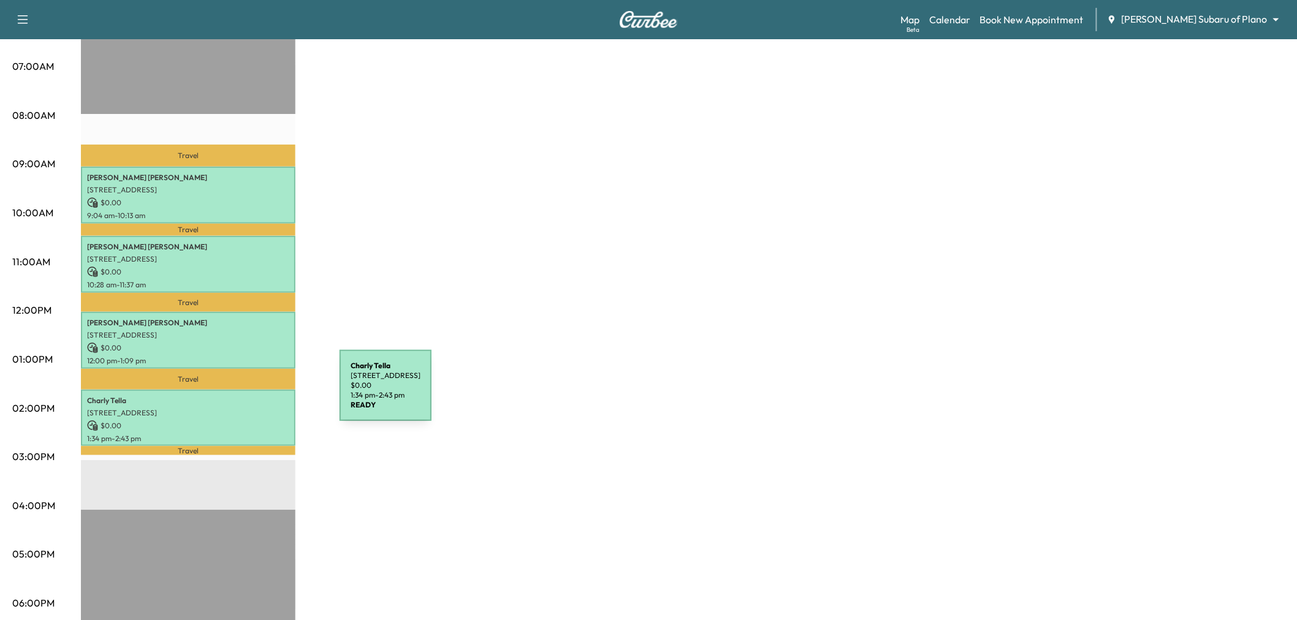
click at [248, 396] on p "Charly Tella" at bounding box center [188, 401] width 202 height 10
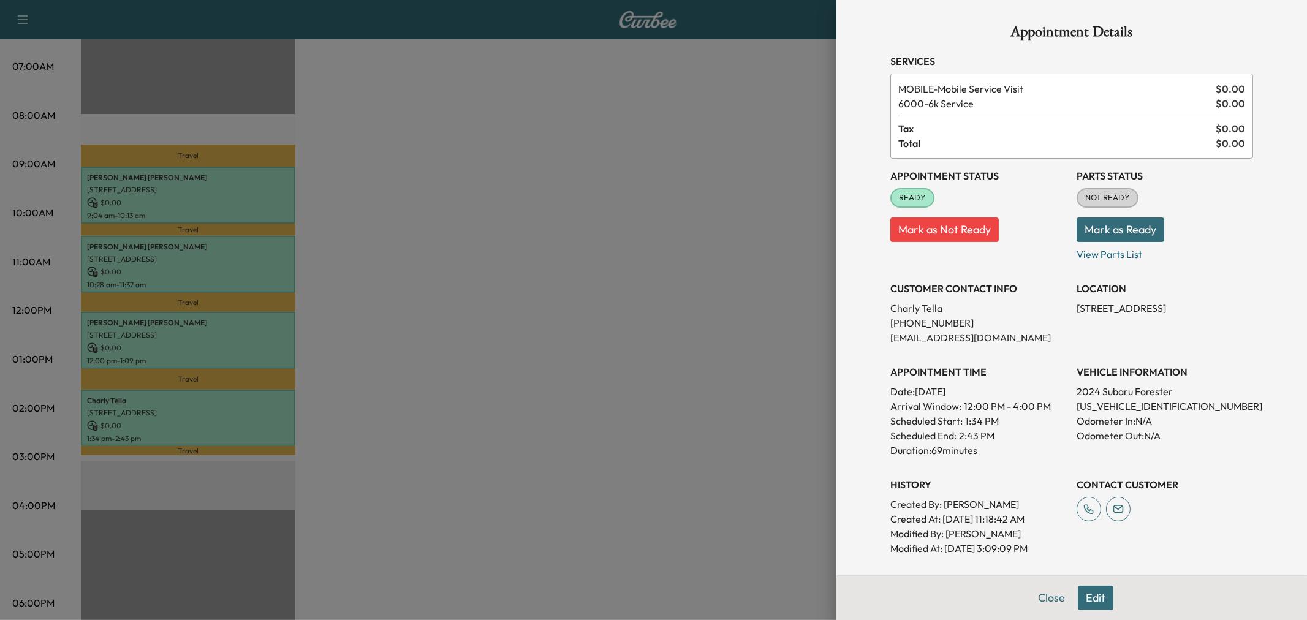
click at [248, 393] on div at bounding box center [653, 310] width 1307 height 620
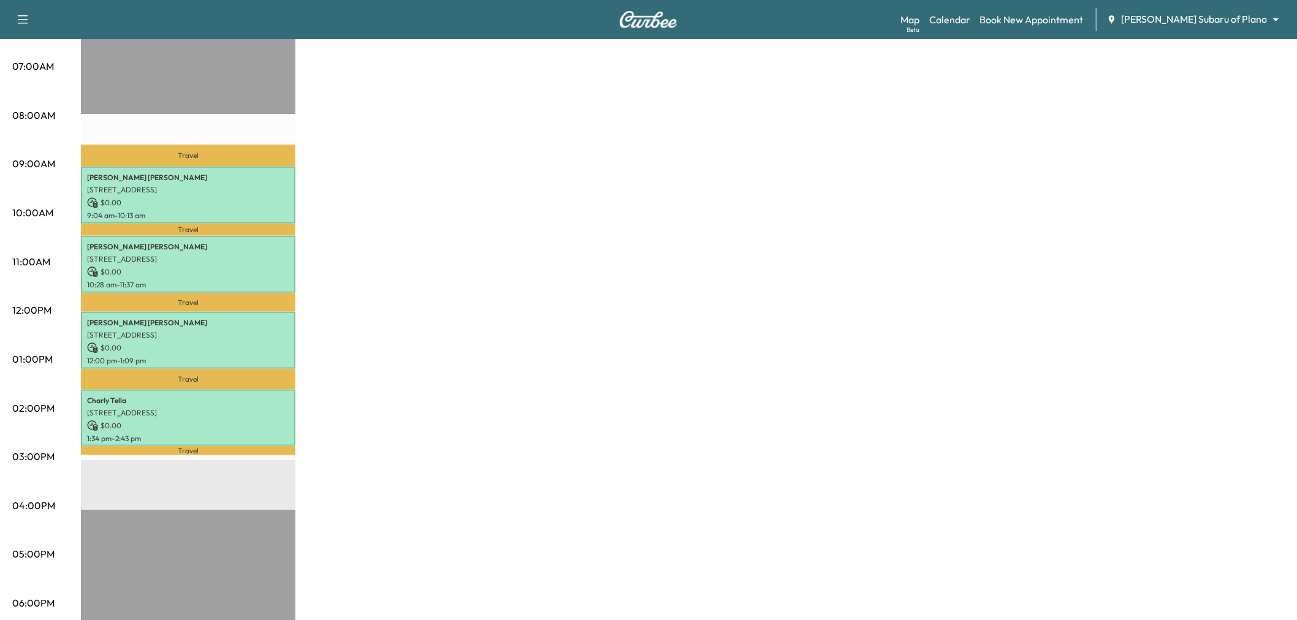
click at [360, 368] on div "Subaru on the Go Revenue $ 0.00 Work Time 276 mins Transit Time 103 mins Travel…" at bounding box center [683, 347] width 1204 height 919
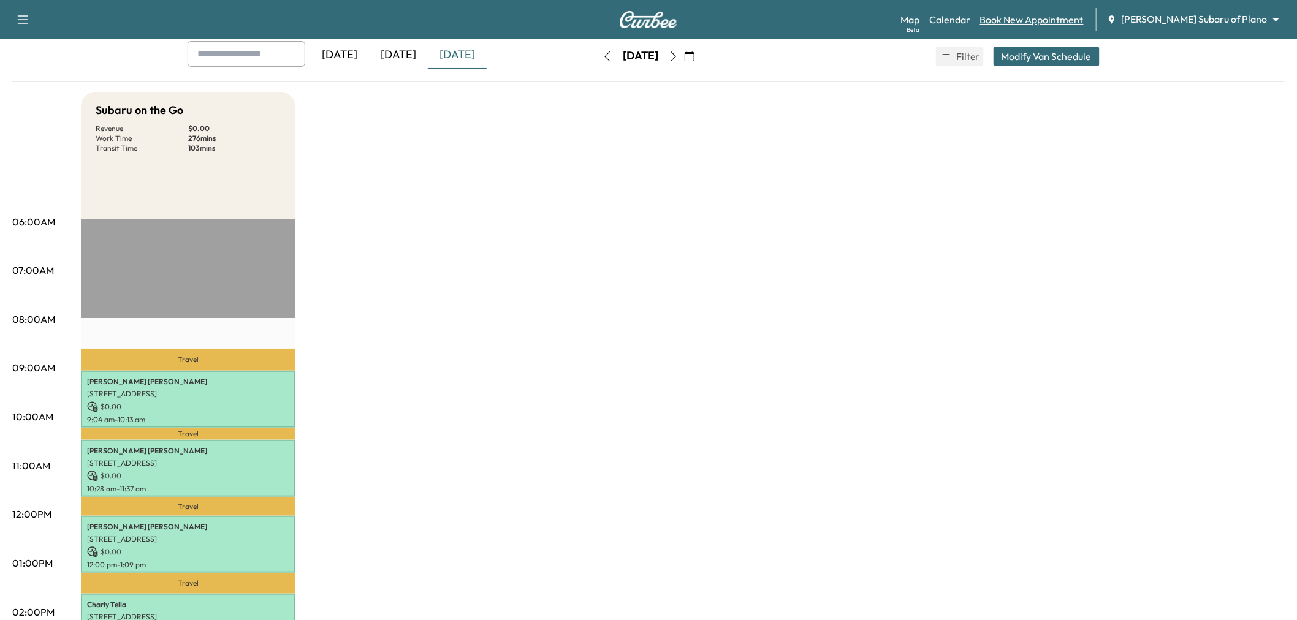
click at [1065, 19] on link "Book New Appointment" at bounding box center [1032, 19] width 104 height 15
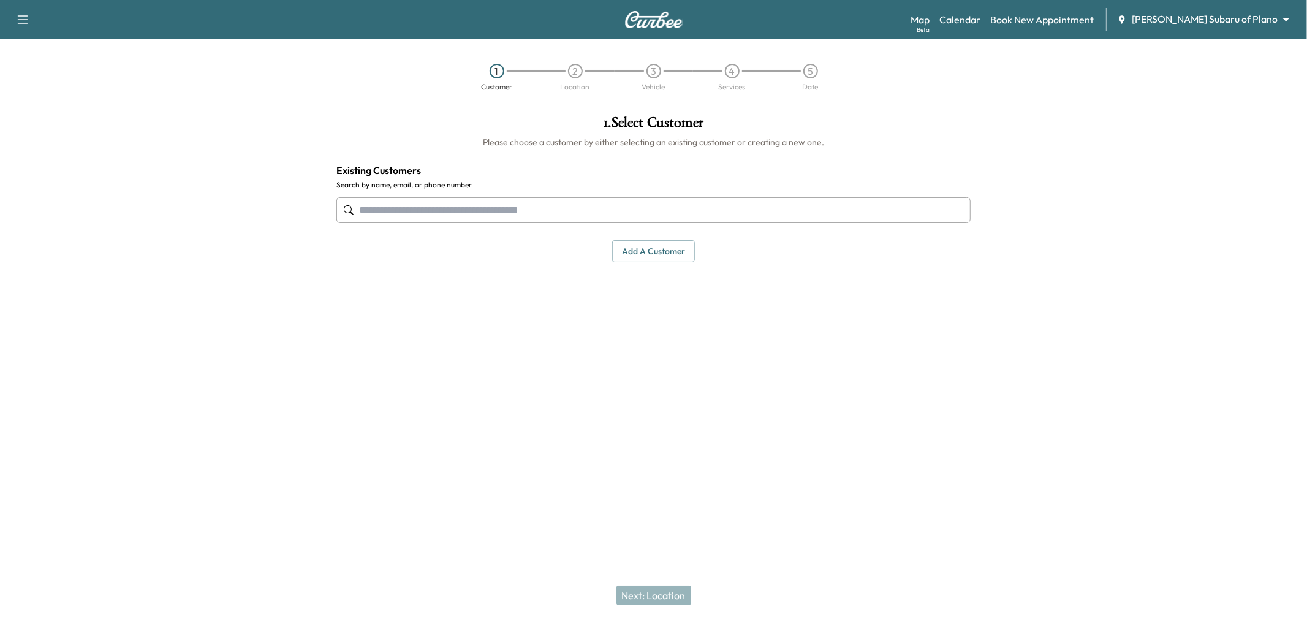
click at [593, 202] on input "text" at bounding box center [654, 210] width 634 height 26
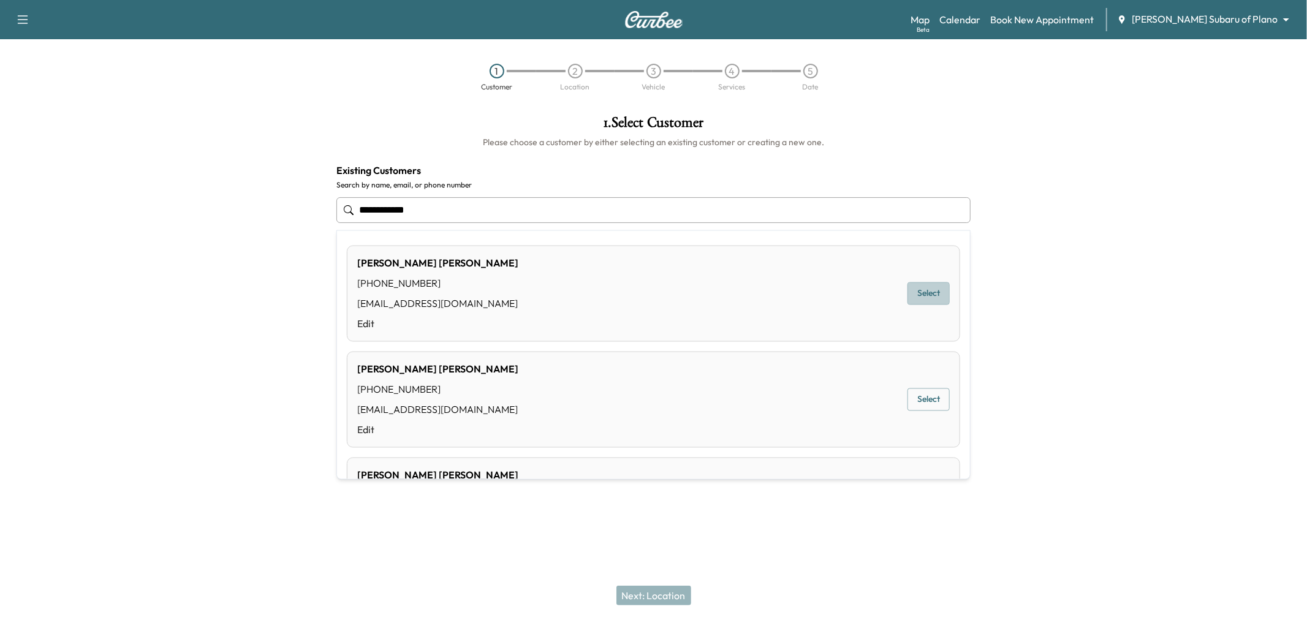
click at [920, 303] on button "Select" at bounding box center [929, 294] width 42 height 23
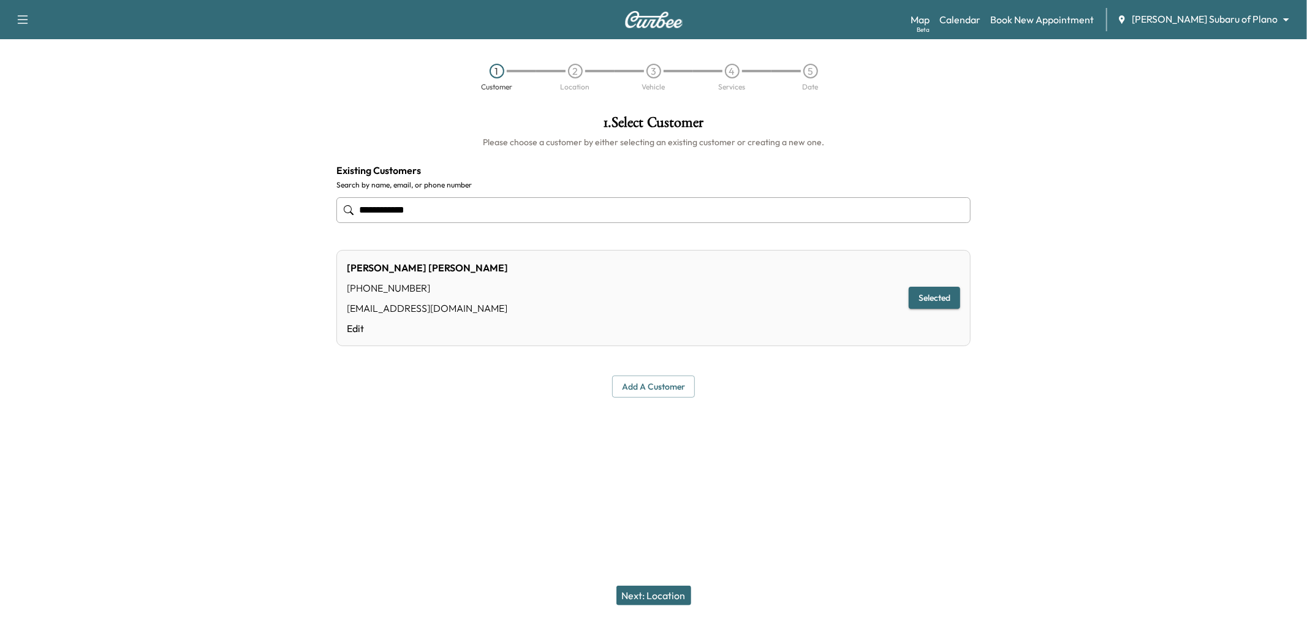
type input "**********"
click at [666, 596] on button "Next: Location" at bounding box center [654, 596] width 75 height 20
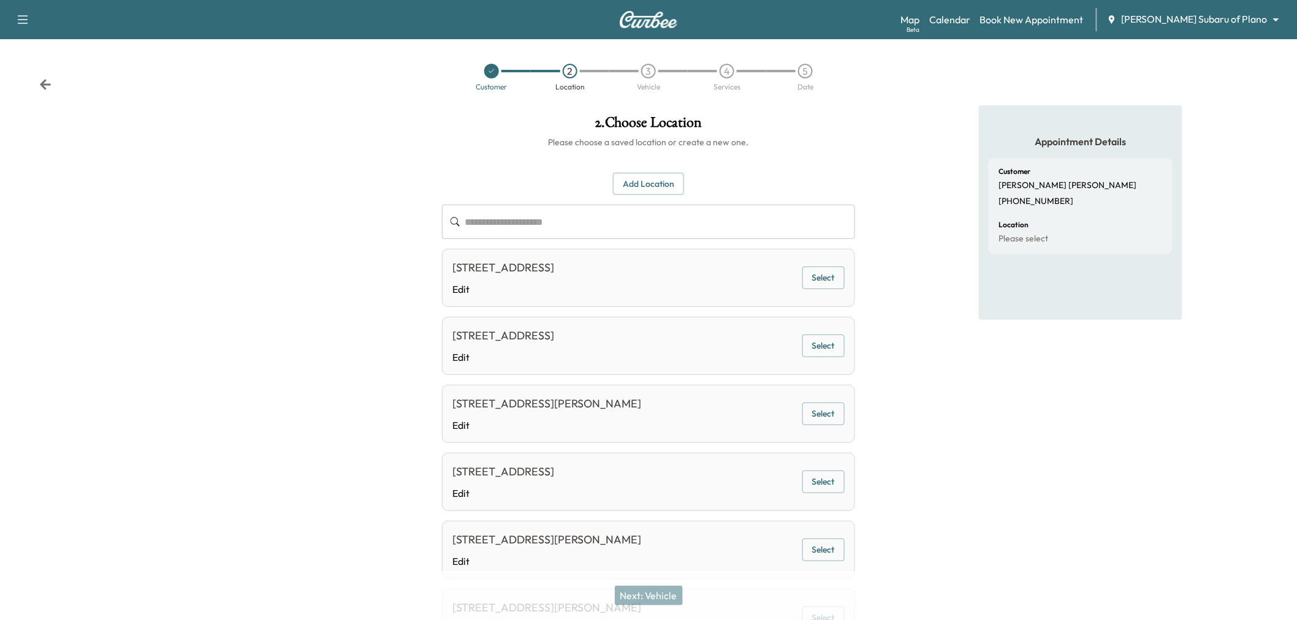
click at [824, 354] on button "Select" at bounding box center [823, 346] width 42 height 23
click at [651, 601] on button "Next: Vehicle" at bounding box center [649, 596] width 68 height 20
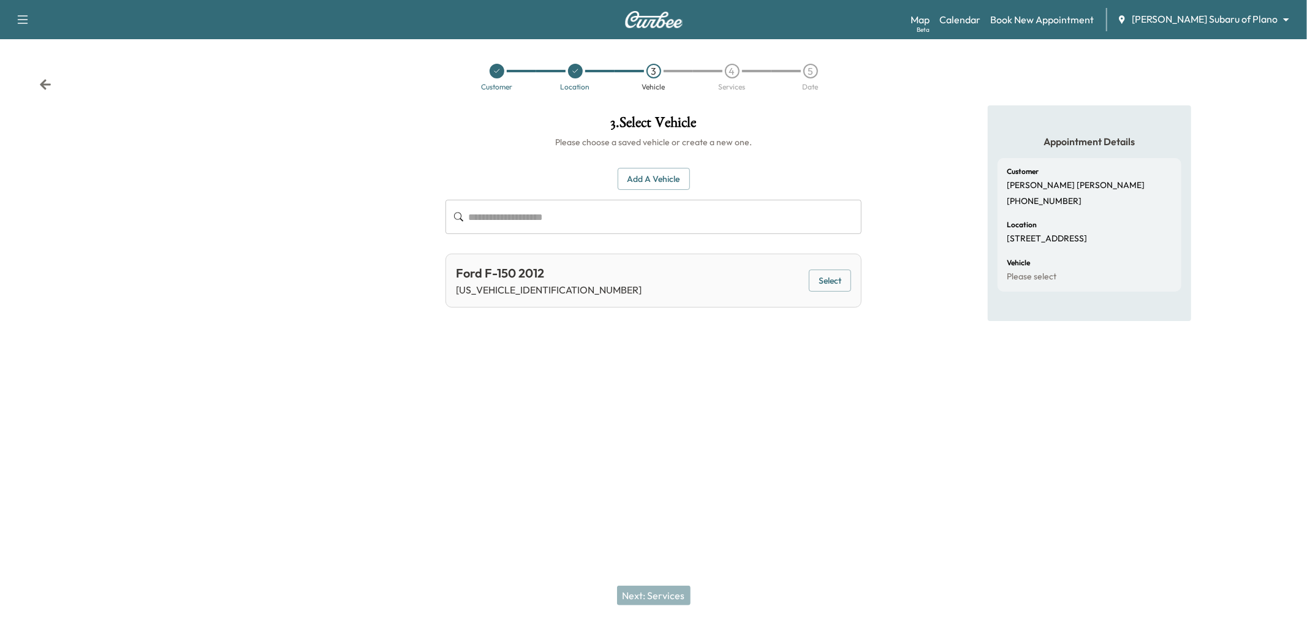
click at [837, 284] on button "Select" at bounding box center [830, 281] width 42 height 23
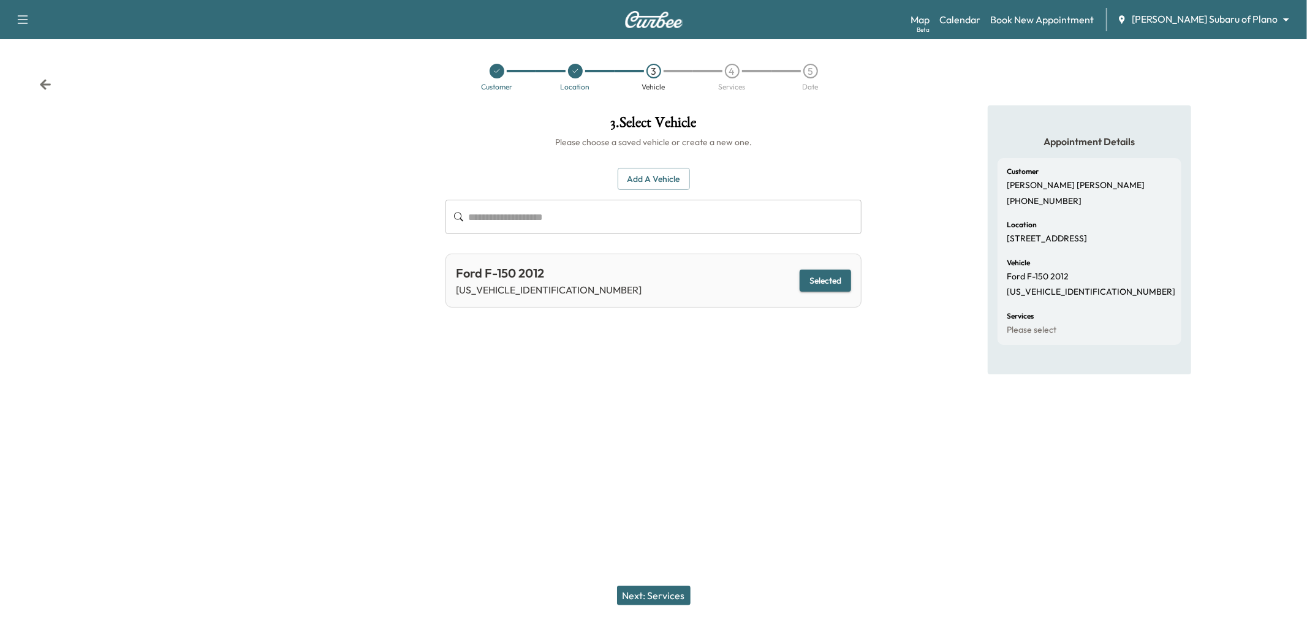
click at [636, 593] on button "Next: Services" at bounding box center [654, 596] width 74 height 20
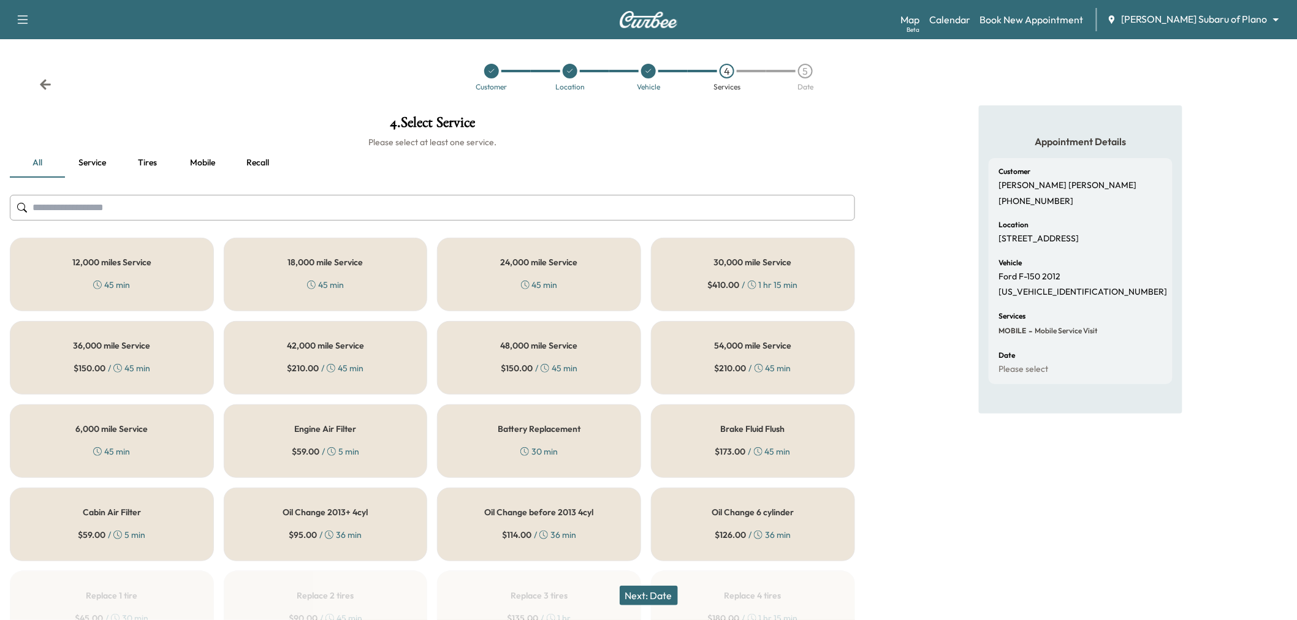
click at [647, 593] on button "Next: Date" at bounding box center [649, 596] width 58 height 20
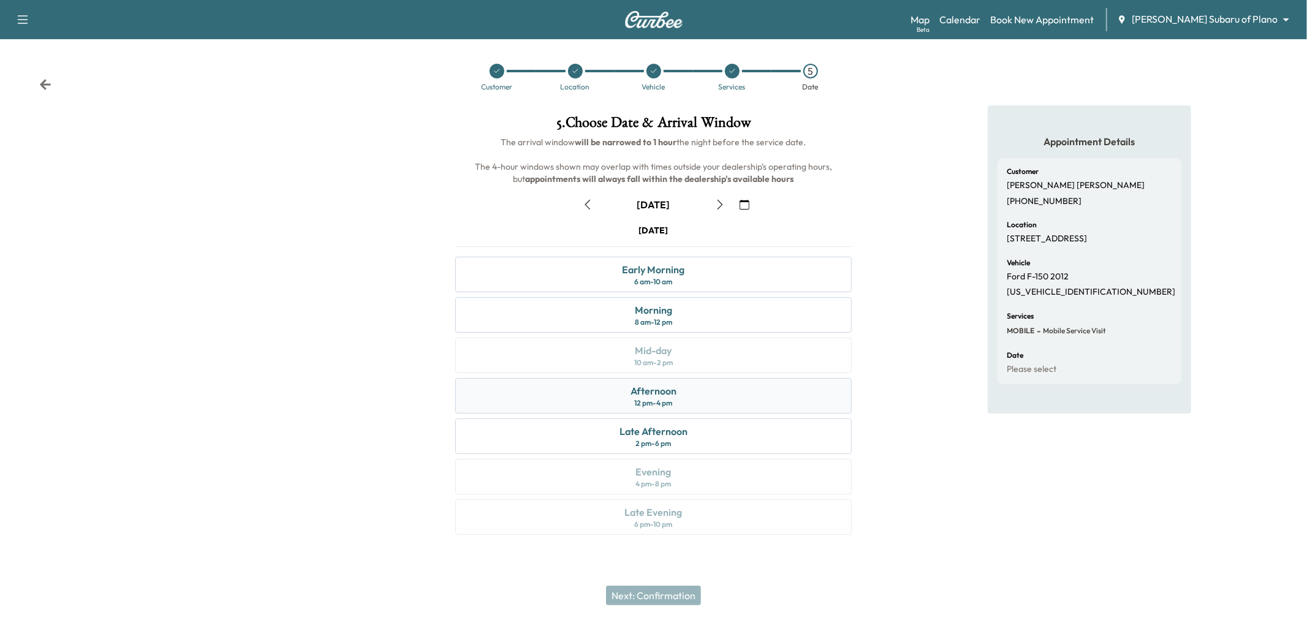
click at [690, 394] on div "Afternoon 12 pm - 4 pm" at bounding box center [653, 396] width 397 height 36
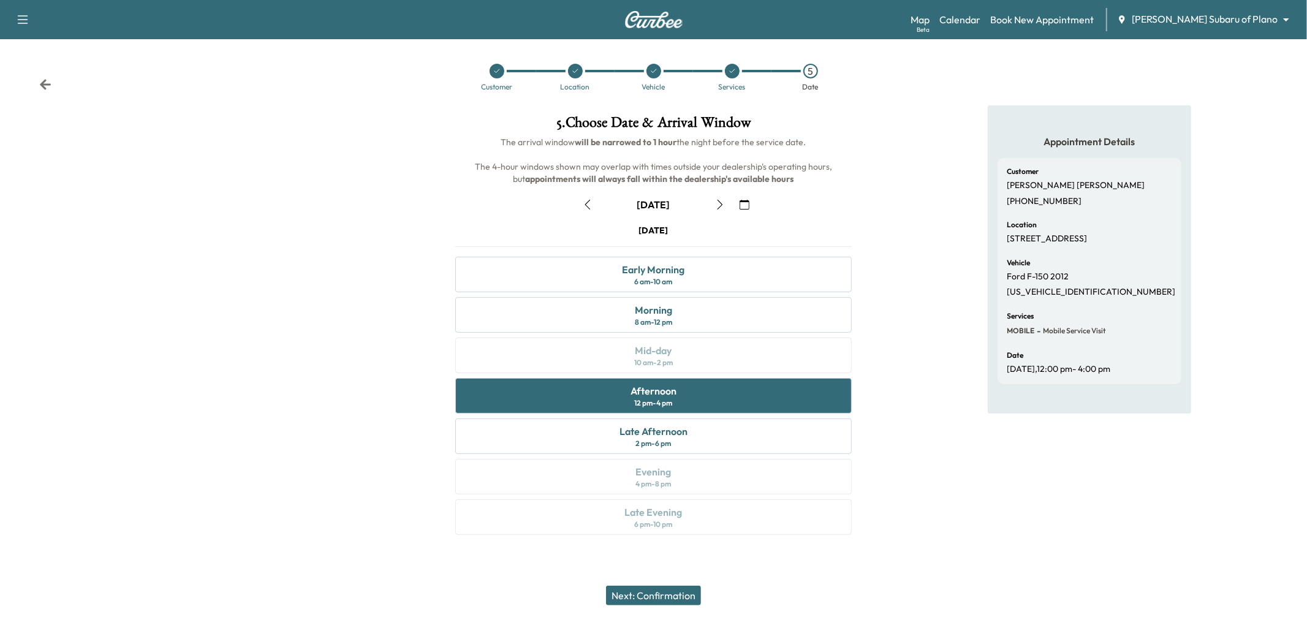
click at [666, 593] on button "Next: Confirmation" at bounding box center [653, 596] width 95 height 20
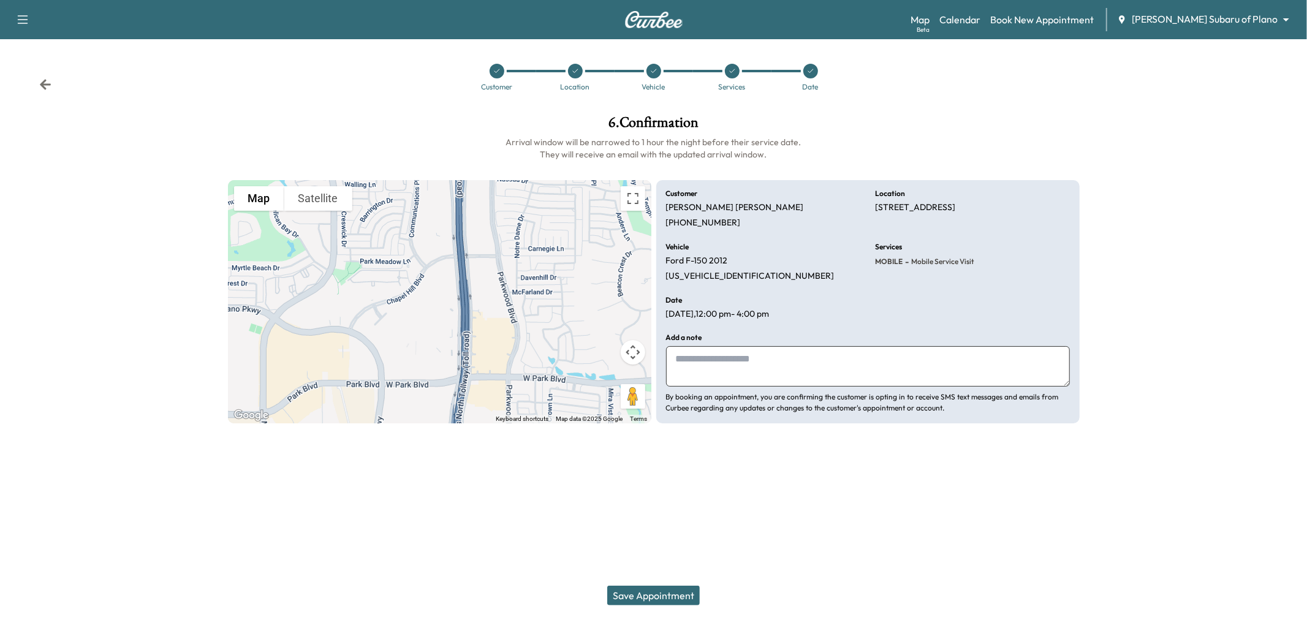
click at [653, 595] on button "Save Appointment" at bounding box center [653, 596] width 93 height 20
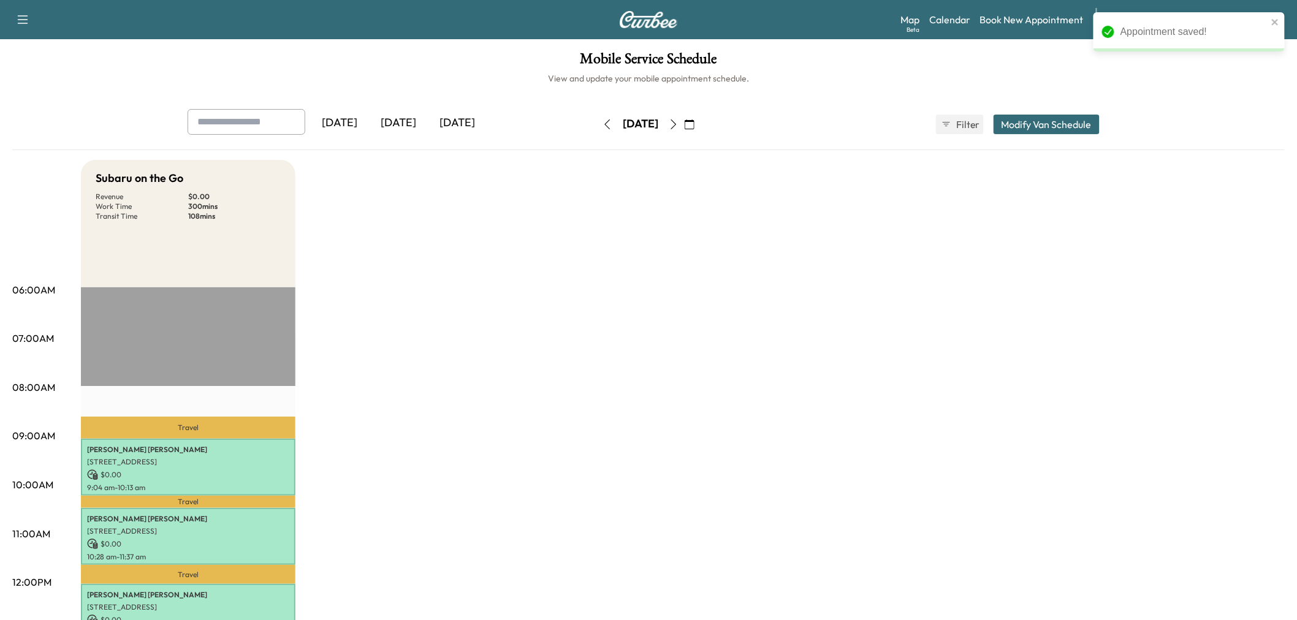
scroll to position [340, 0]
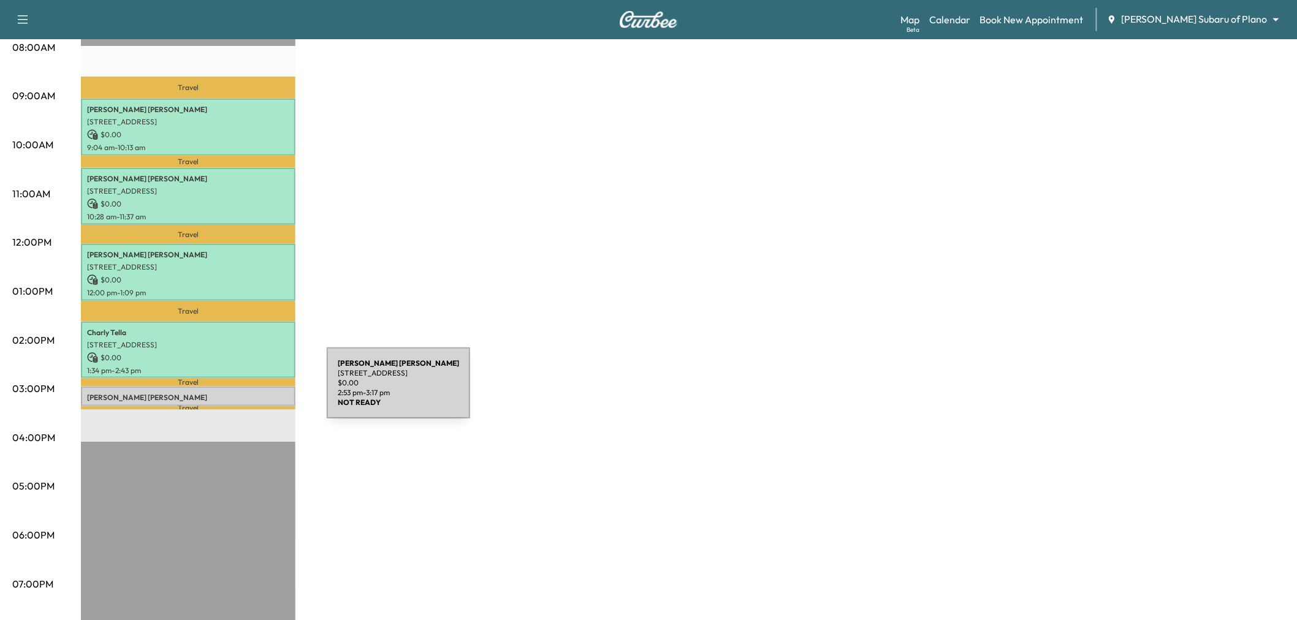
click at [235, 393] on p "John Wallace" at bounding box center [188, 398] width 202 height 10
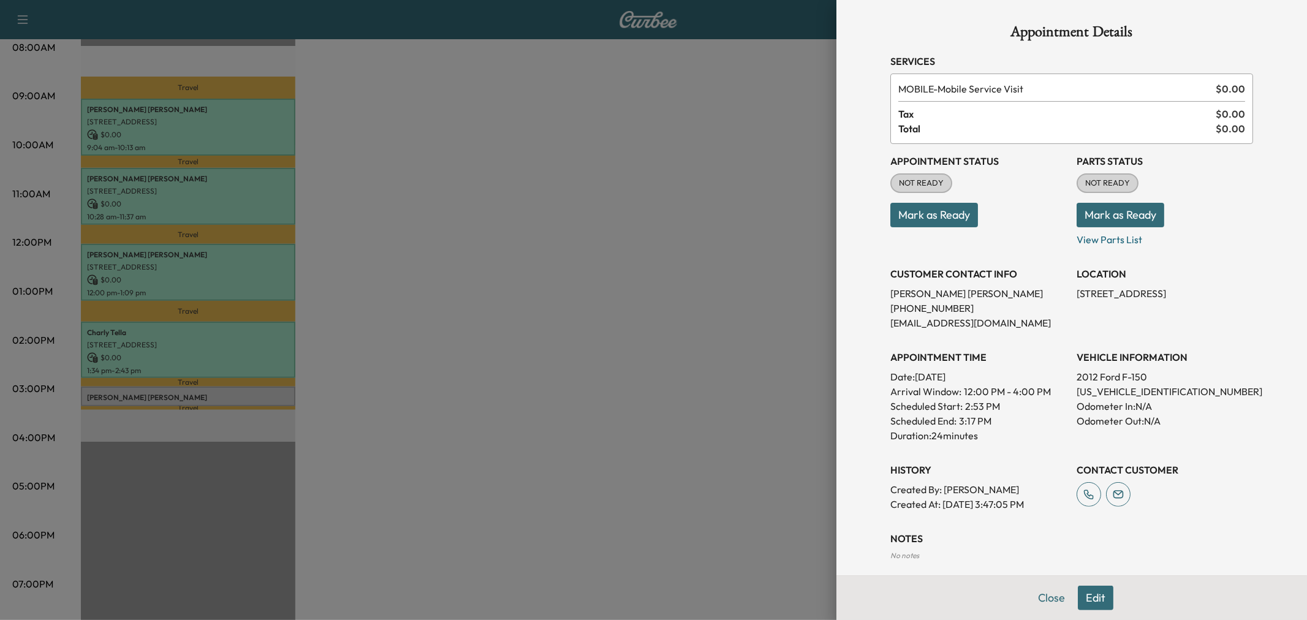
click at [1090, 595] on button "Edit" at bounding box center [1096, 598] width 36 height 25
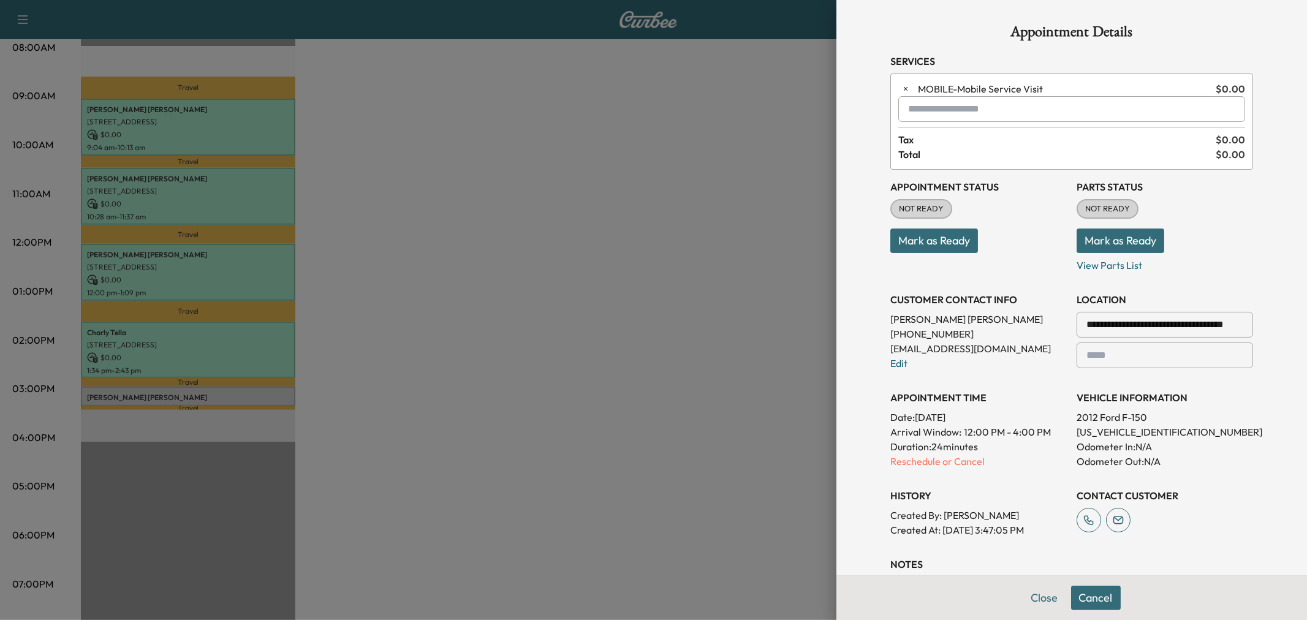
click at [1094, 336] on input "**********" at bounding box center [1165, 325] width 177 height 26
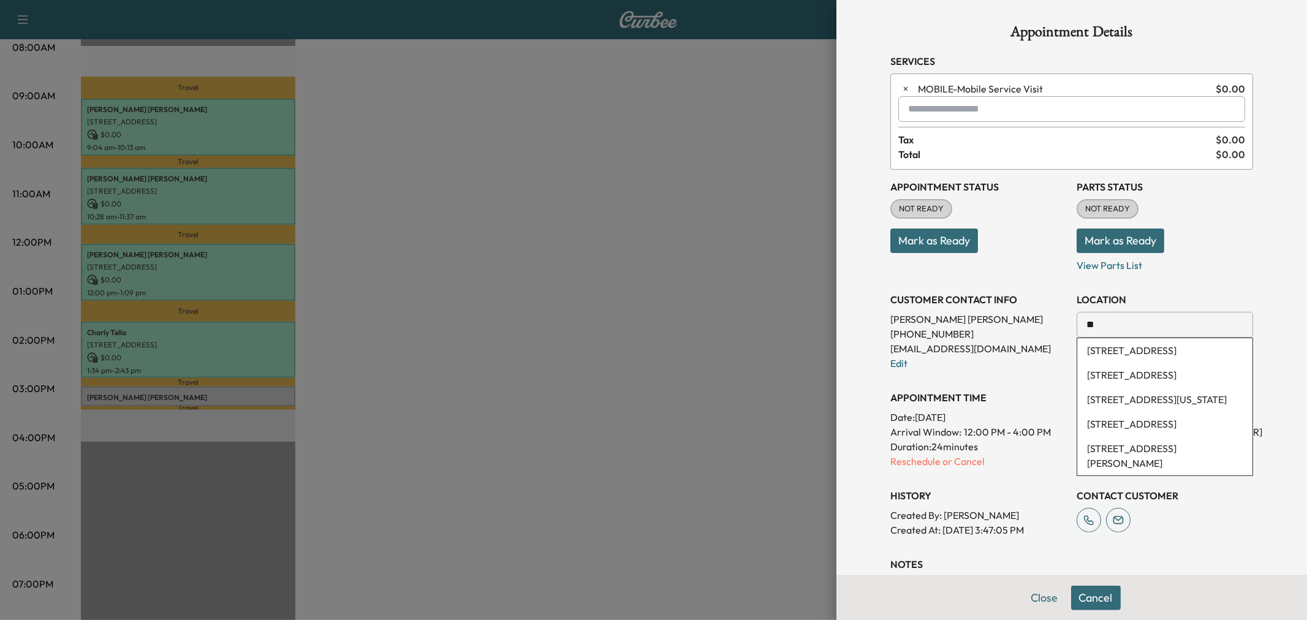
type input "*"
click at [1159, 400] on li "1125 Hayden Lane, Savannah, TX, USA" at bounding box center [1165, 382] width 175 height 39
type input "**********"
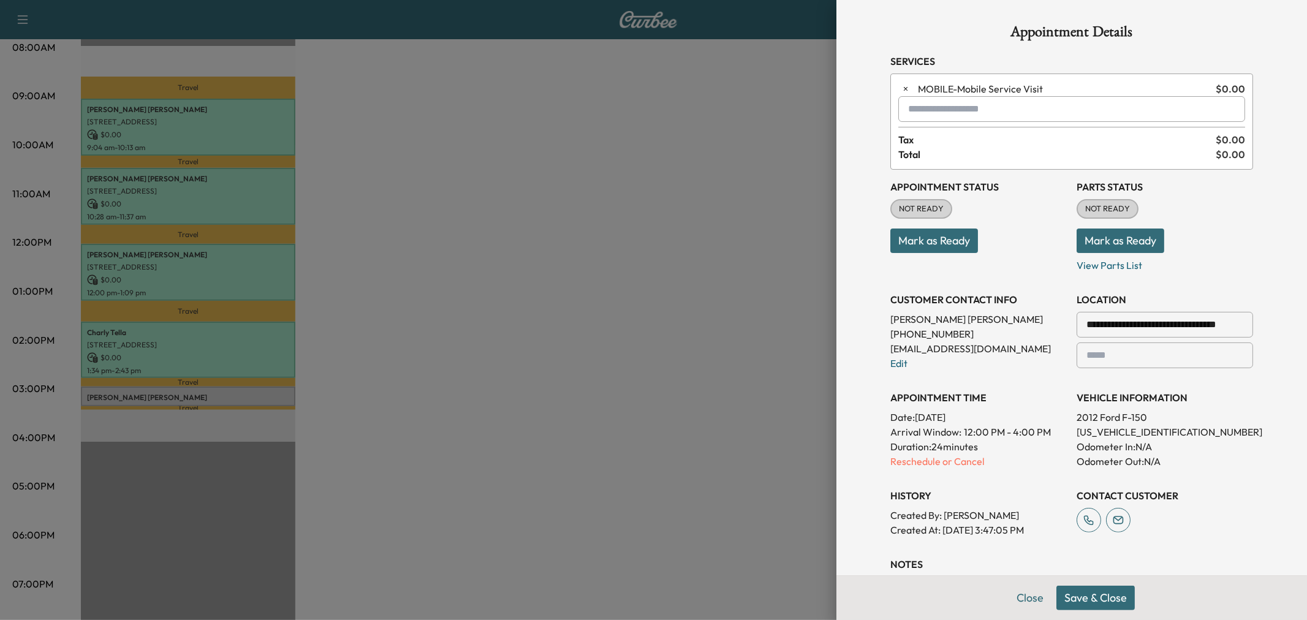
click at [1096, 599] on button "Save & Close" at bounding box center [1096, 598] width 78 height 25
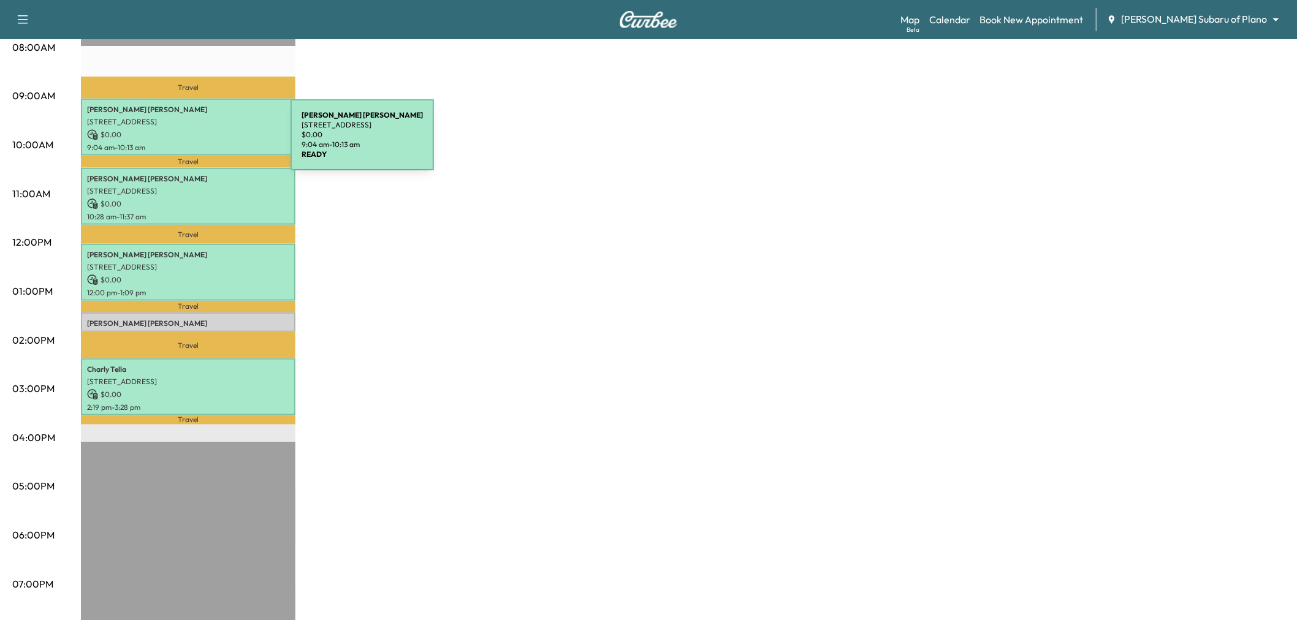
click at [205, 131] on p "$ 0.00" at bounding box center [188, 134] width 202 height 11
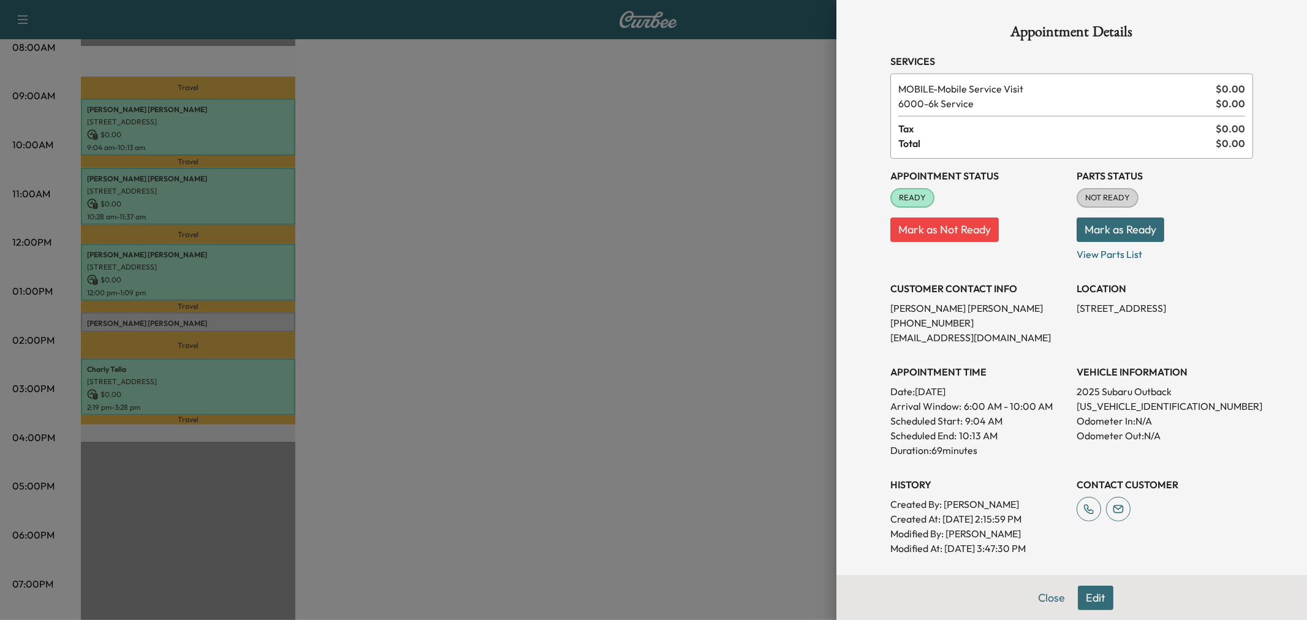
click at [205, 131] on div at bounding box center [653, 310] width 1307 height 620
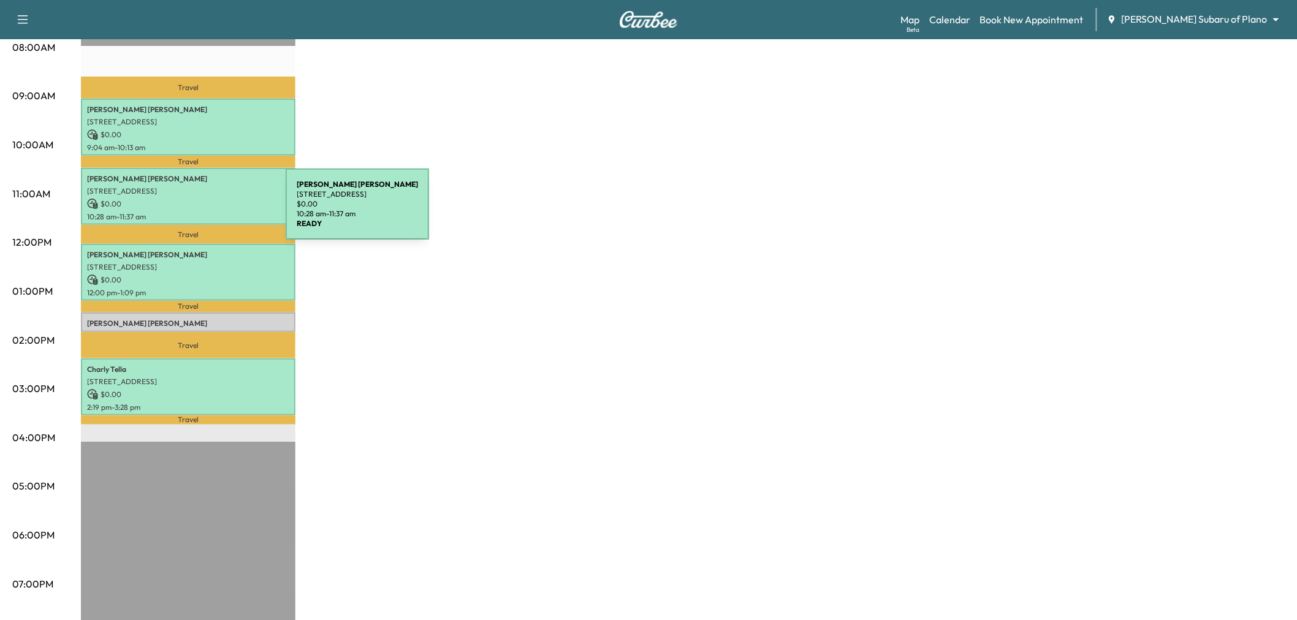
click at [197, 202] on p "$ 0.00" at bounding box center [188, 204] width 202 height 11
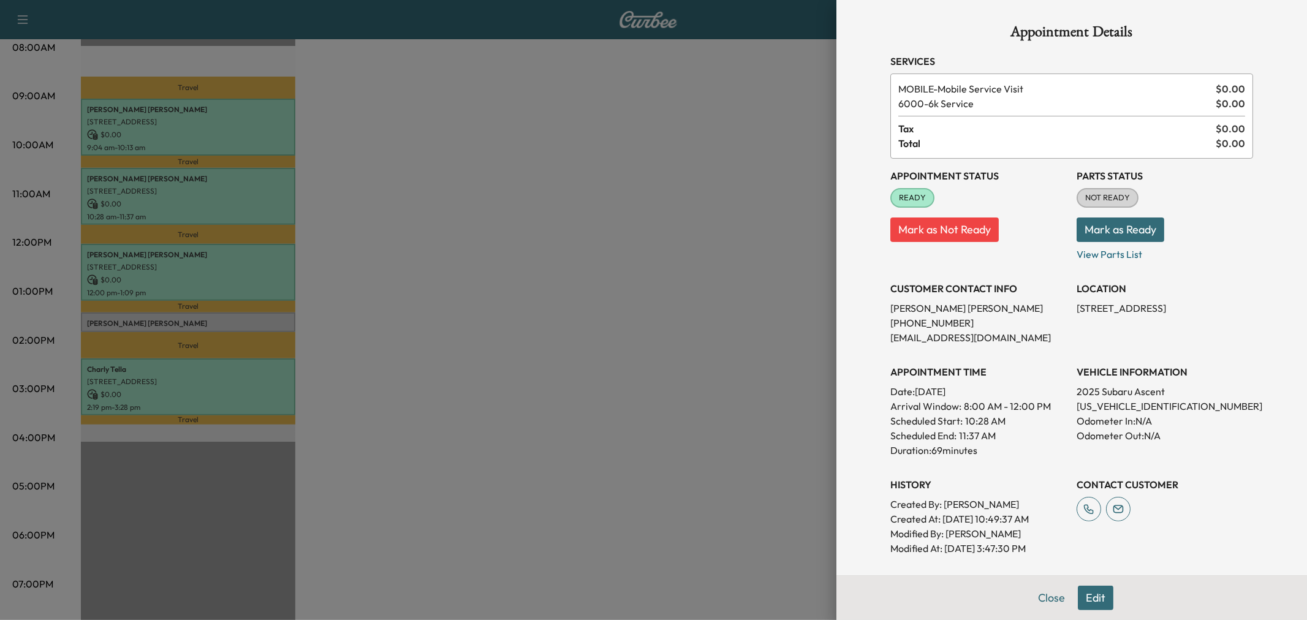
click at [197, 202] on div at bounding box center [653, 310] width 1307 height 620
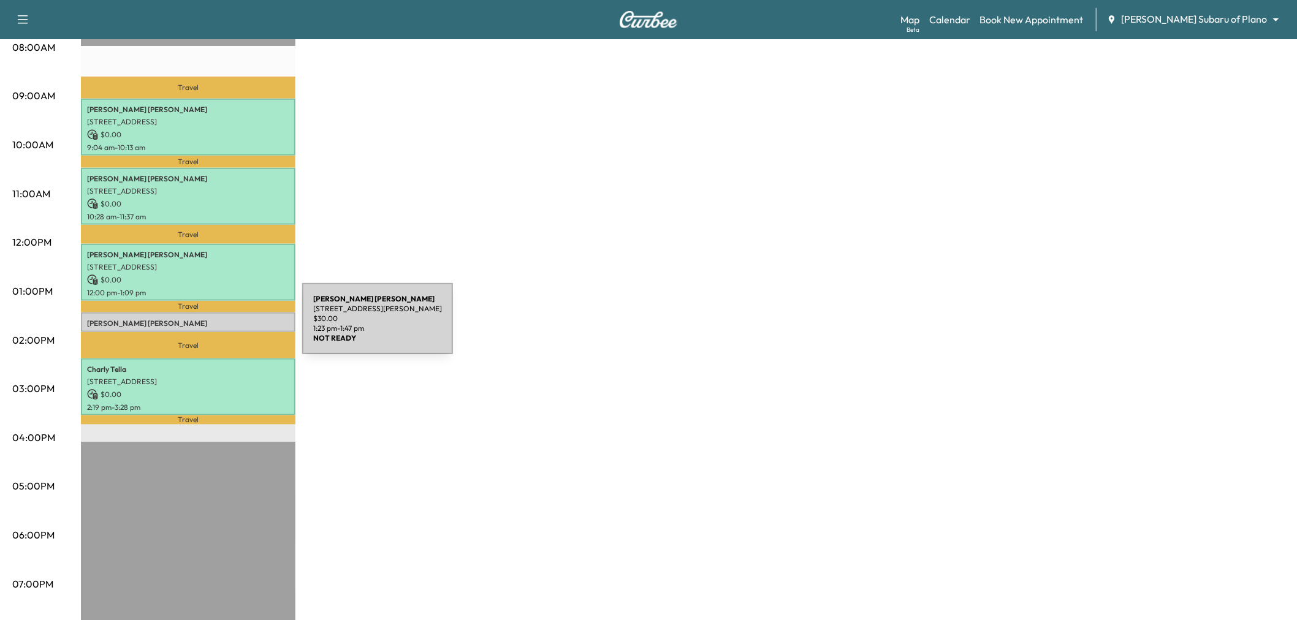
click at [211, 321] on p "John Wallace" at bounding box center [188, 324] width 202 height 10
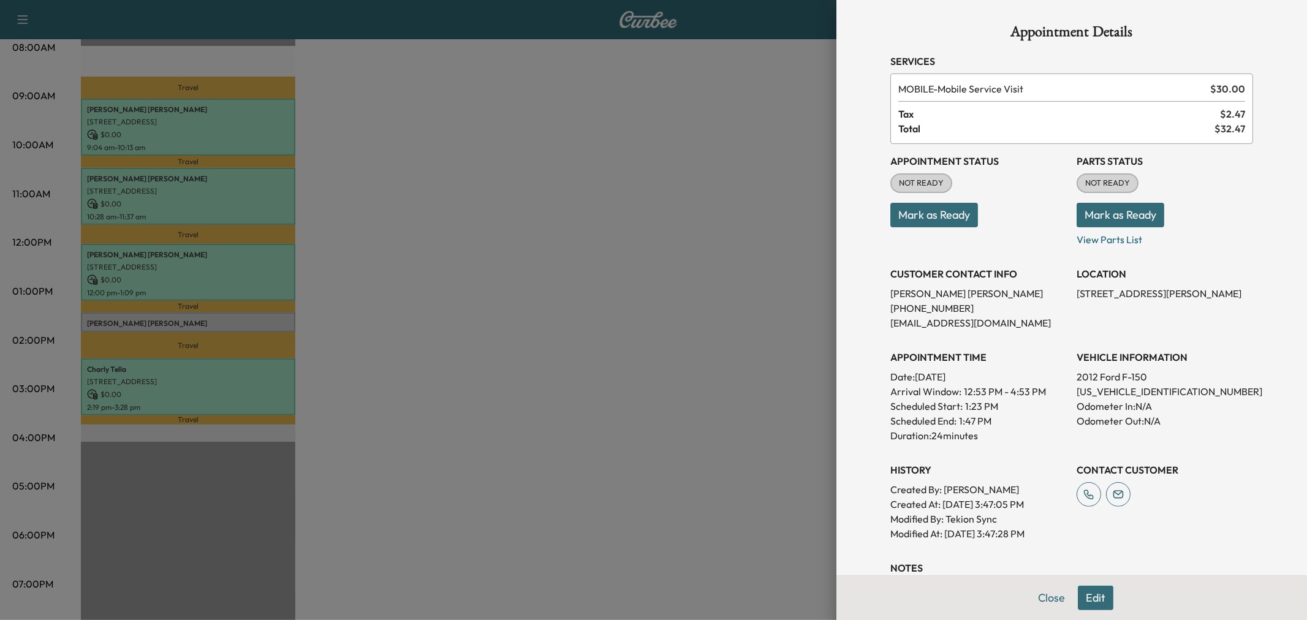
click at [1087, 598] on button "Edit" at bounding box center [1096, 598] width 36 height 25
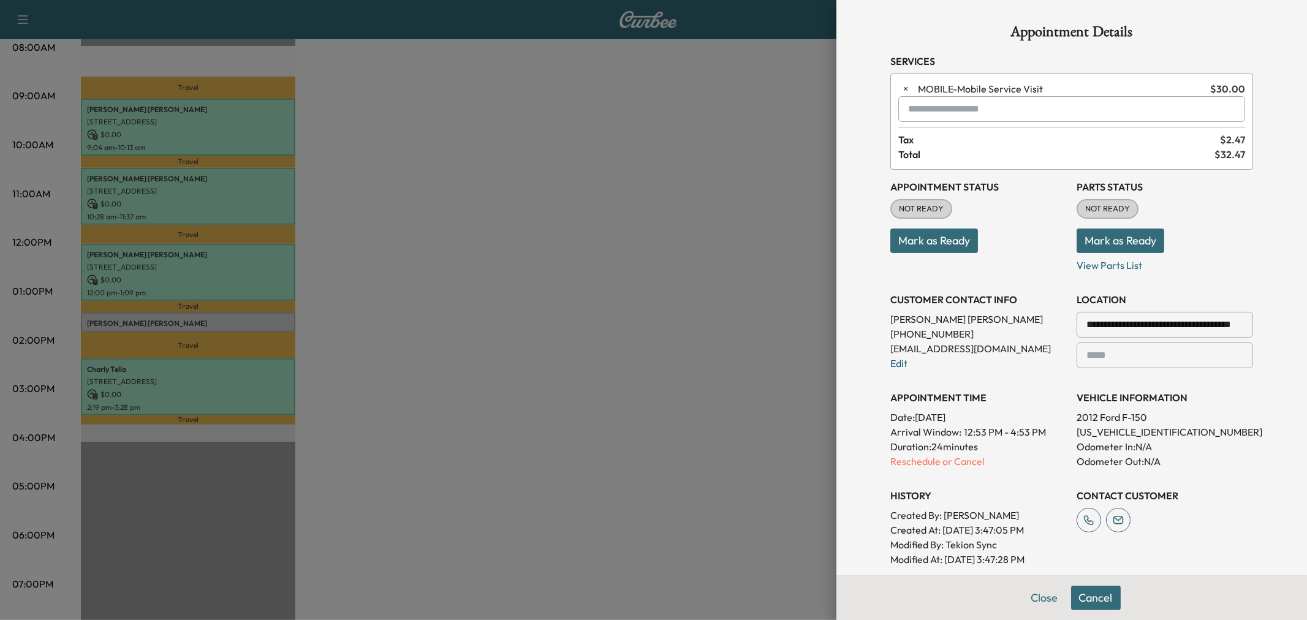
click at [957, 109] on input "text" at bounding box center [1072, 109] width 347 height 26
type input "*"
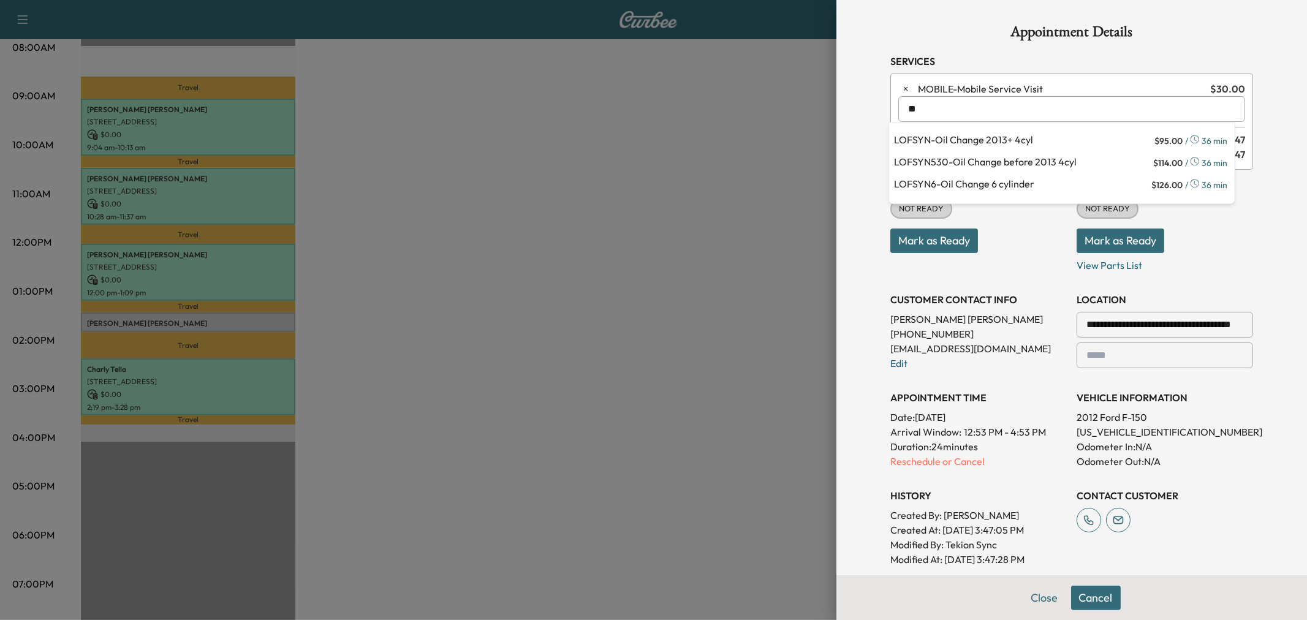
type input "*"
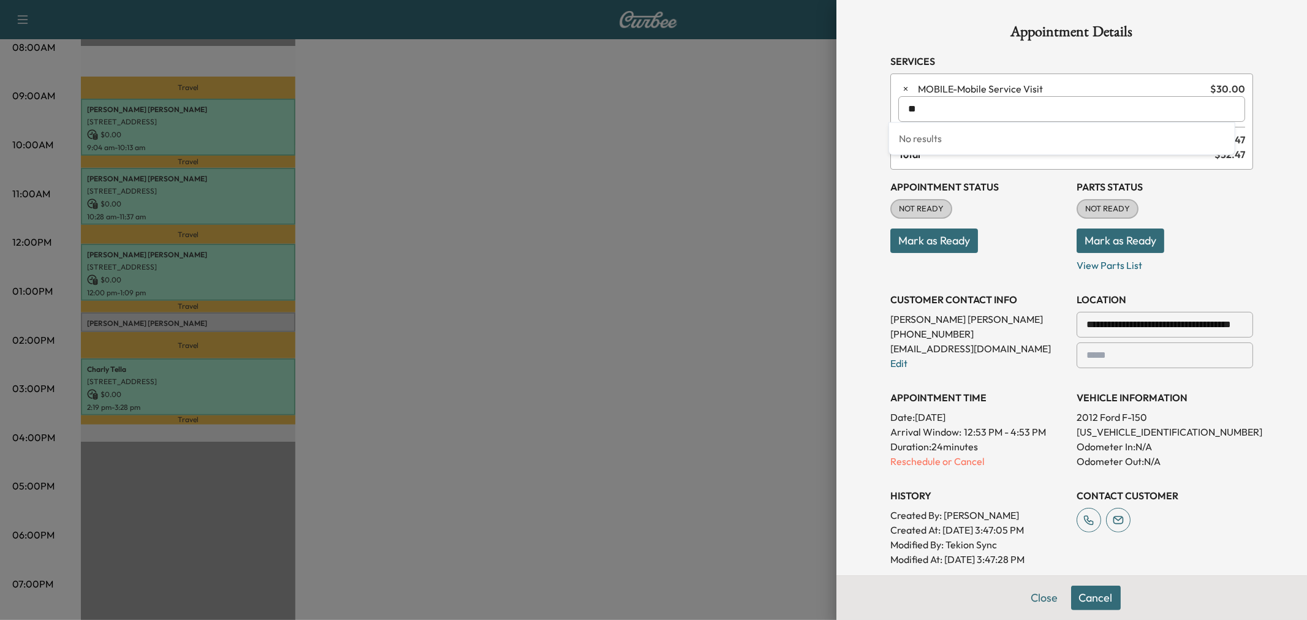
type input "*"
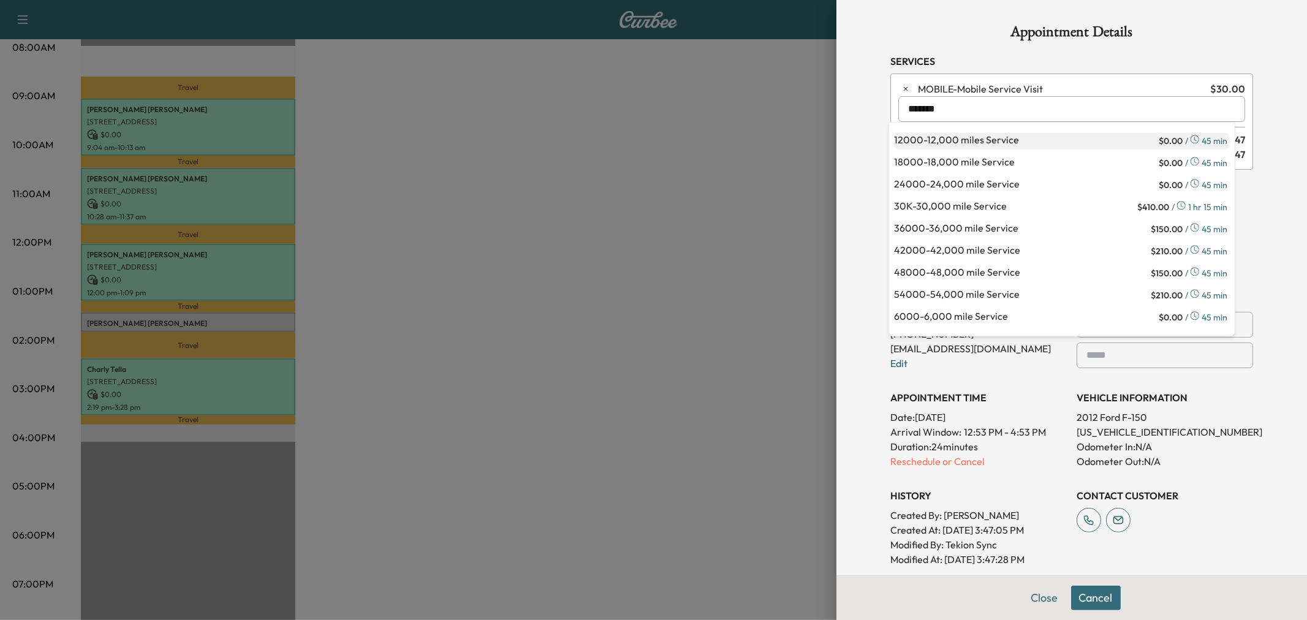
click at [1062, 137] on p "12000 - 12,000 miles Service" at bounding box center [1025, 140] width 262 height 17
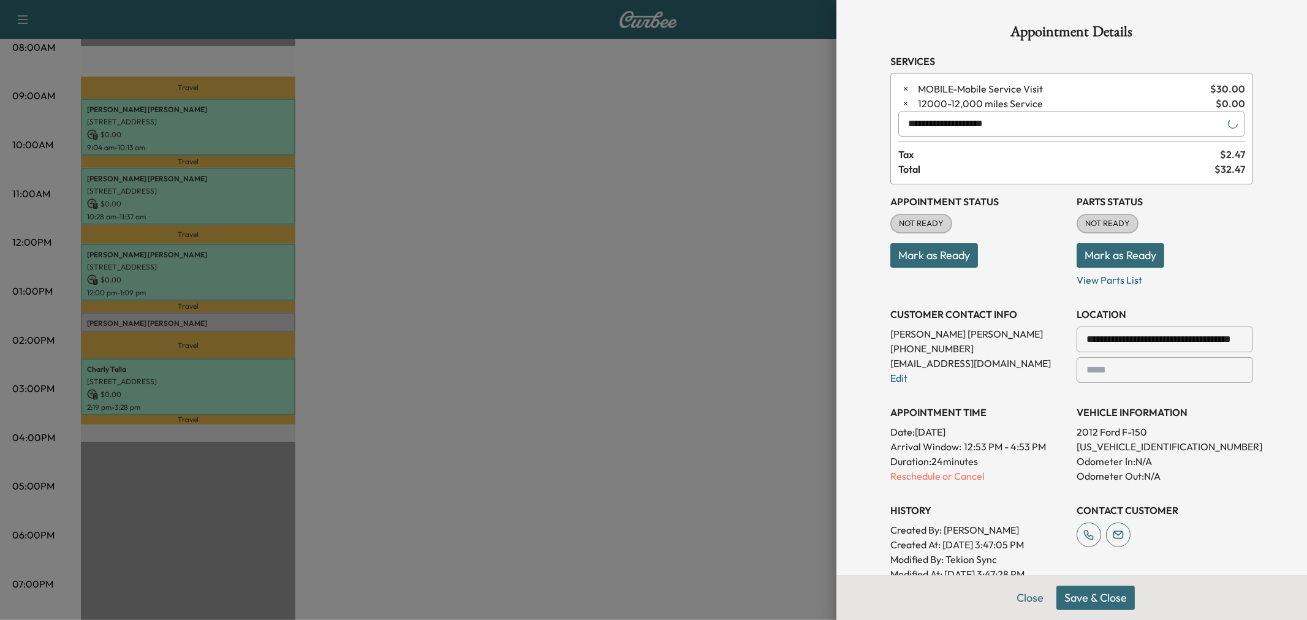
type input "**********"
click at [1102, 601] on button "Save & Close" at bounding box center [1096, 598] width 78 height 25
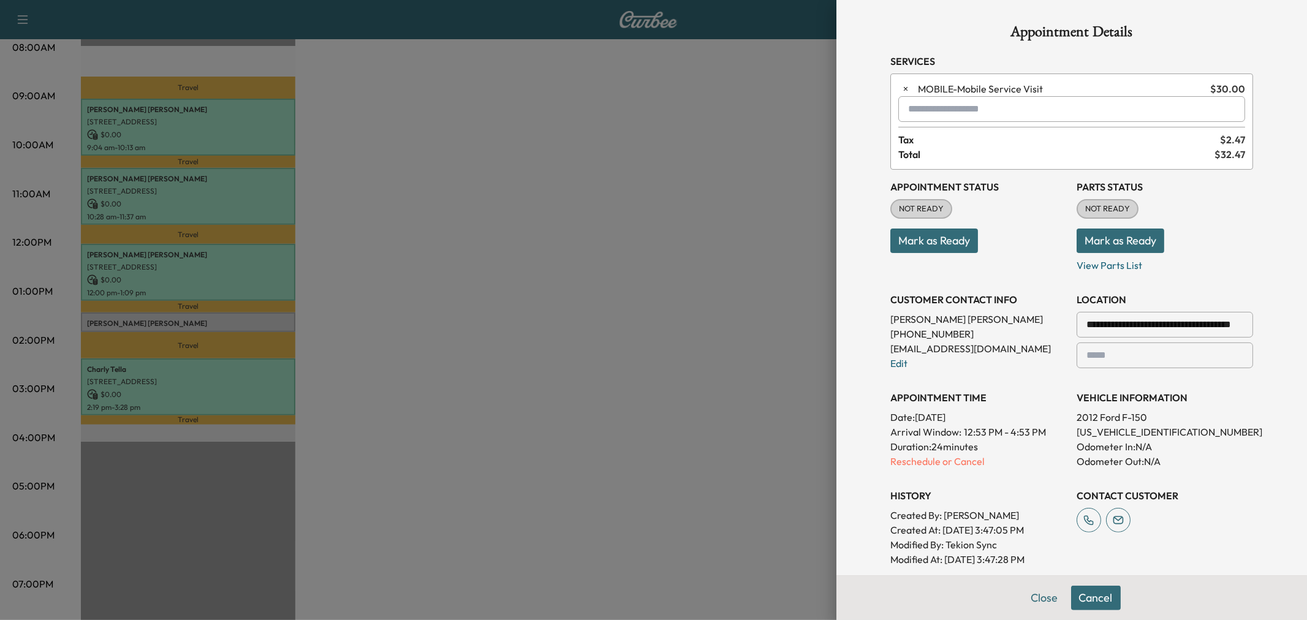
click at [981, 116] on input "text" at bounding box center [1072, 109] width 347 height 26
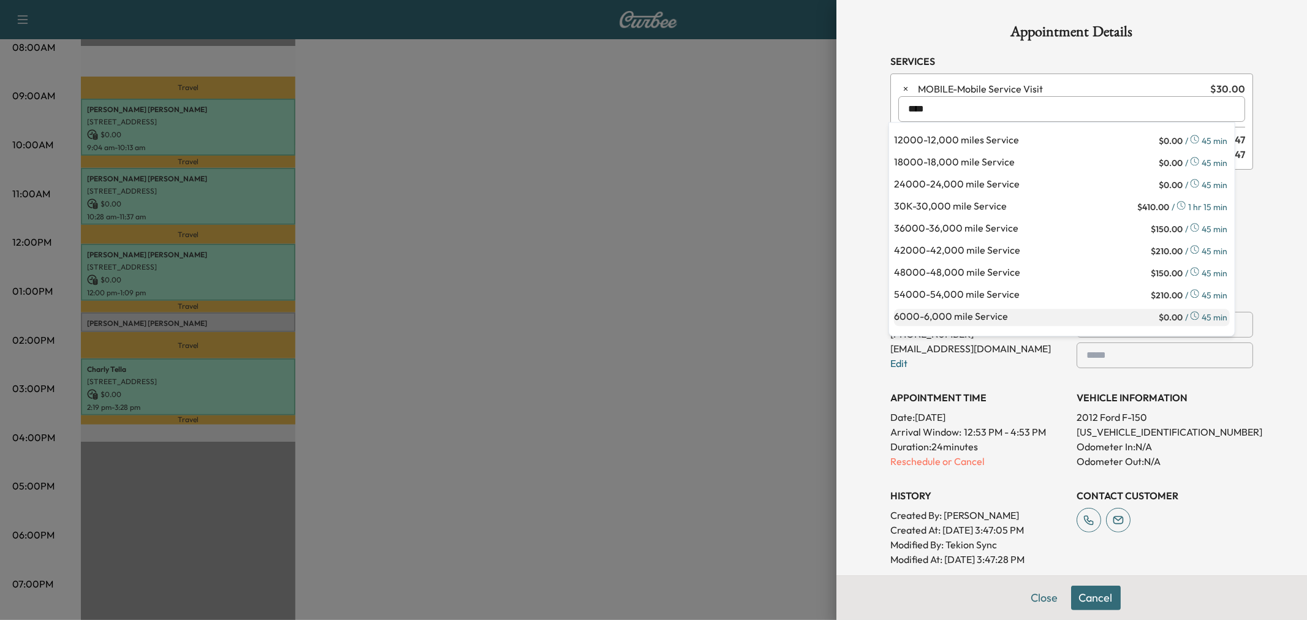
click at [1000, 322] on p "6000 - 6,000 mile Service" at bounding box center [1025, 317] width 262 height 17
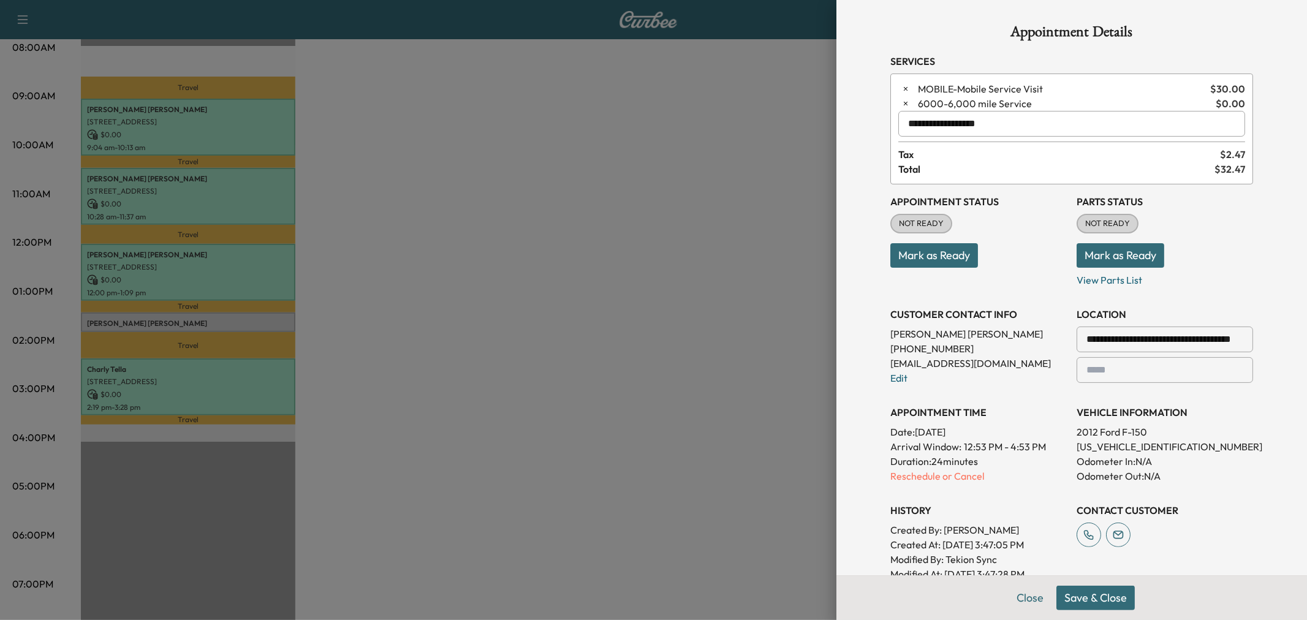
type input "**********"
click at [1087, 606] on button "Save & Close" at bounding box center [1096, 598] width 78 height 25
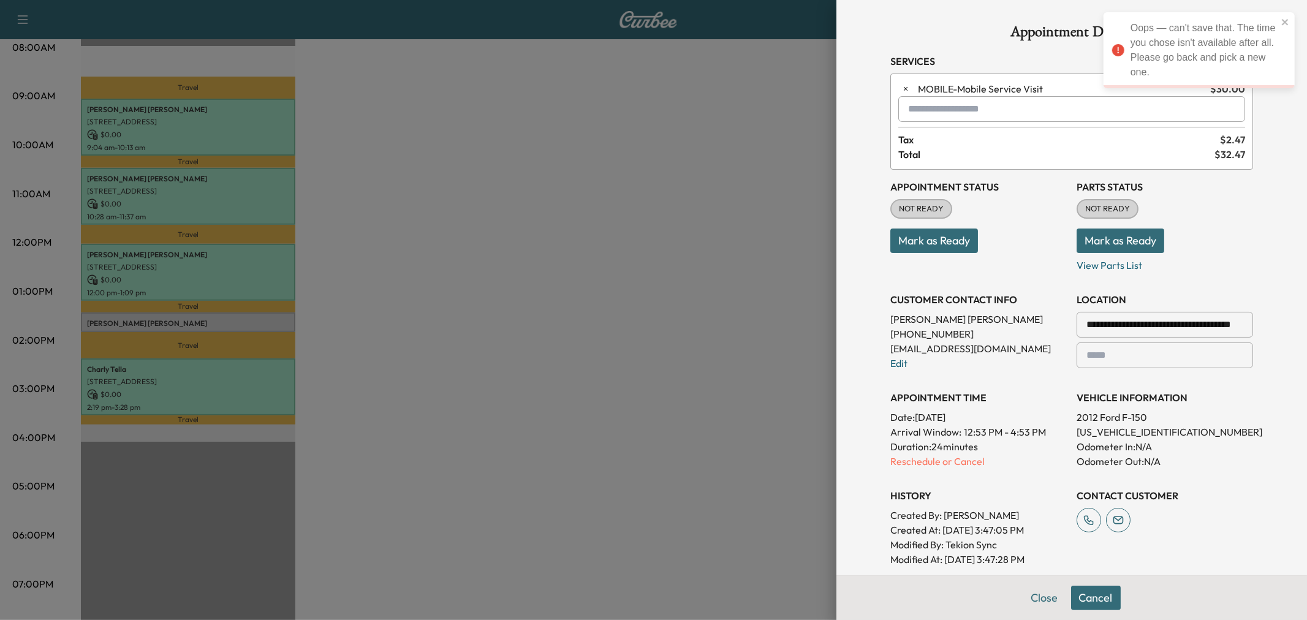
click at [957, 101] on input "text" at bounding box center [1072, 109] width 347 height 26
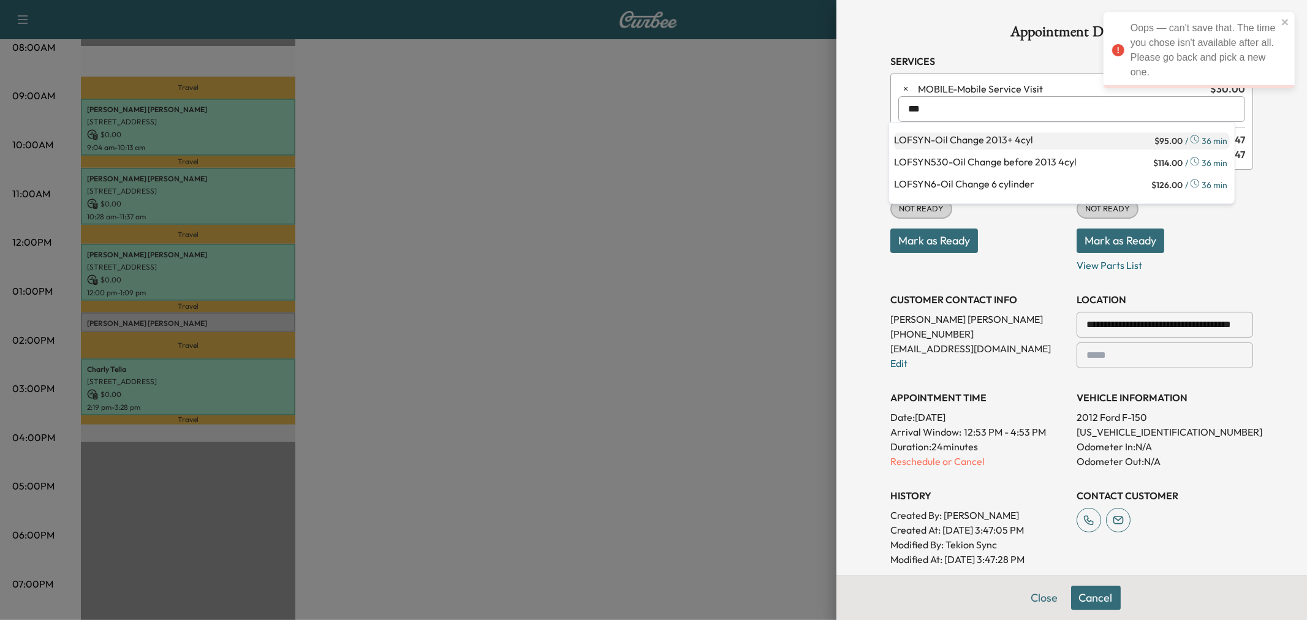
click at [986, 135] on p "LOFSYN - Oil Change 2013+ 4cyl" at bounding box center [1023, 140] width 258 height 17
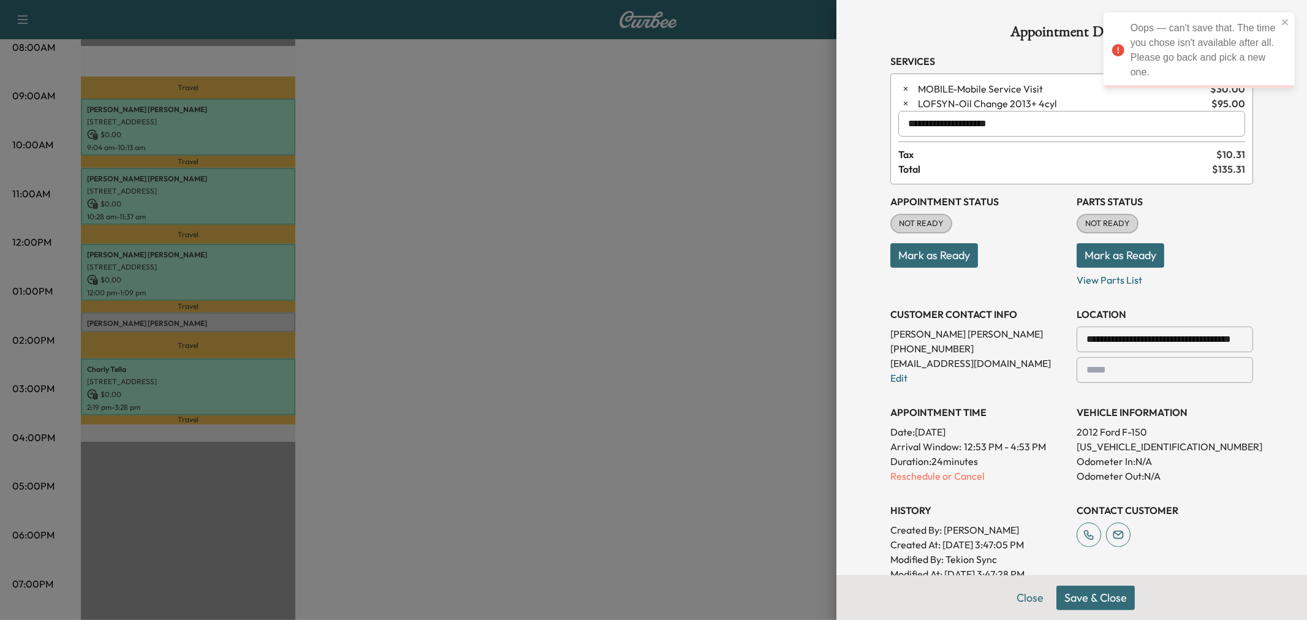
type input "**********"
click at [1076, 598] on button "Save & Close" at bounding box center [1096, 598] width 78 height 25
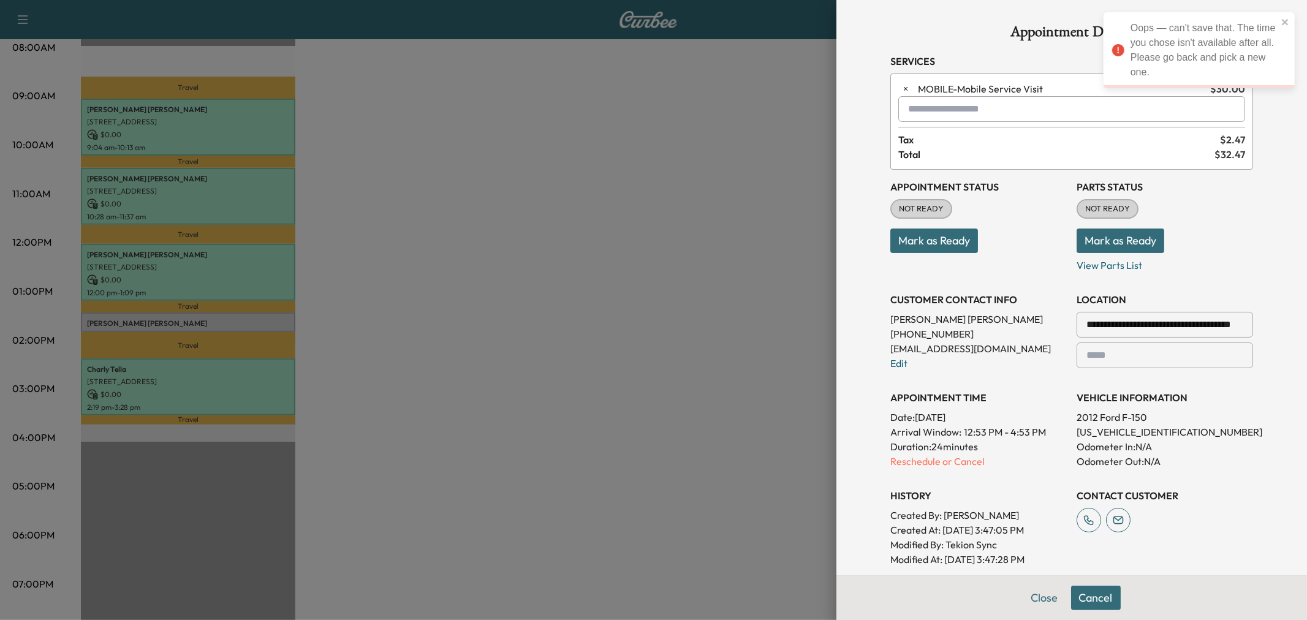
click at [973, 108] on input "text" at bounding box center [1072, 109] width 347 height 26
type input "*"
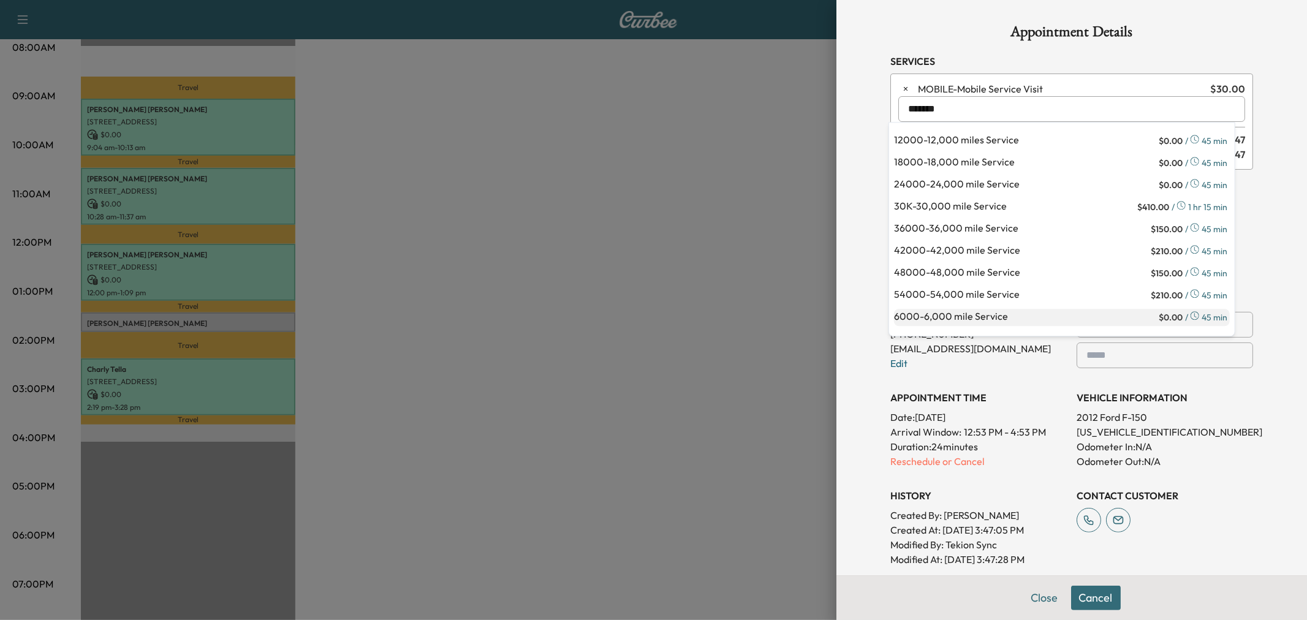
click at [1011, 319] on p "6000 - 6,000 mile Service" at bounding box center [1025, 317] width 262 height 17
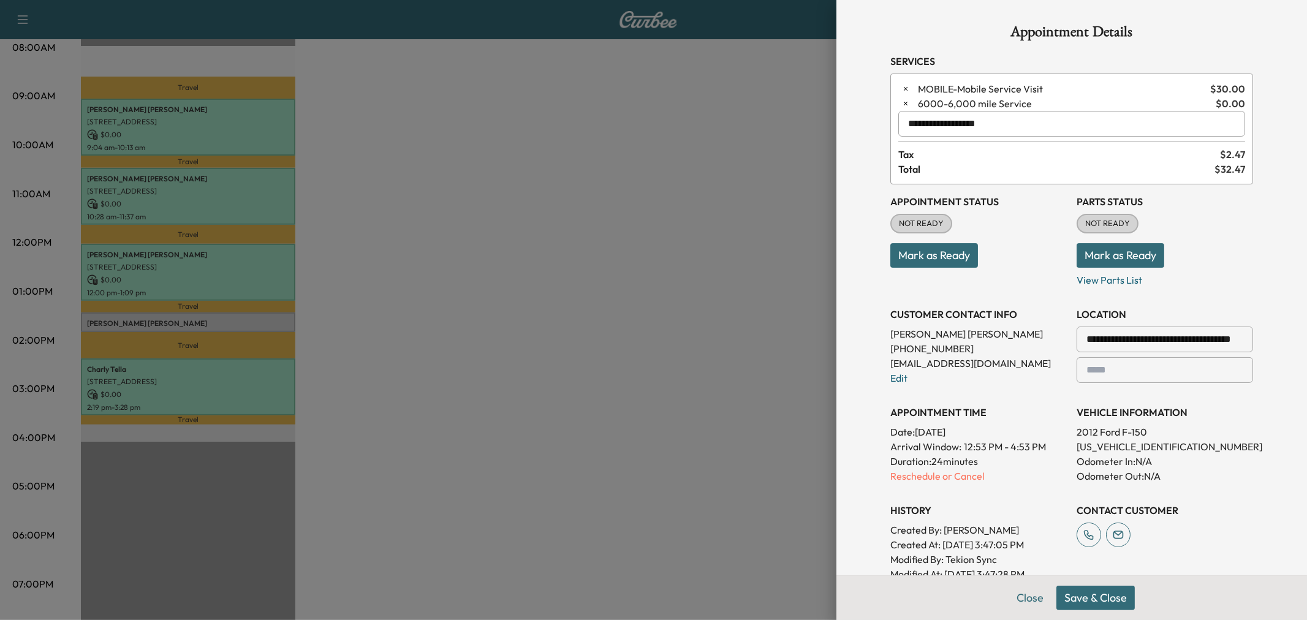
type input "**********"
click at [1073, 593] on button "Save & Close" at bounding box center [1096, 598] width 78 height 25
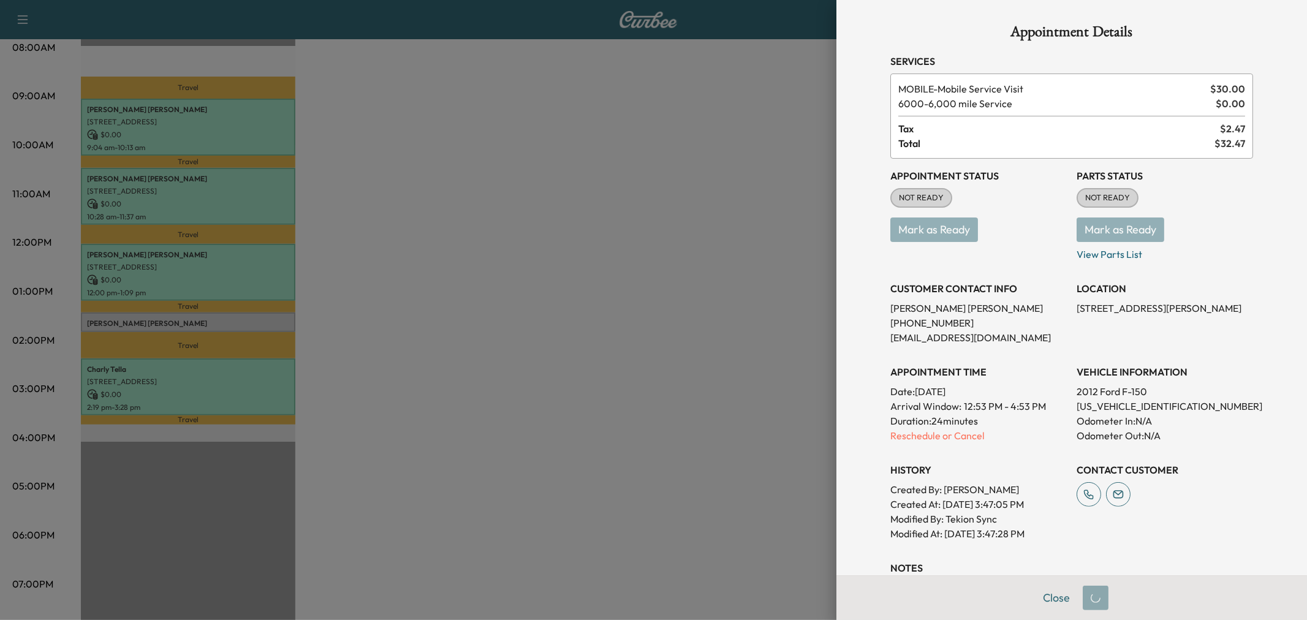
click at [614, 387] on div at bounding box center [653, 310] width 1307 height 620
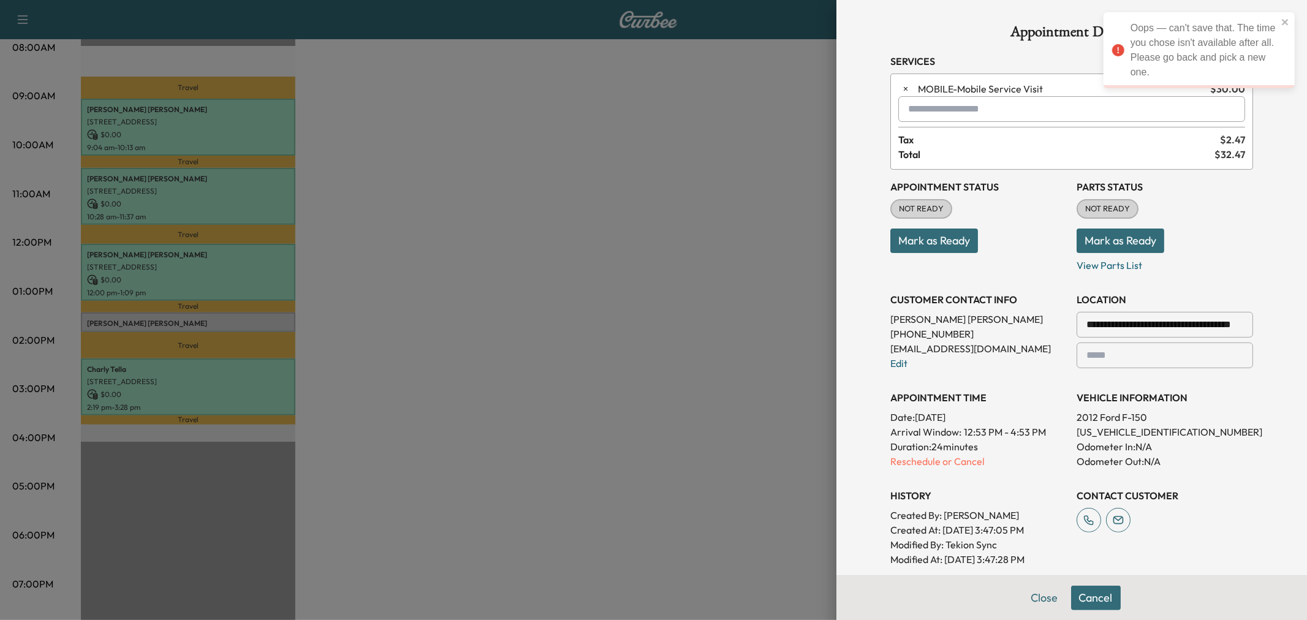
drag, startPoint x: 432, startPoint y: 249, endPoint x: 402, endPoint y: 229, distance: 36.2
click at [431, 248] on div at bounding box center [653, 310] width 1307 height 620
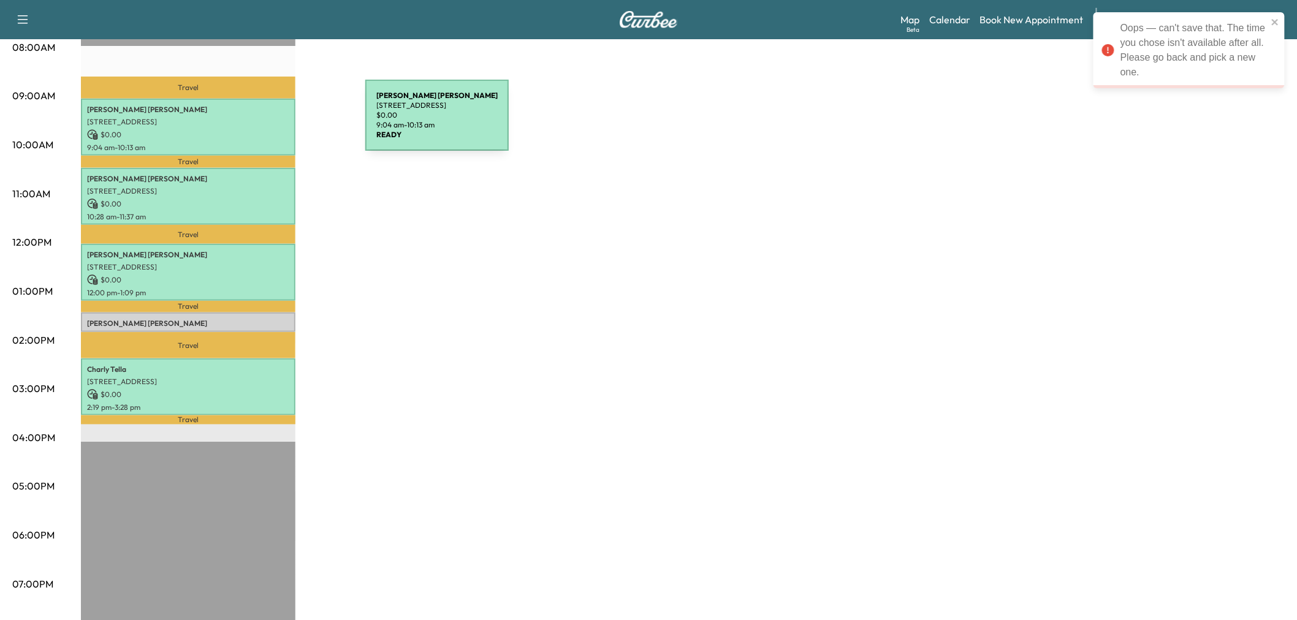
click at [273, 123] on p "14228 Sparrow Hill Dr, Little Elm, TX 75068, US" at bounding box center [188, 122] width 202 height 10
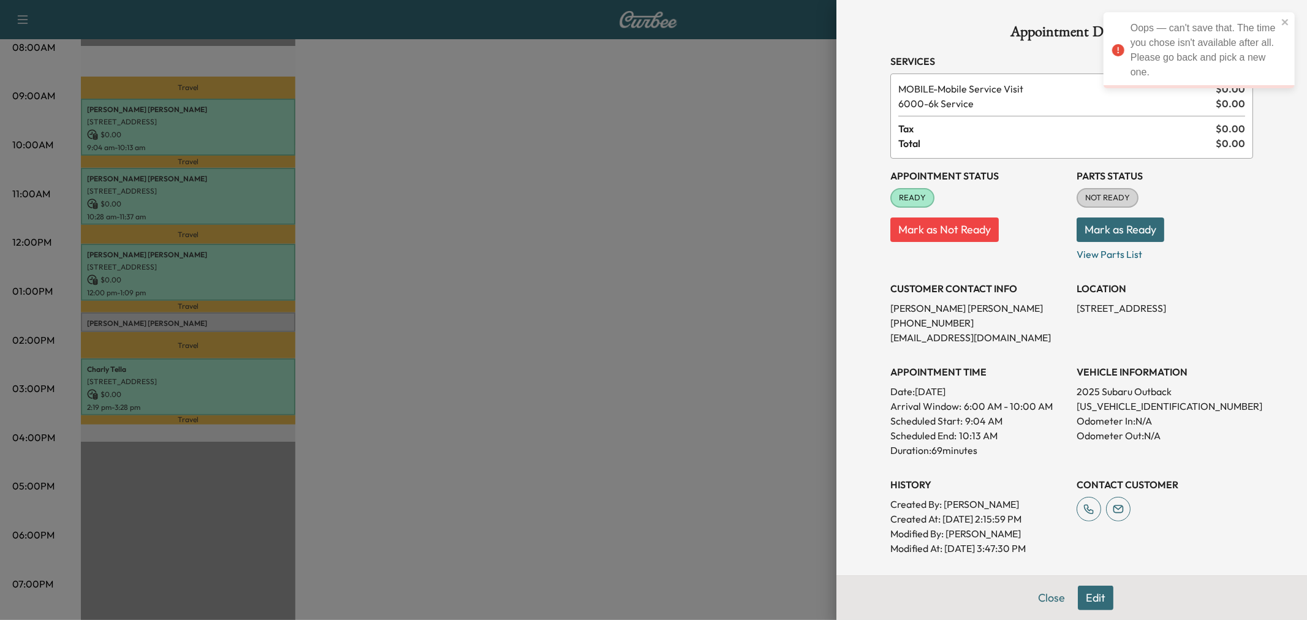
click at [266, 123] on div at bounding box center [653, 310] width 1307 height 620
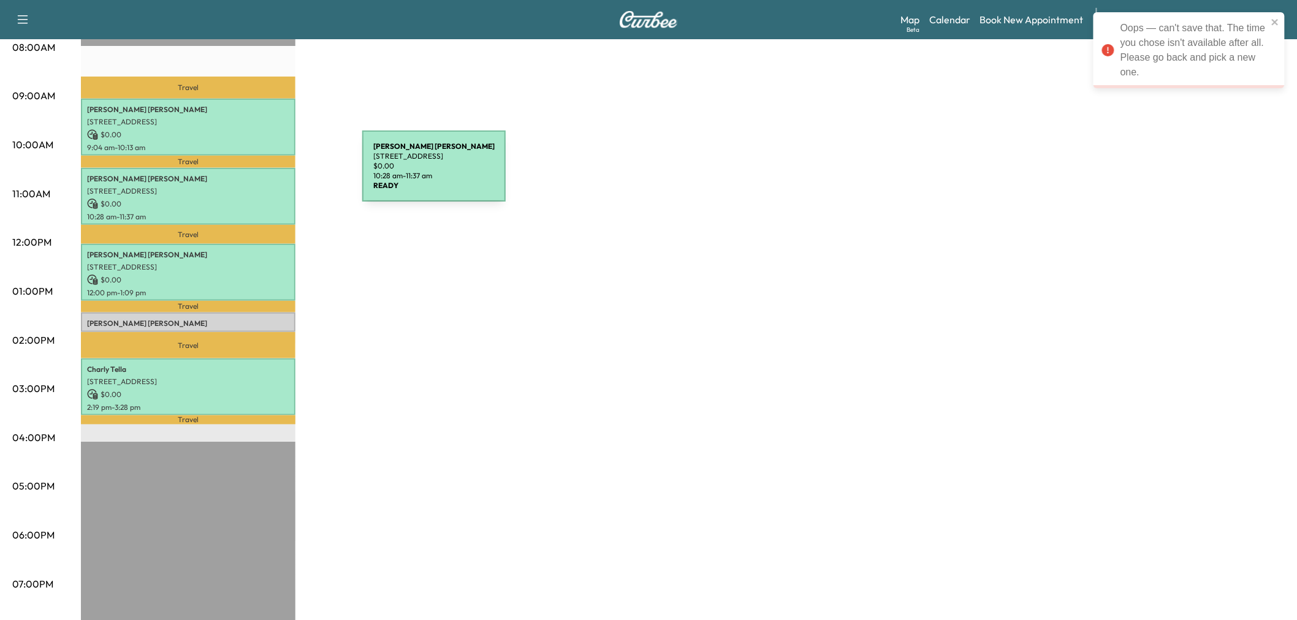
click at [270, 174] on p "Carlos Gomez" at bounding box center [188, 179] width 202 height 10
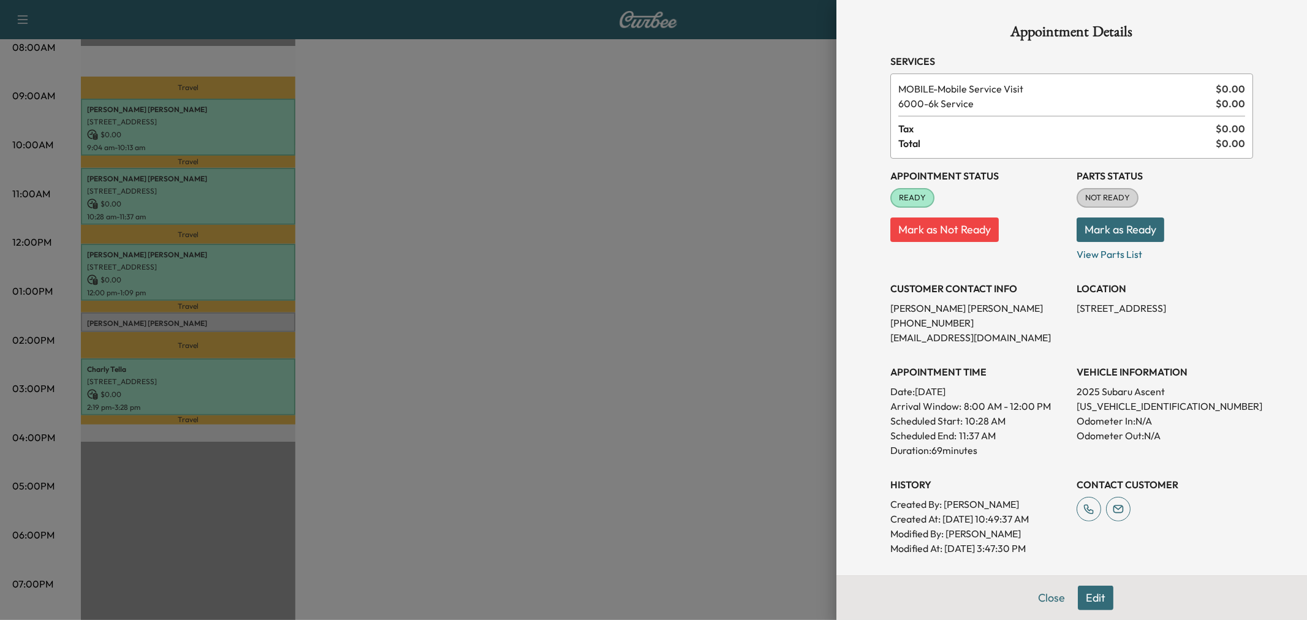
click at [270, 173] on div at bounding box center [653, 310] width 1307 height 620
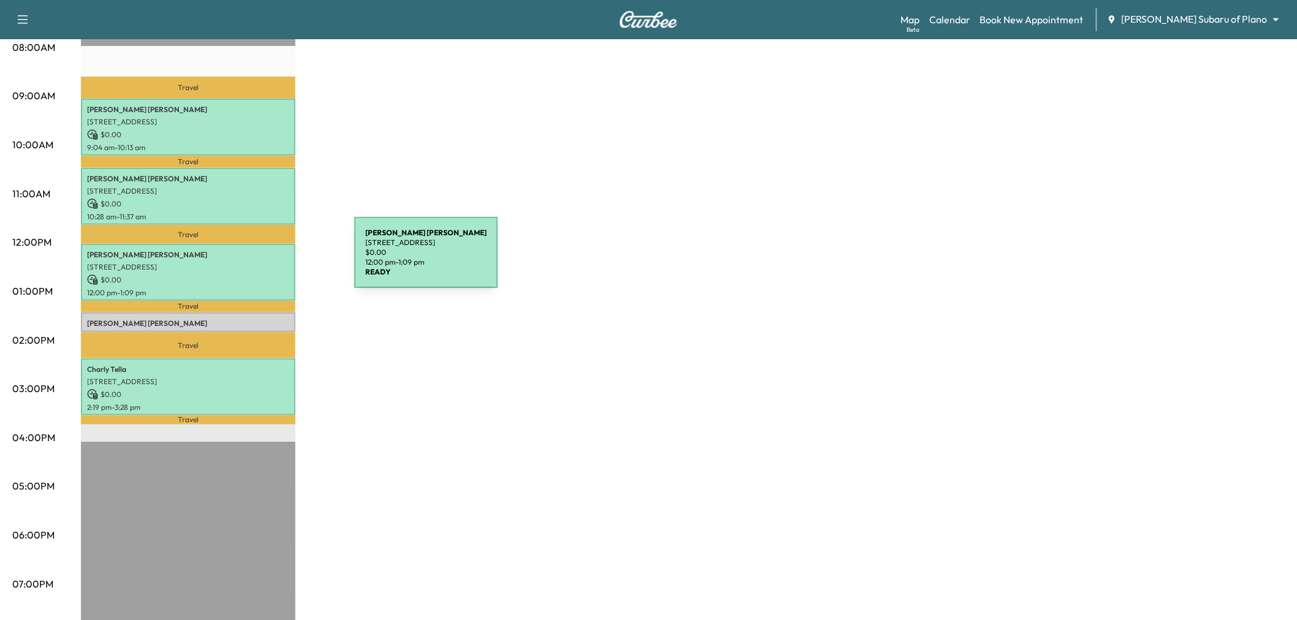
click at [262, 262] on p "7058 Ponte Vedra Dr, Frisco, TX 75036, USA" at bounding box center [188, 267] width 202 height 10
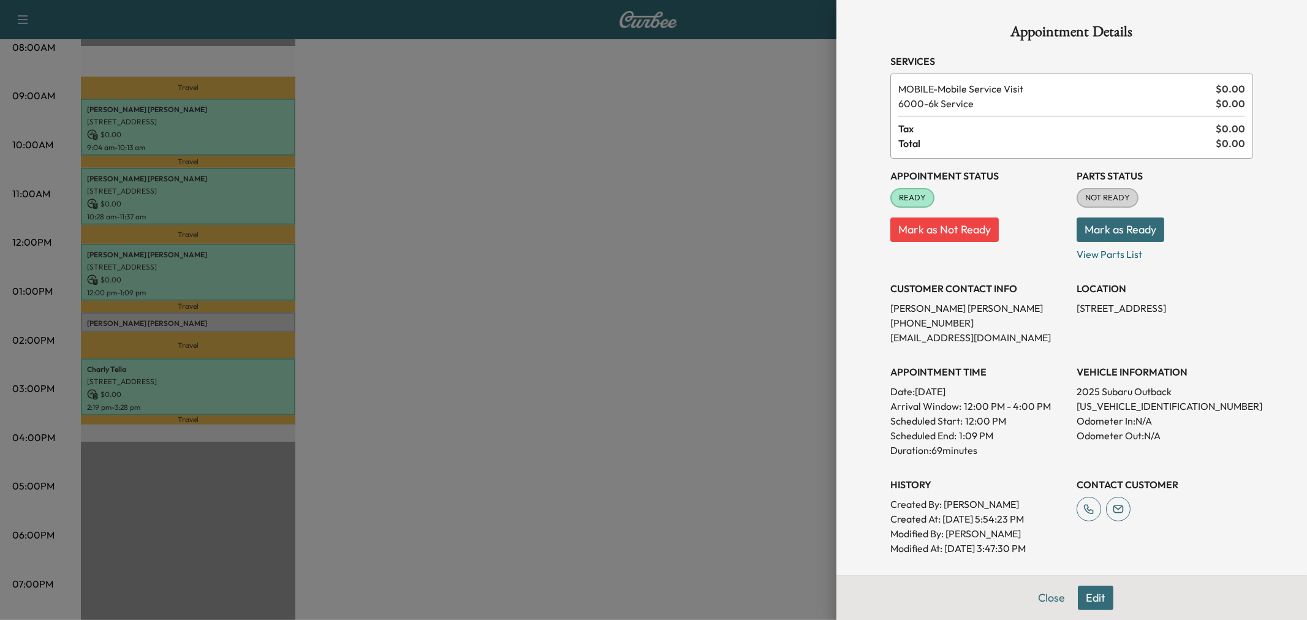
click at [262, 260] on div at bounding box center [653, 310] width 1307 height 620
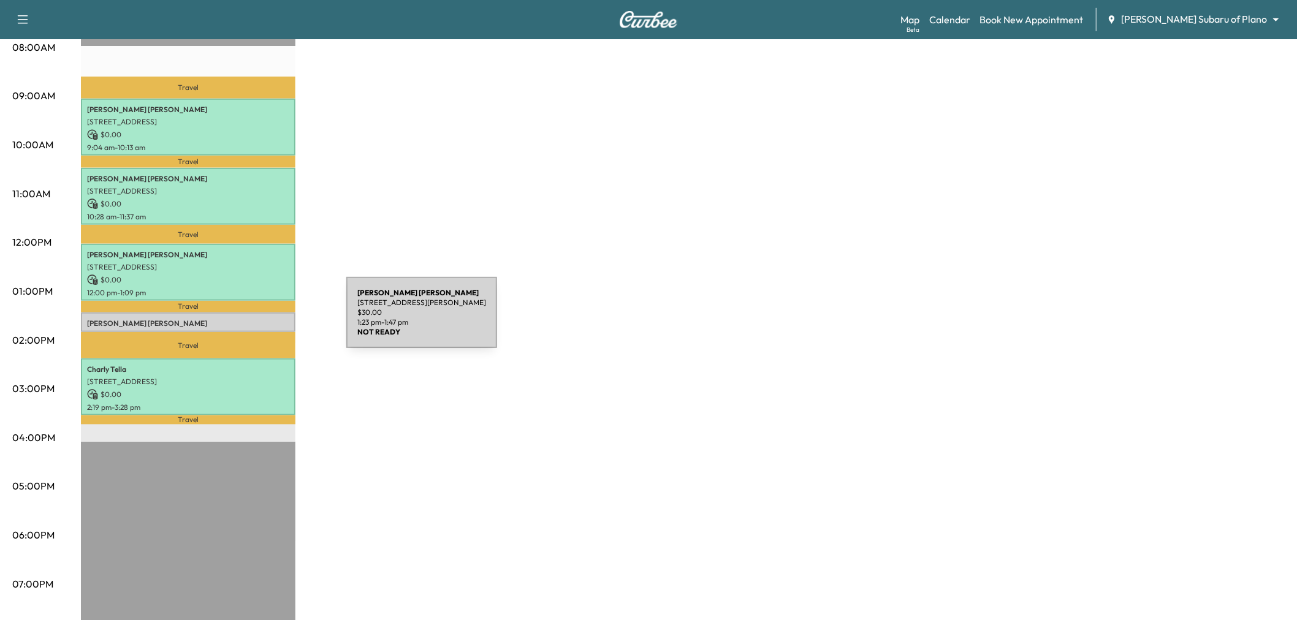
click at [254, 320] on p "John Wallace" at bounding box center [188, 324] width 202 height 10
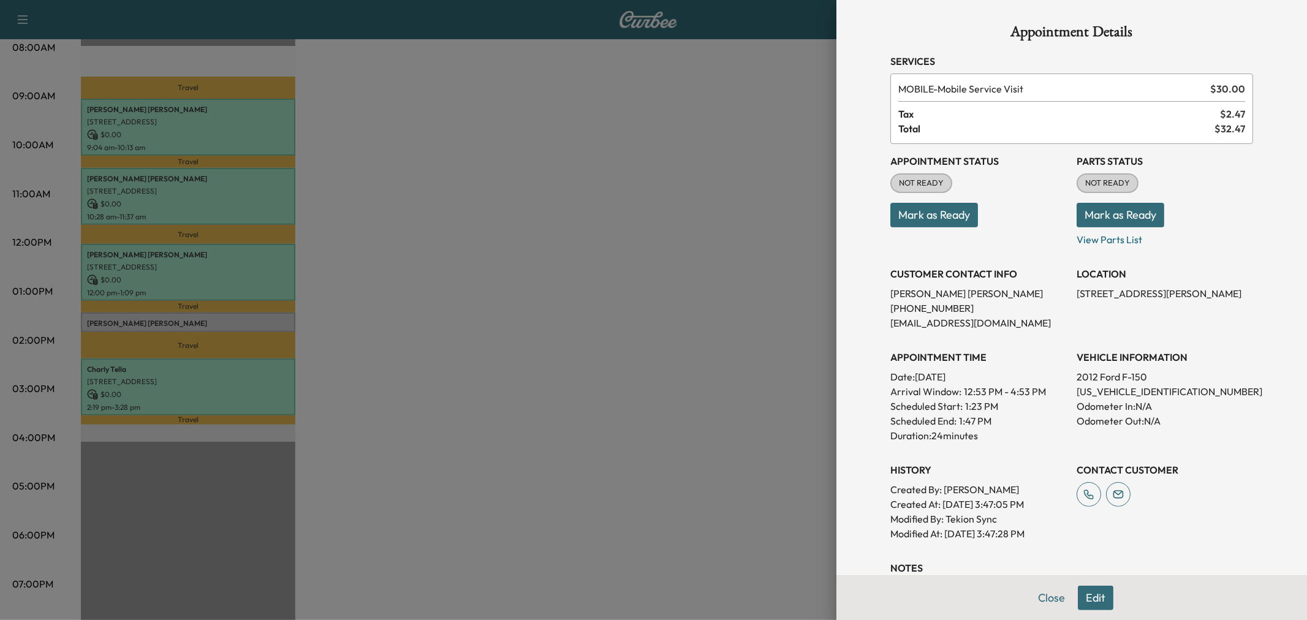
click at [1087, 599] on button "Edit" at bounding box center [1096, 598] width 36 height 25
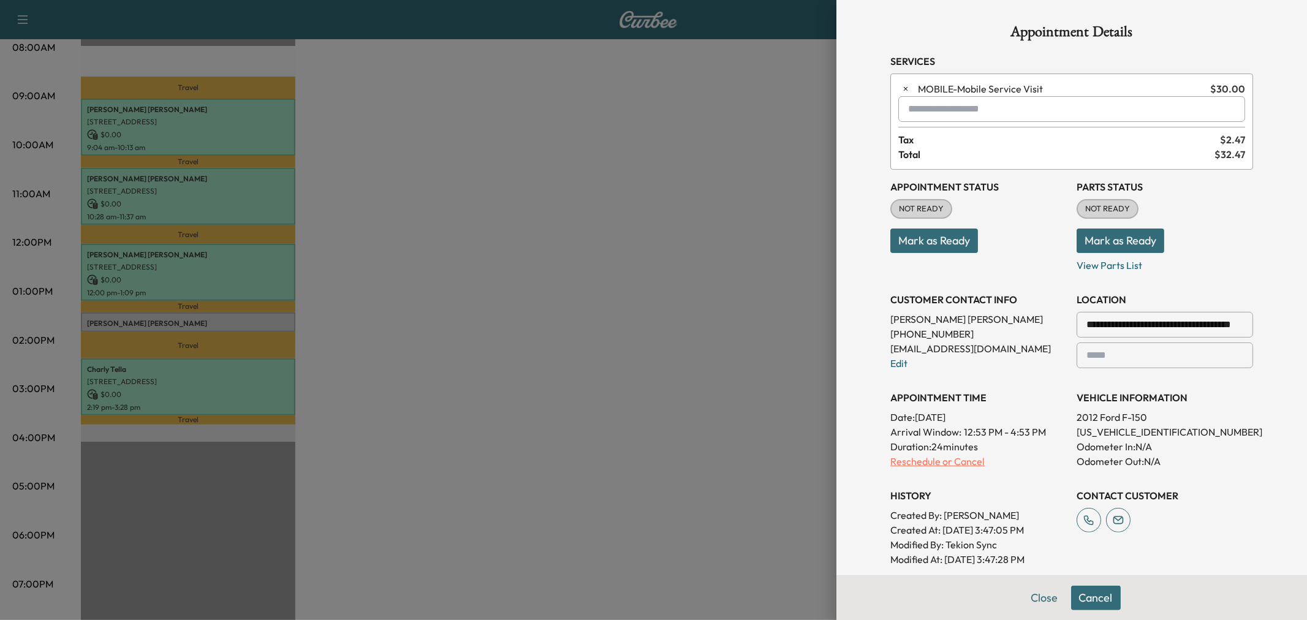
click at [946, 454] on p "Reschedule or Cancel" at bounding box center [979, 461] width 177 height 15
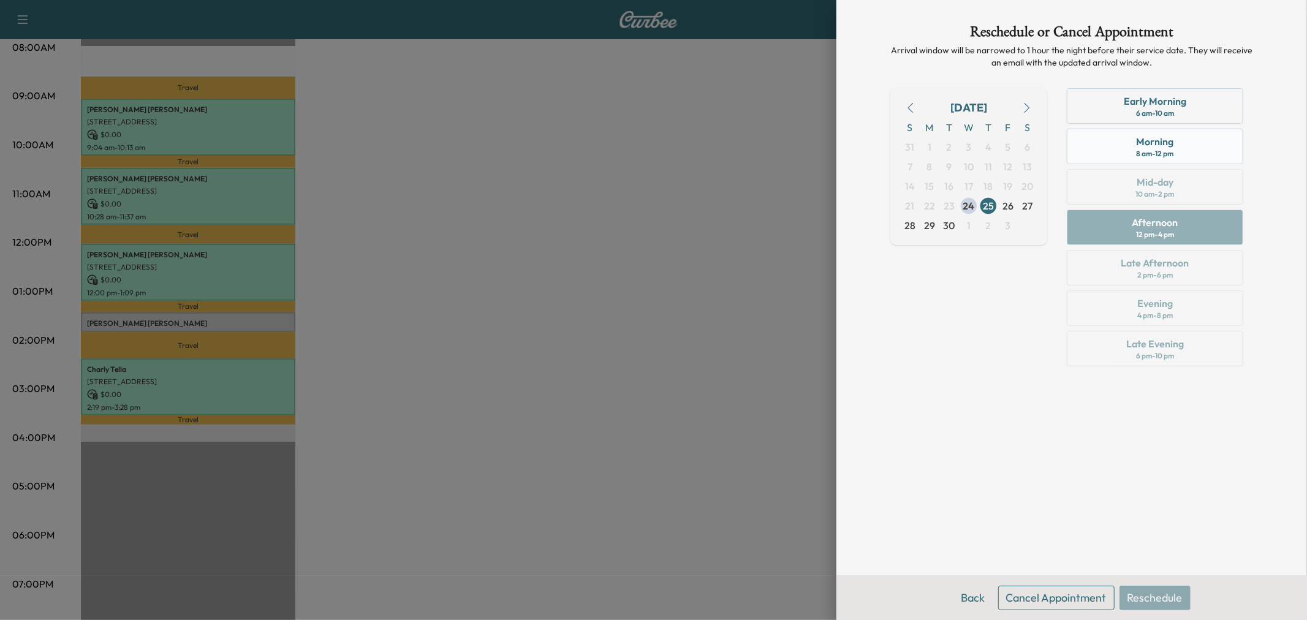
click at [1122, 140] on div "Morning 8 am - 12 pm" at bounding box center [1155, 147] width 177 height 36
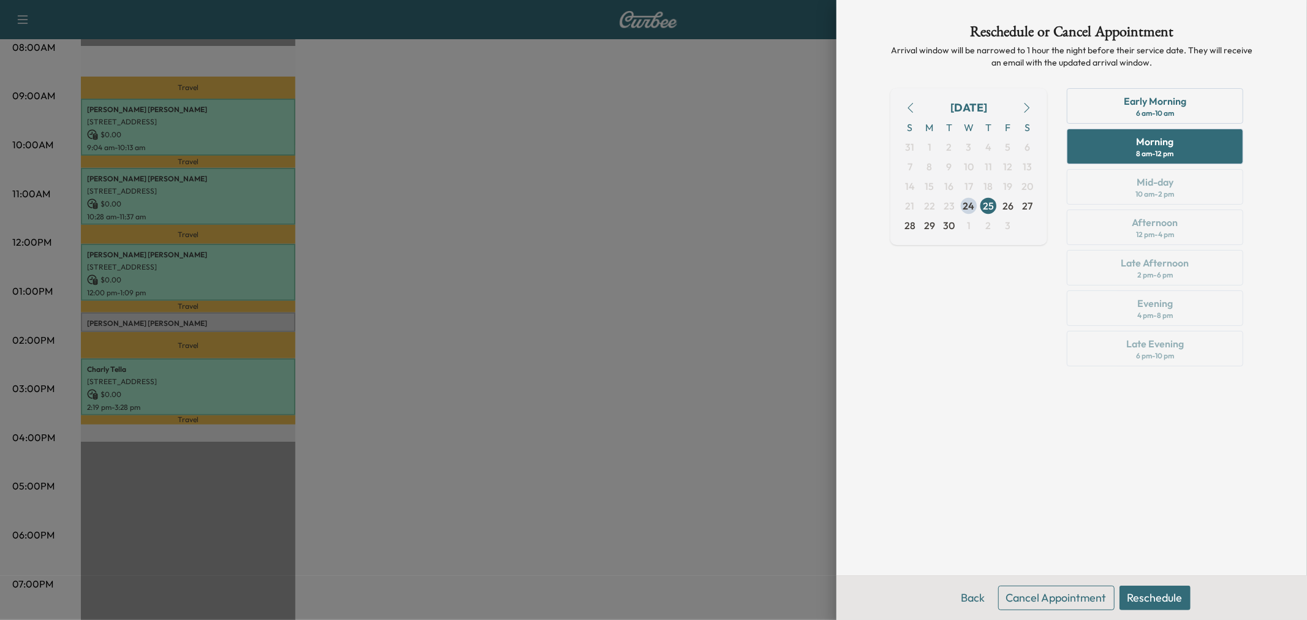
click at [1149, 597] on button "Reschedule" at bounding box center [1155, 598] width 71 height 25
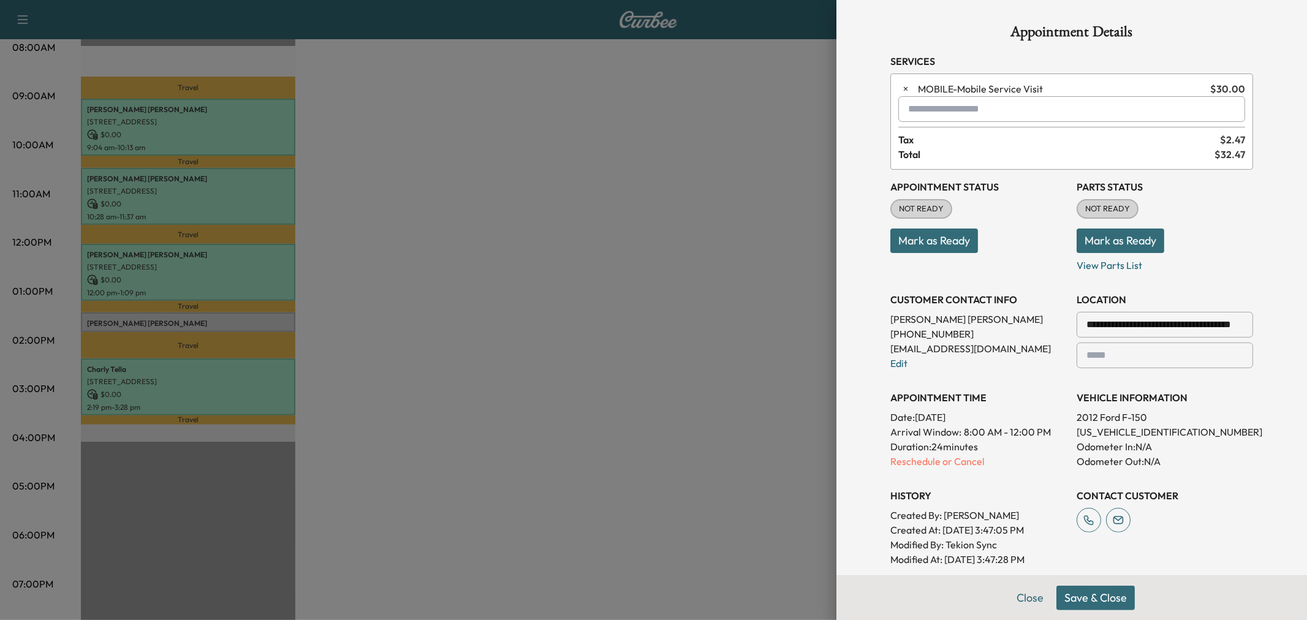
click at [1101, 597] on button "Save & Close" at bounding box center [1096, 598] width 78 height 25
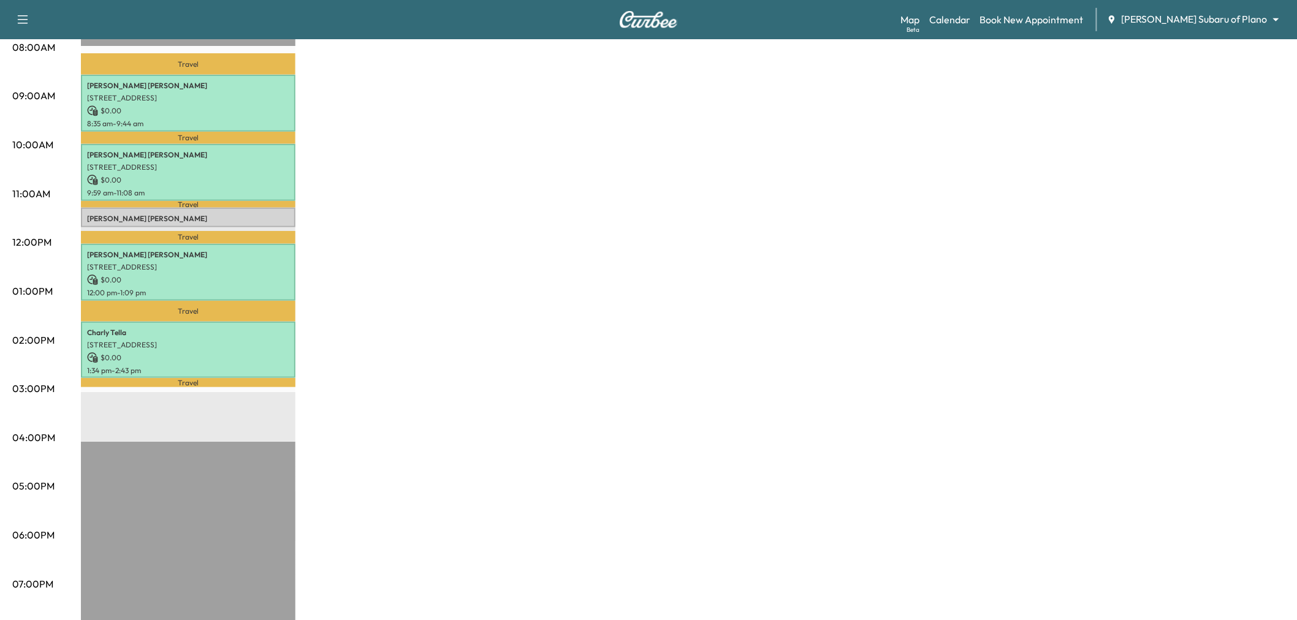
scroll to position [204, 0]
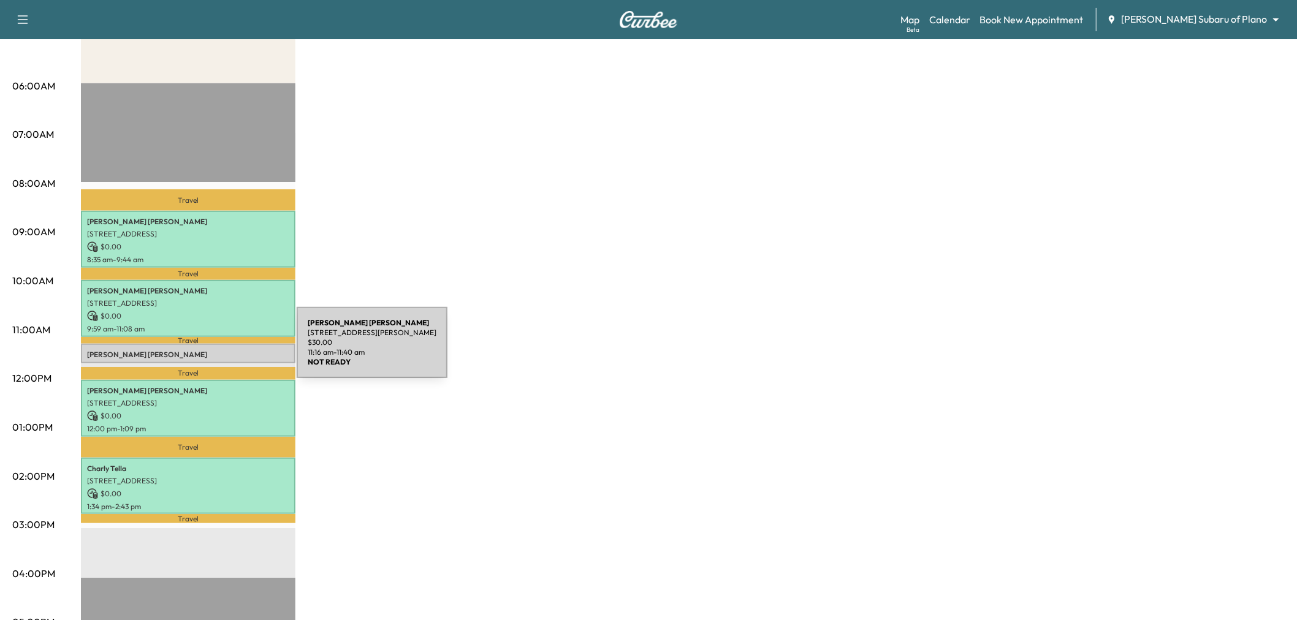
click at [204, 350] on p "John Wallace" at bounding box center [188, 355] width 202 height 10
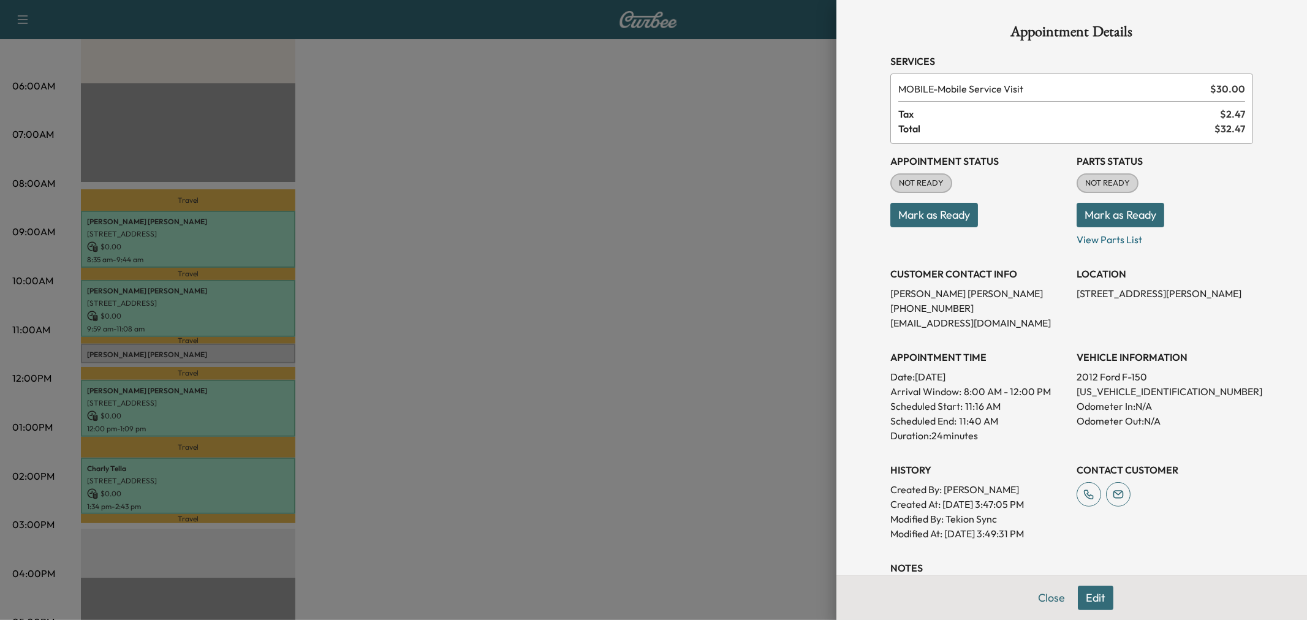
click at [1094, 604] on button "Edit" at bounding box center [1096, 598] width 36 height 25
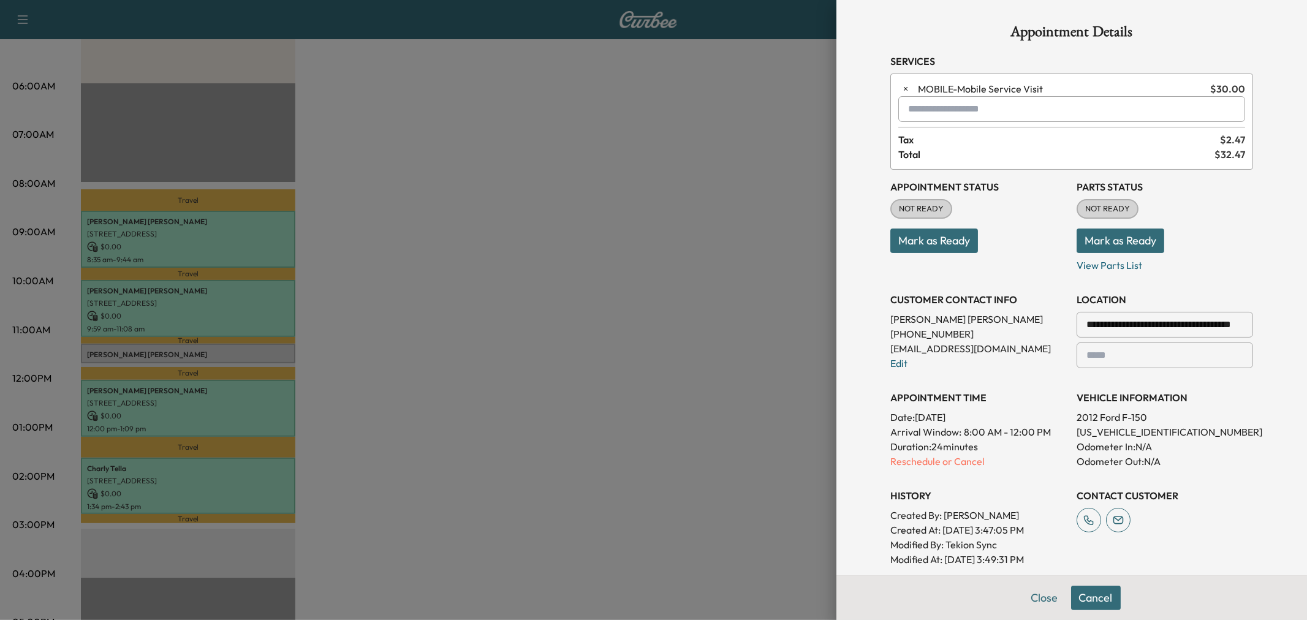
click at [927, 111] on input "text" at bounding box center [1072, 109] width 347 height 26
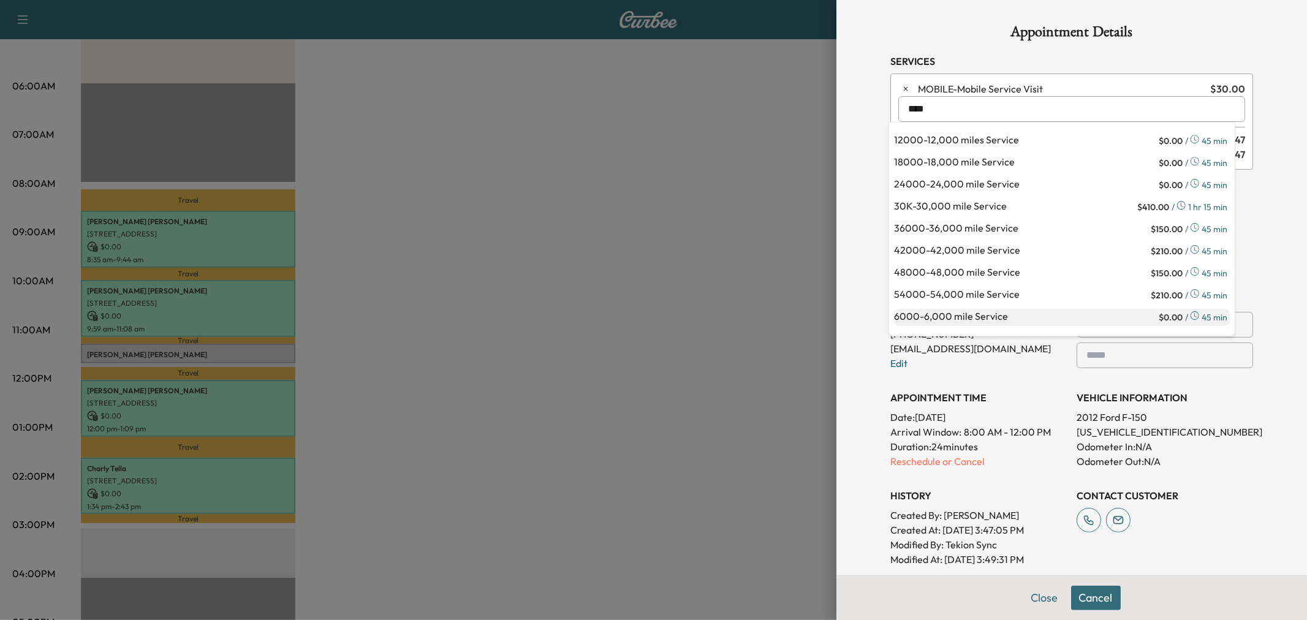
click at [1075, 313] on p "6000 - 6,000 mile Service" at bounding box center [1025, 317] width 262 height 17
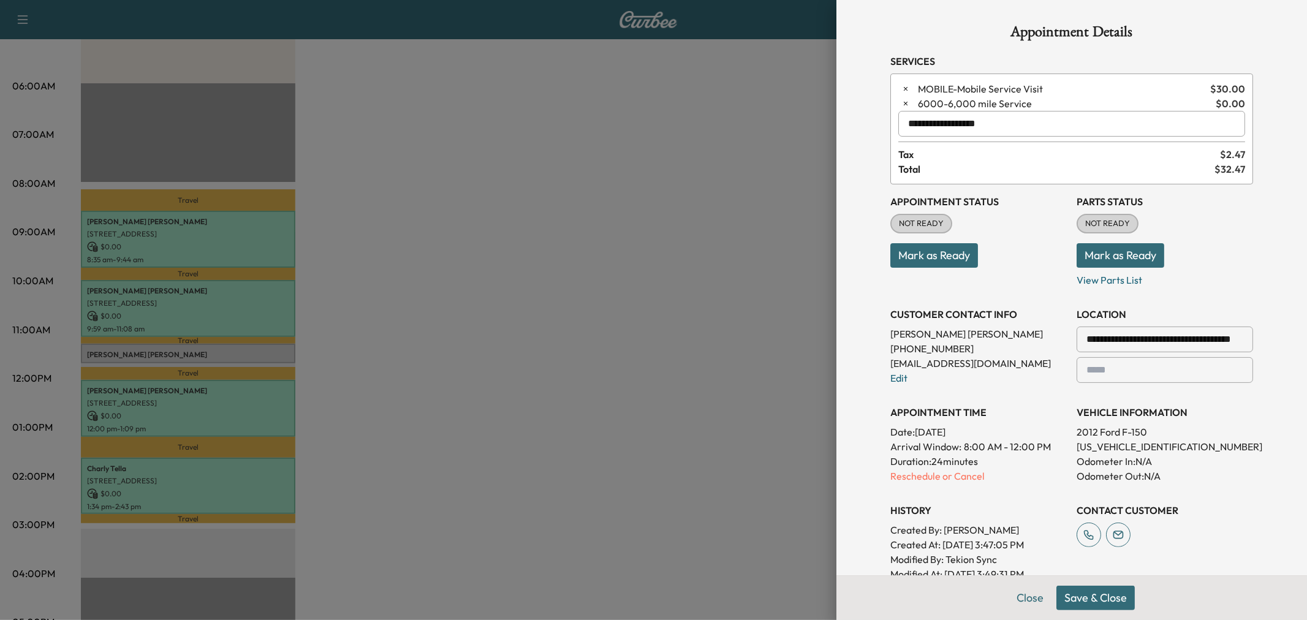
type input "**********"
click at [1078, 595] on button "Save & Close" at bounding box center [1096, 598] width 78 height 25
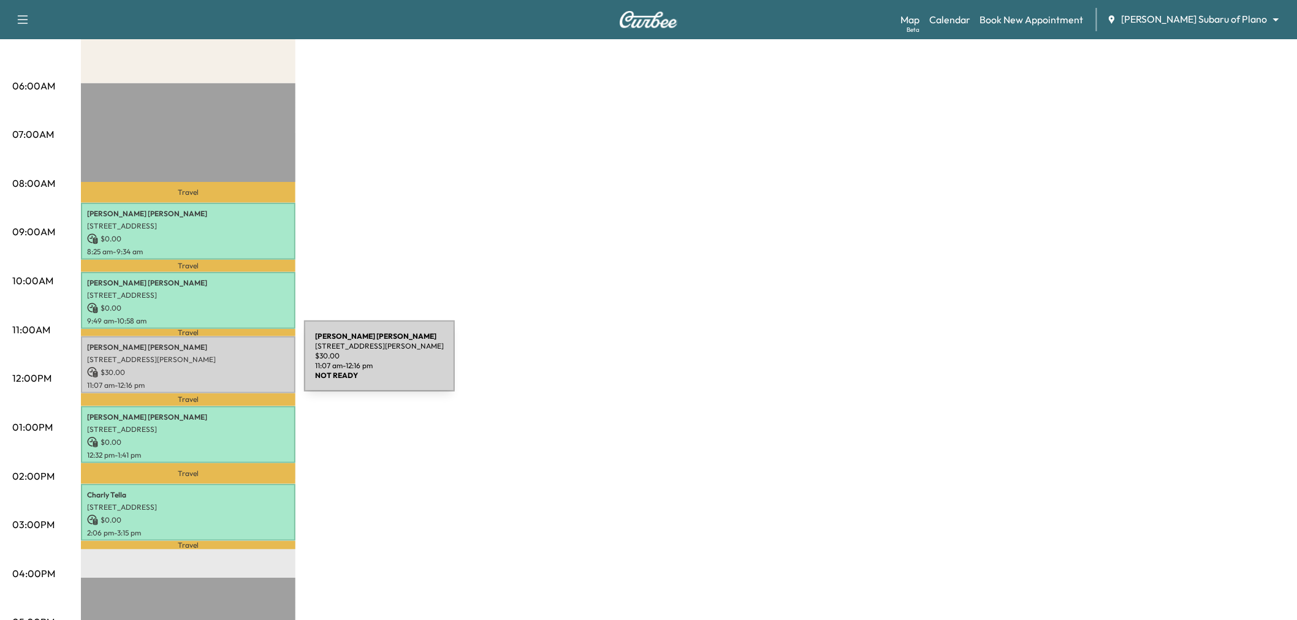
click at [212, 367] on p "$ 30.00" at bounding box center [188, 372] width 202 height 11
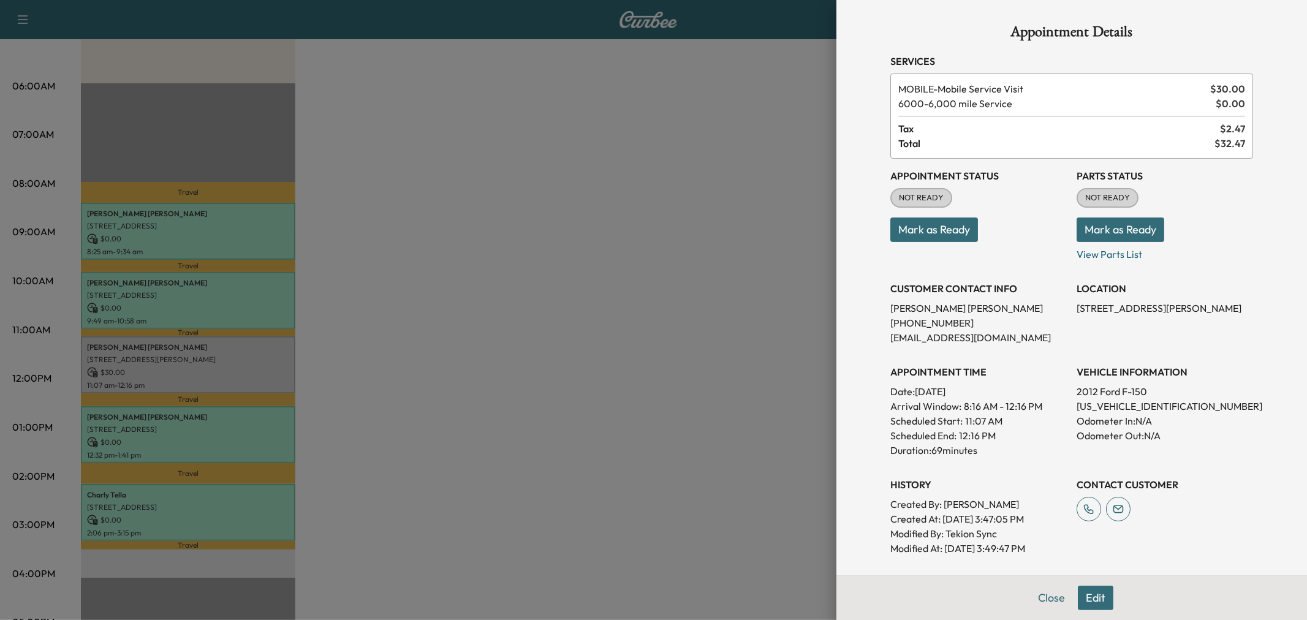
click at [1084, 592] on button "Edit" at bounding box center [1096, 598] width 36 height 25
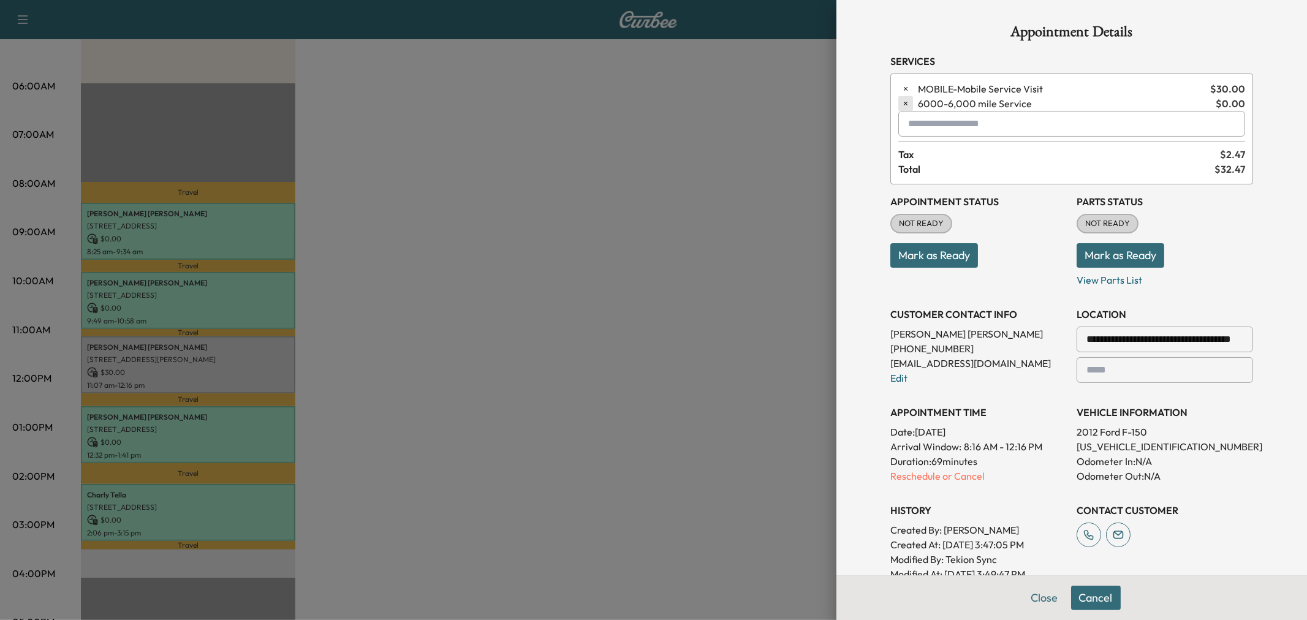
click at [902, 102] on icon "button" at bounding box center [906, 103] width 9 height 9
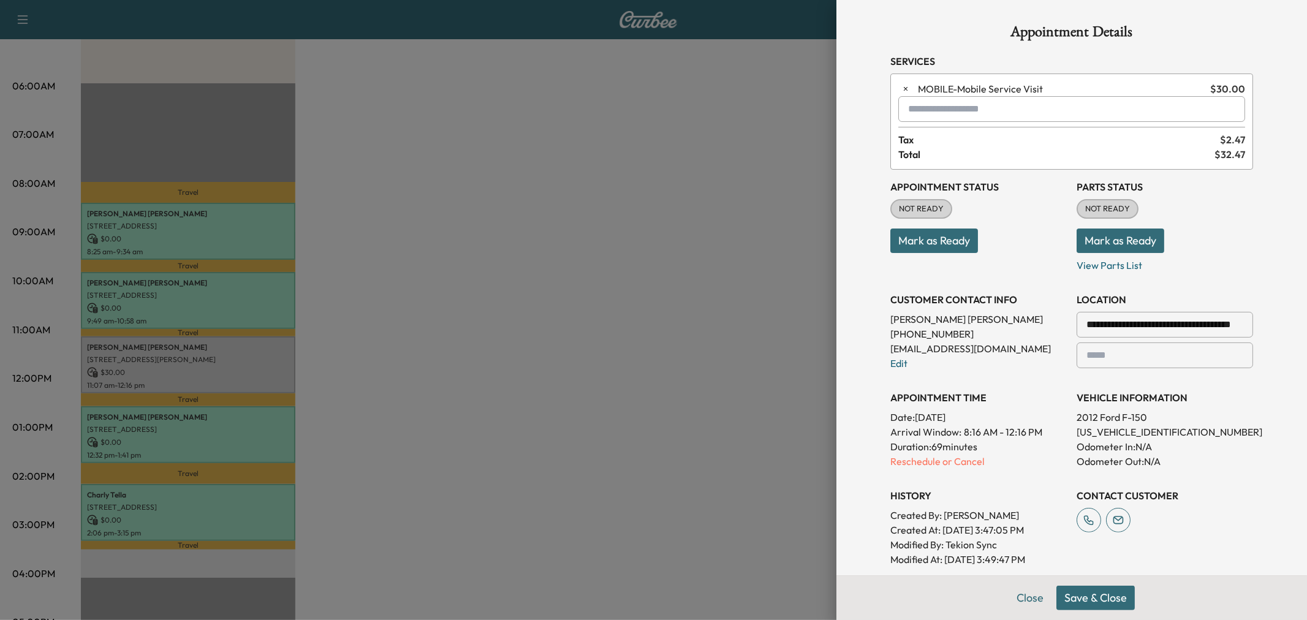
click at [956, 109] on input "text" at bounding box center [1072, 109] width 347 height 26
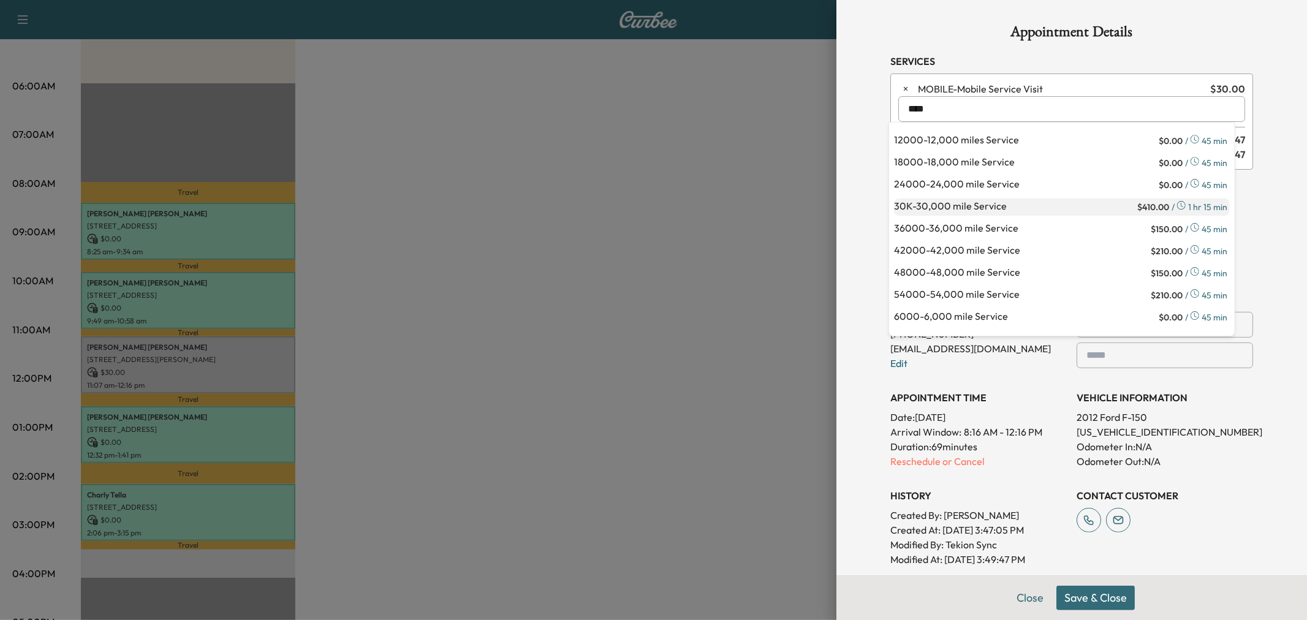
click at [999, 204] on p "30K - 30,000 mile Service" at bounding box center [1014, 207] width 241 height 17
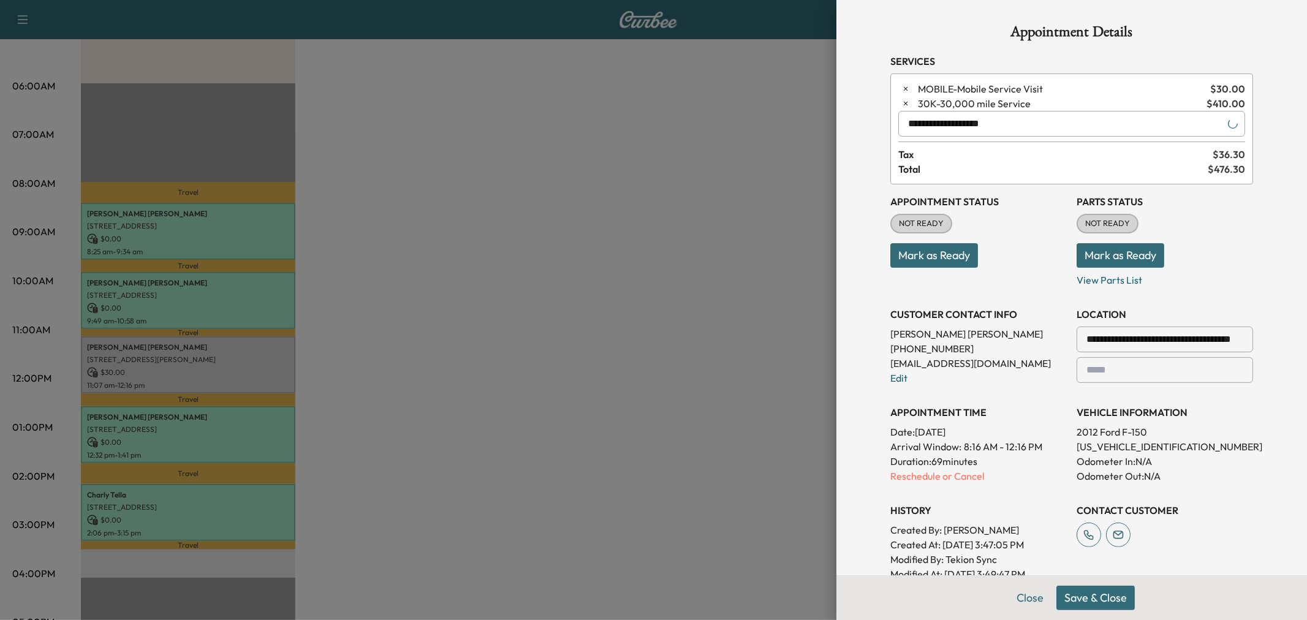
type input "**********"
click at [1081, 601] on button "Save & Close" at bounding box center [1096, 598] width 78 height 25
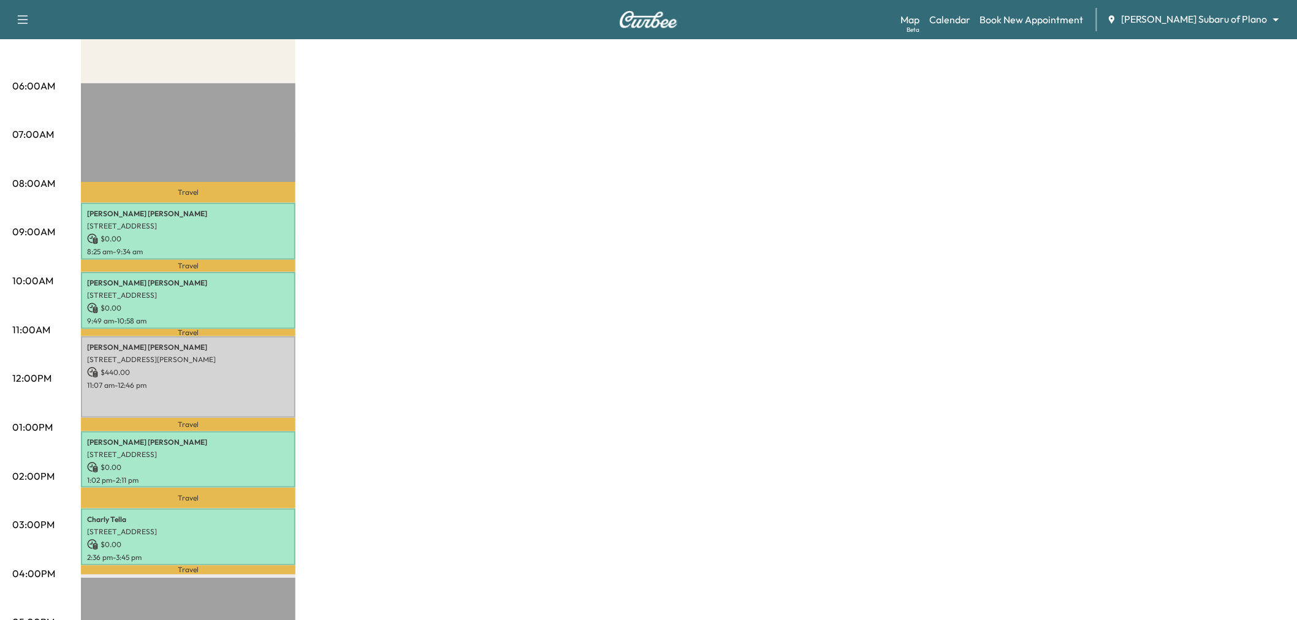
click at [589, 390] on div "Subaru on the Go Revenue $ 440.00 Work Time 375 mins Transit Time 104 mins Trav…" at bounding box center [683, 415] width 1204 height 919
click at [443, 400] on div "Subaru on the Go Revenue $ 440.00 Work Time 375 mins Transit Time 104 mins Trav…" at bounding box center [683, 415] width 1204 height 919
click at [485, 322] on div "Subaru on the Go Revenue $ 440.00 Work Time 375 mins Transit Time 104 mins Trav…" at bounding box center [683, 415] width 1204 height 919
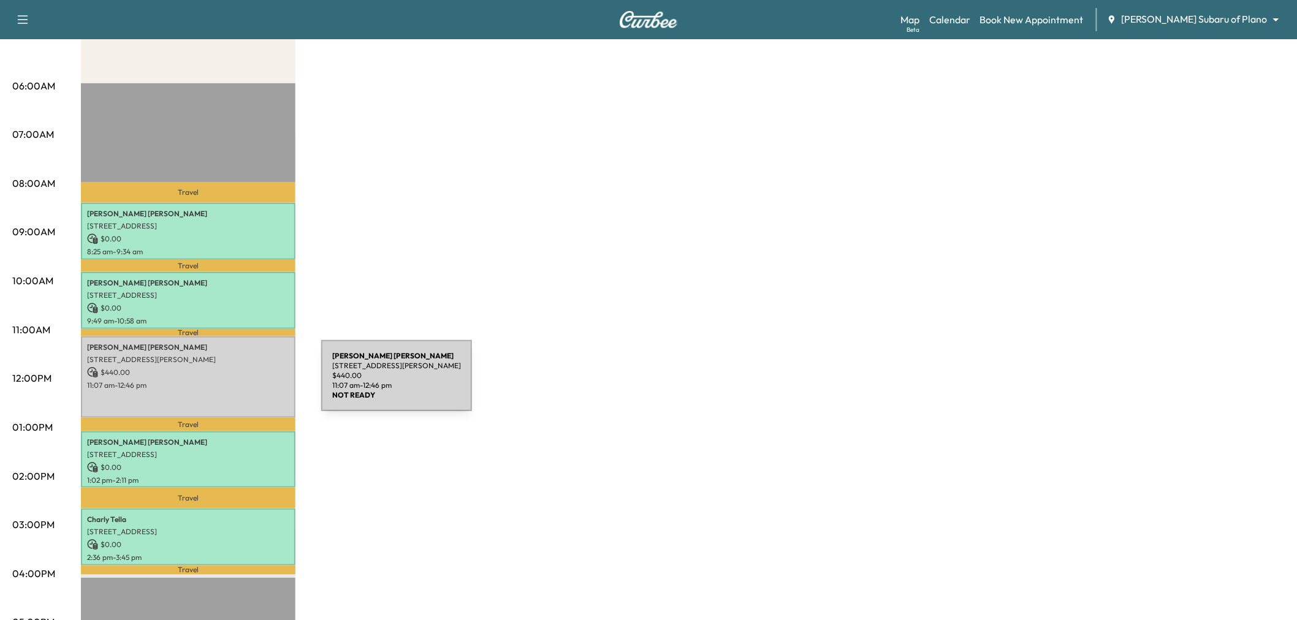
click at [229, 383] on p "11:07 am - 12:46 pm" at bounding box center [188, 386] width 202 height 10
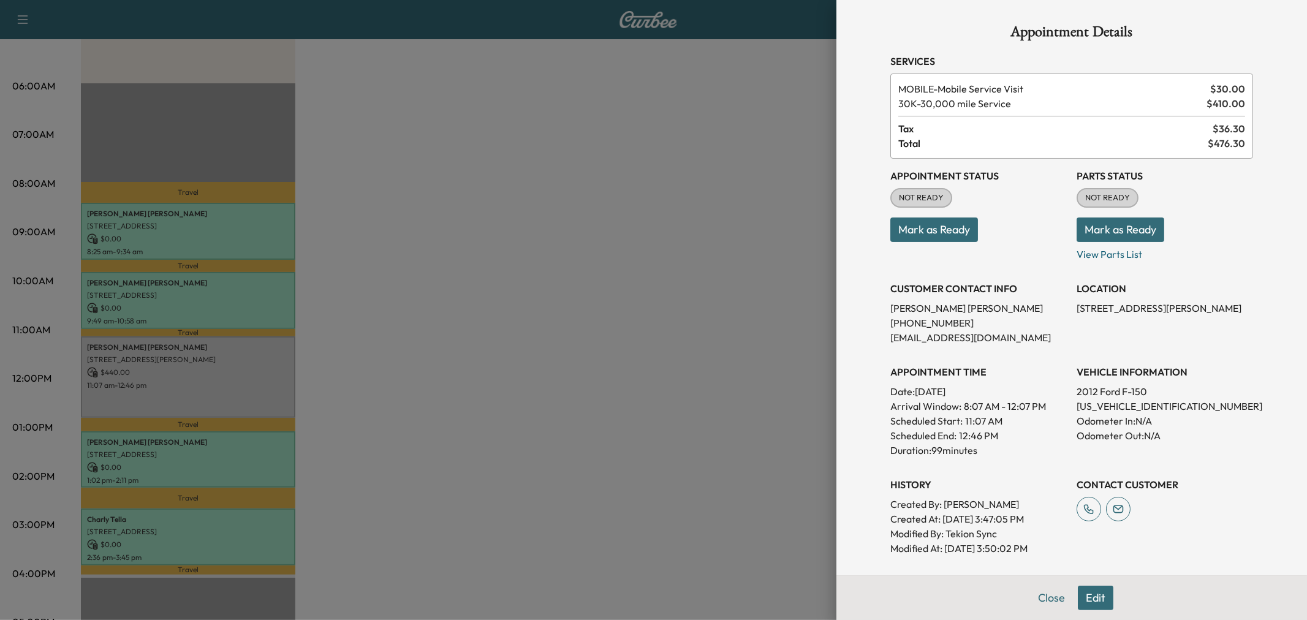
click at [468, 354] on div at bounding box center [653, 310] width 1307 height 620
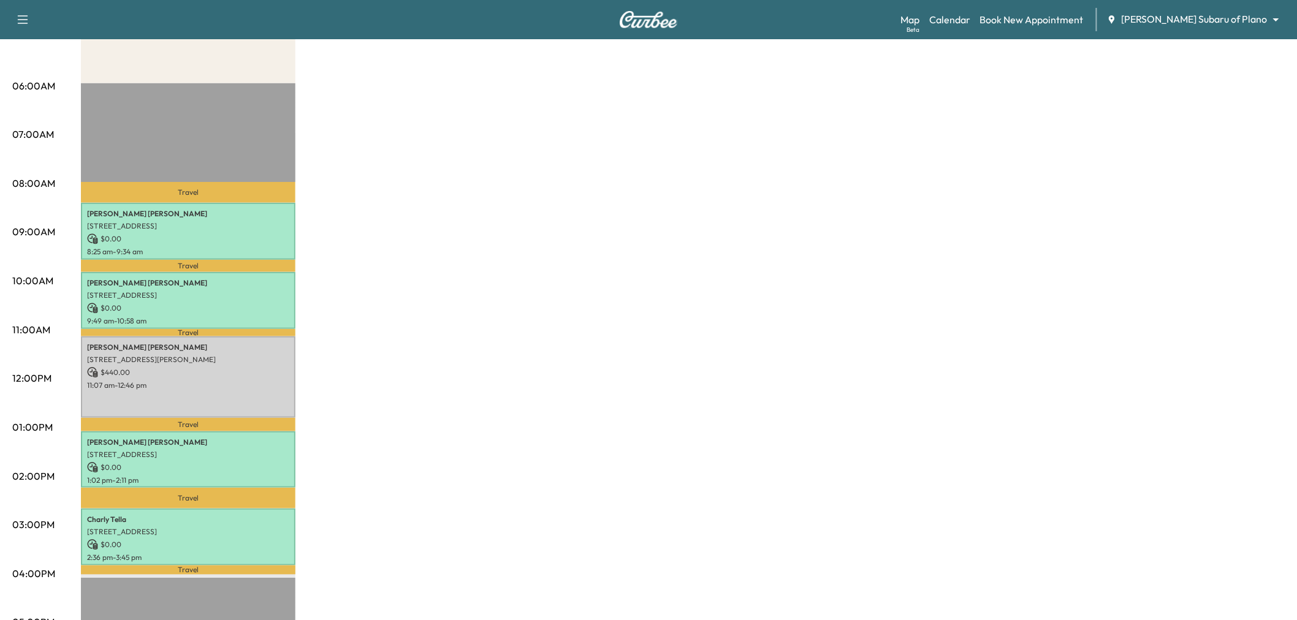
click at [440, 311] on div "Subaru on the Go Revenue $ 440.00 Work Time 375 mins Transit Time 104 mins Trav…" at bounding box center [683, 415] width 1204 height 919
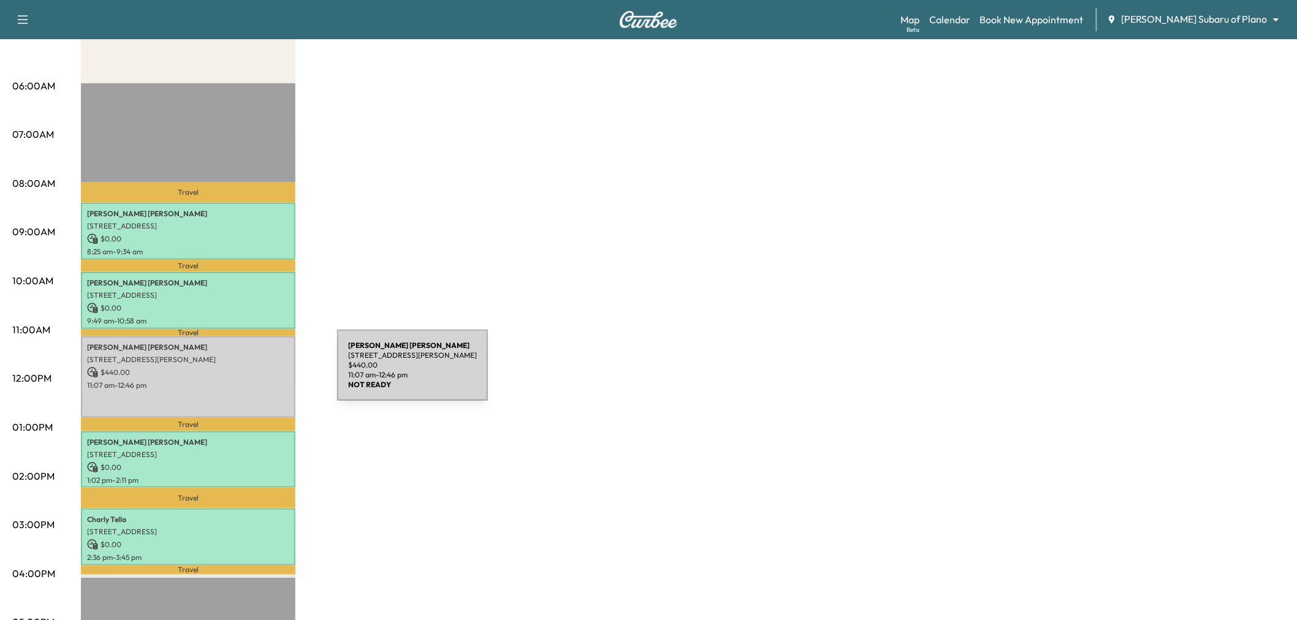
click at [245, 373] on p "$ 440.00" at bounding box center [188, 372] width 202 height 11
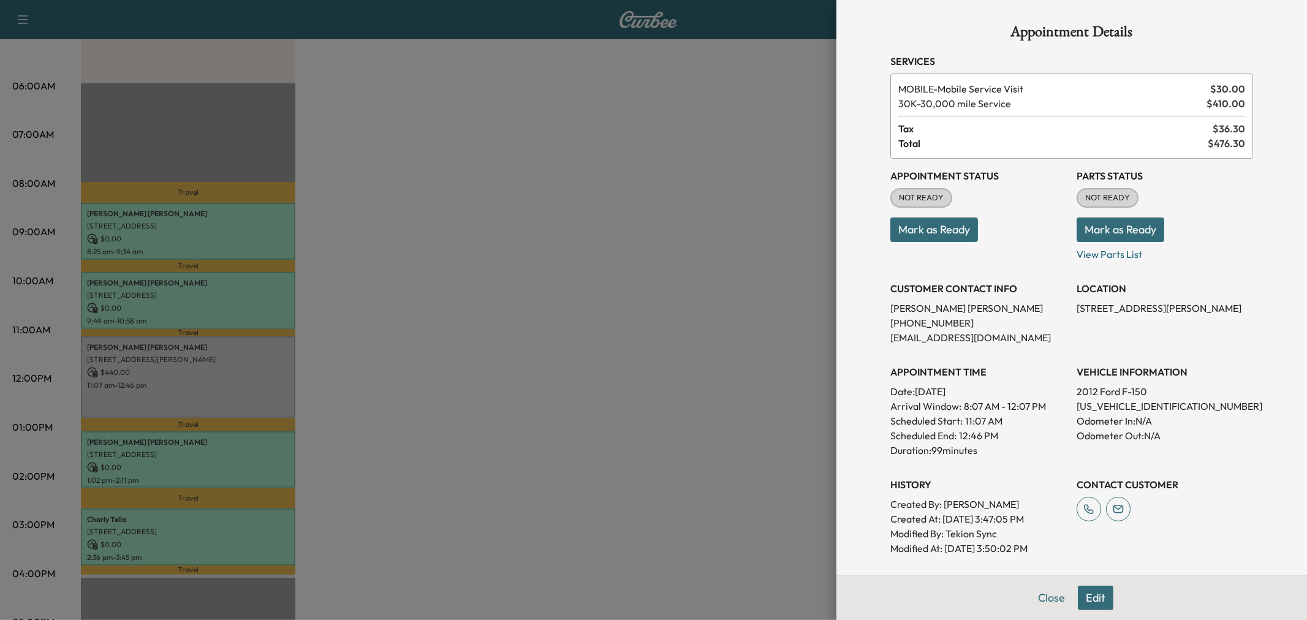
click at [422, 348] on div at bounding box center [653, 310] width 1307 height 620
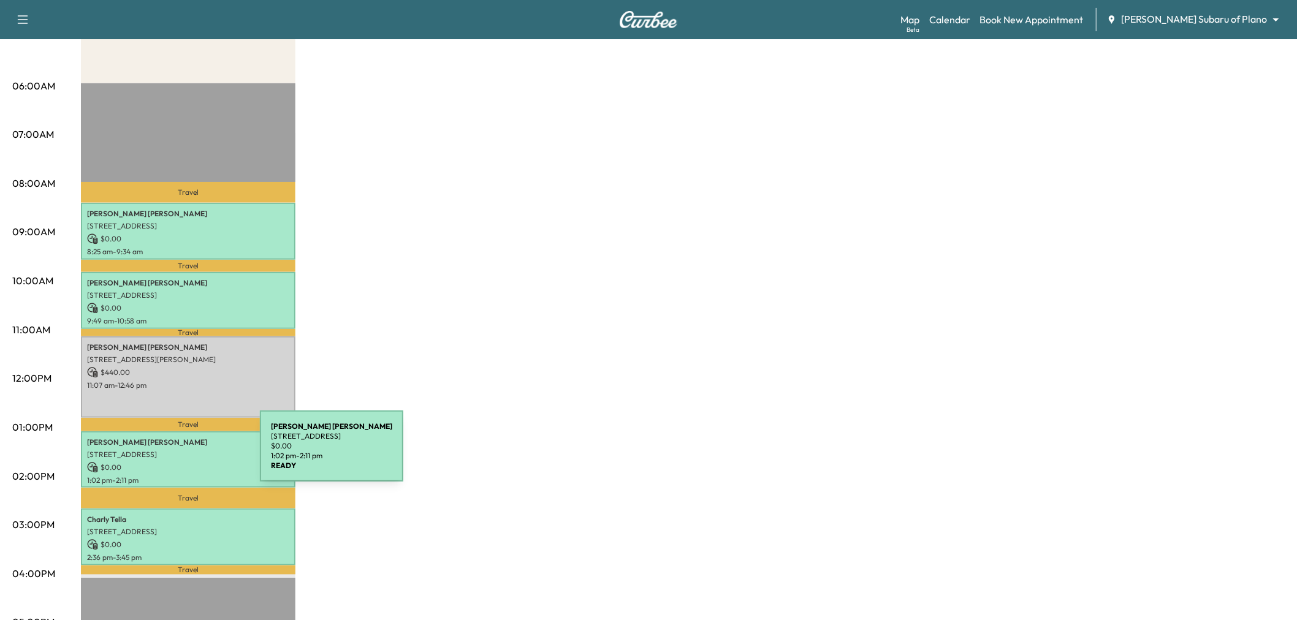
click at [168, 454] on p "7058 Ponte Vedra Dr, Frisco, TX 75036, USA" at bounding box center [188, 455] width 202 height 10
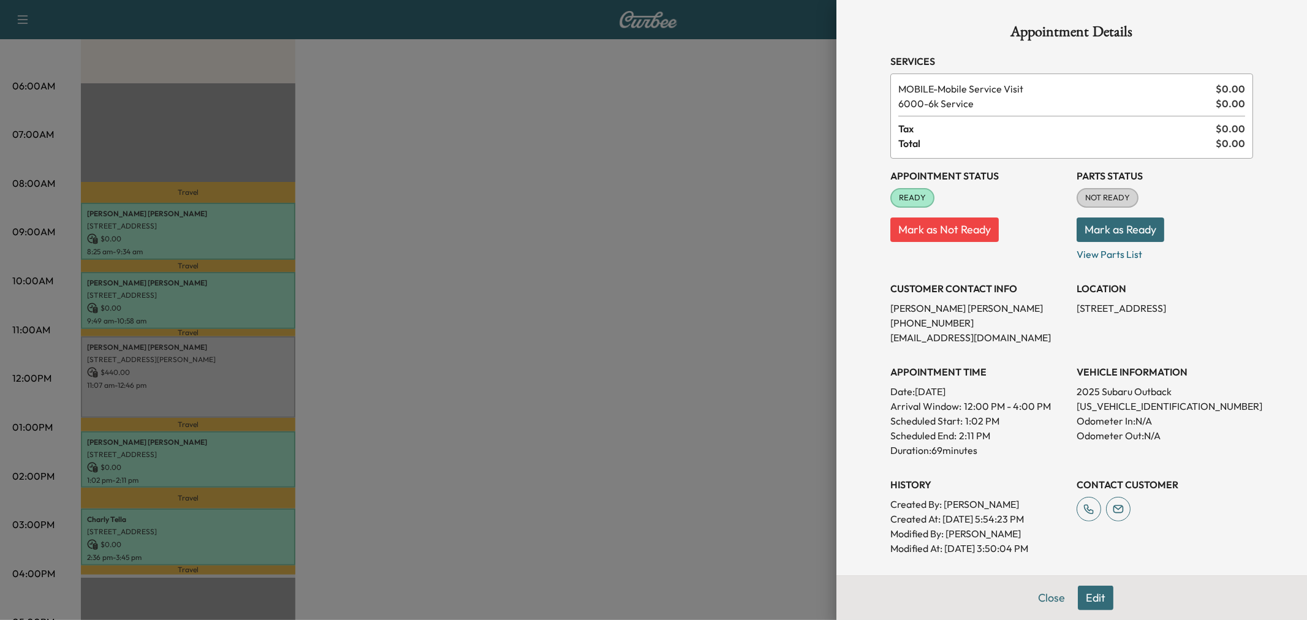
click at [452, 396] on div at bounding box center [653, 310] width 1307 height 620
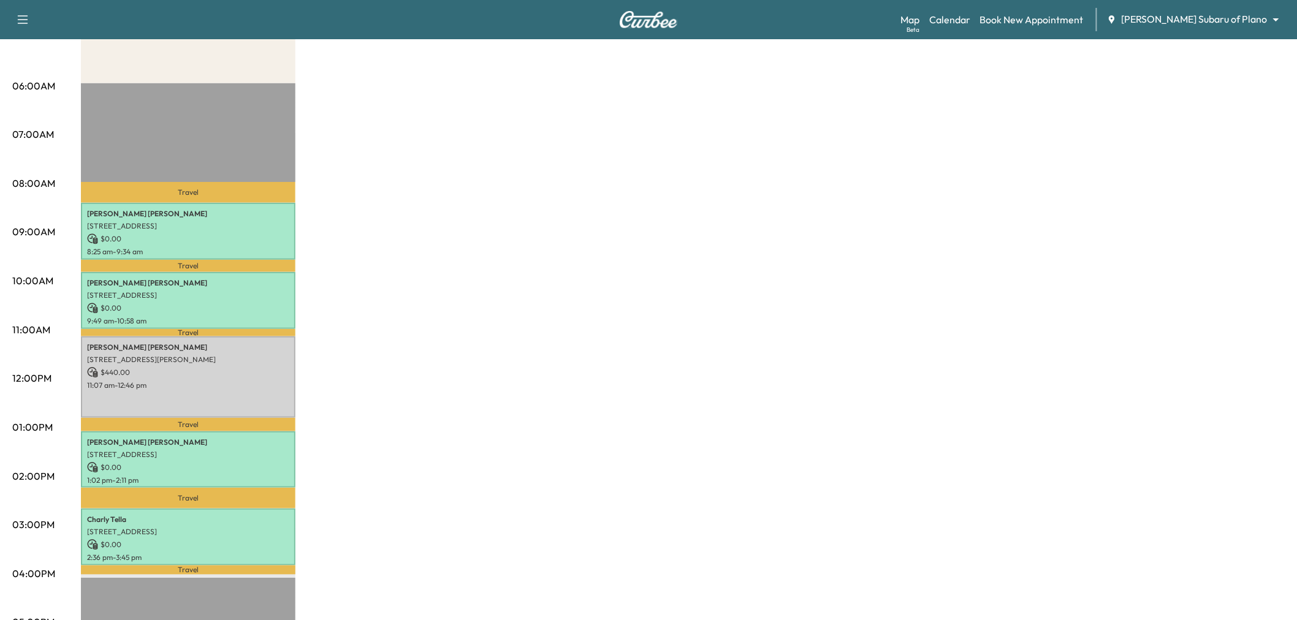
scroll to position [136, 0]
